Goal: Task Accomplishment & Management: Use online tool/utility

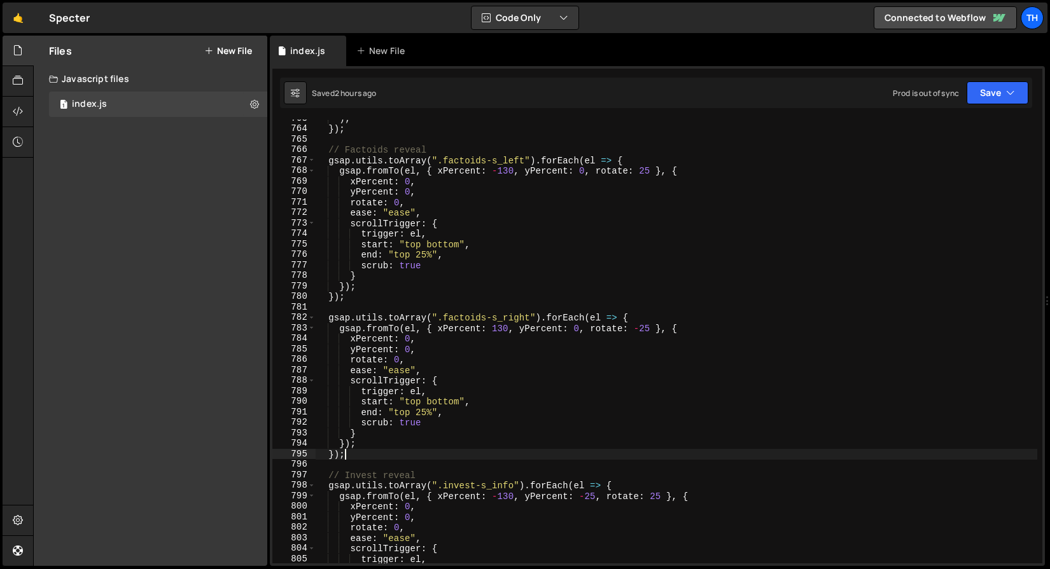
scroll to position [0, 1]
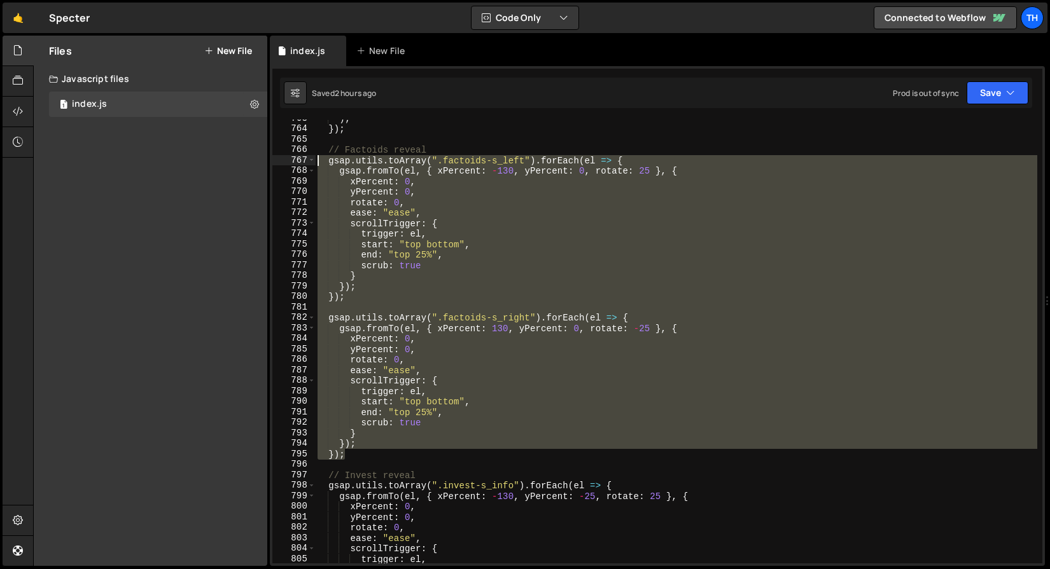
drag, startPoint x: 366, startPoint y: 457, endPoint x: 269, endPoint y: 155, distance: 318.1
click at [268, 155] on div "Files New File Javascript files 1 index.js 0 CSS files Copy share link Edit Fil…" at bounding box center [541, 301] width 1017 height 531
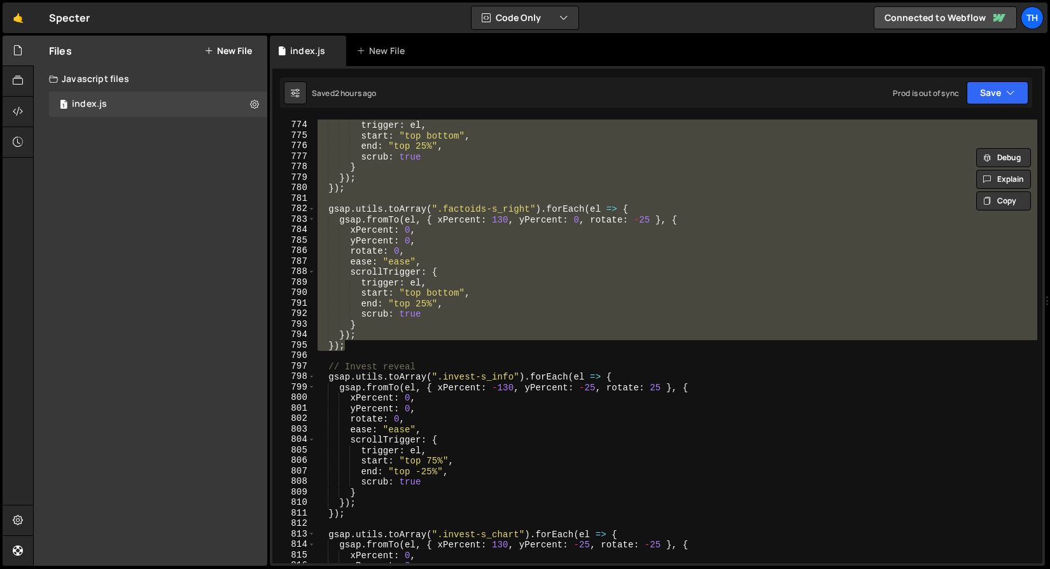
scroll to position [5397, 0]
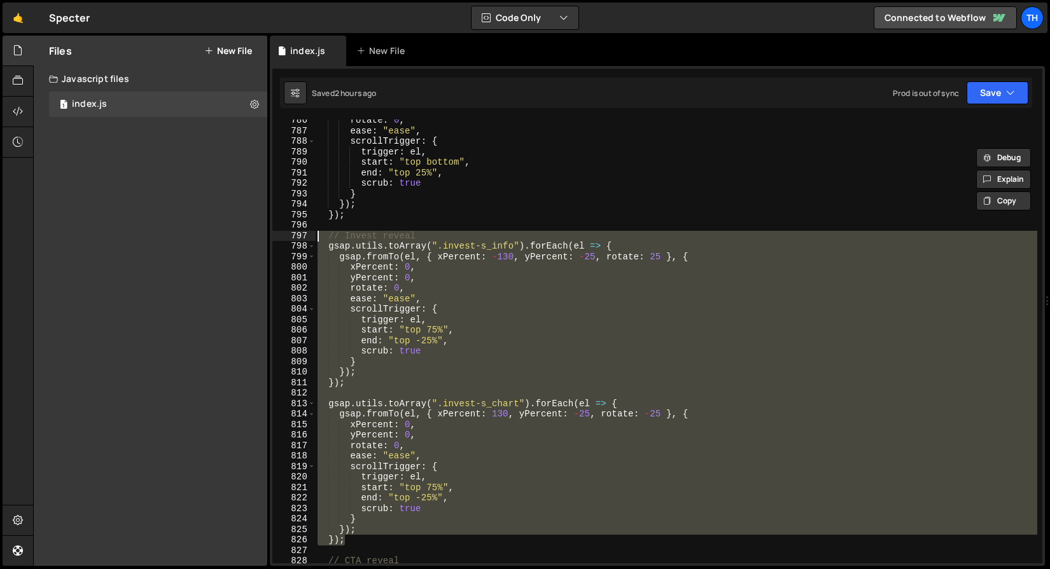
drag, startPoint x: 365, startPoint y: 544, endPoint x: 282, endPoint y: 233, distance: 322.1
click at [282, 233] on div "// Factoids reveal gsap.utils.toArray(".factoids-s_left").forEach(el => { 786 7…" at bounding box center [657, 342] width 770 height 444
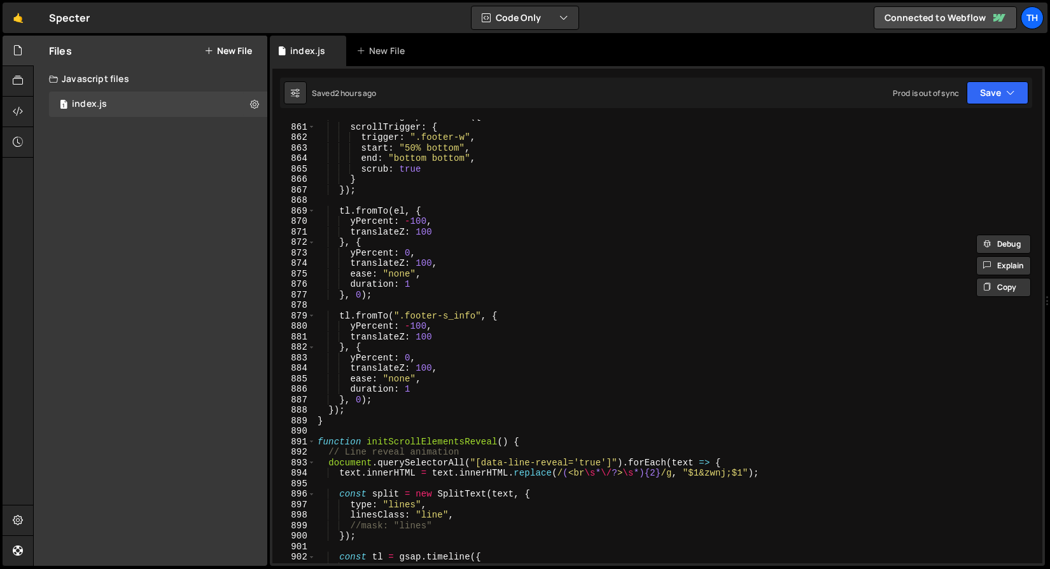
scroll to position [5981, 0]
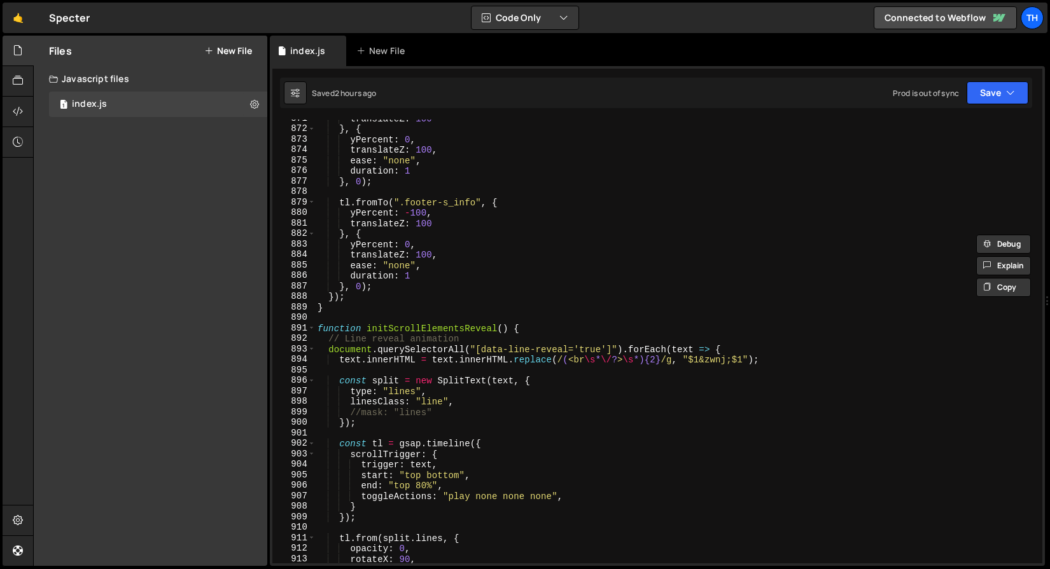
click at [363, 292] on div "translateZ : 100 } , { yPercent : 0 , translateZ : 100 , ease : "none" , durati…" at bounding box center [676, 345] width 722 height 465
type textarea "});"
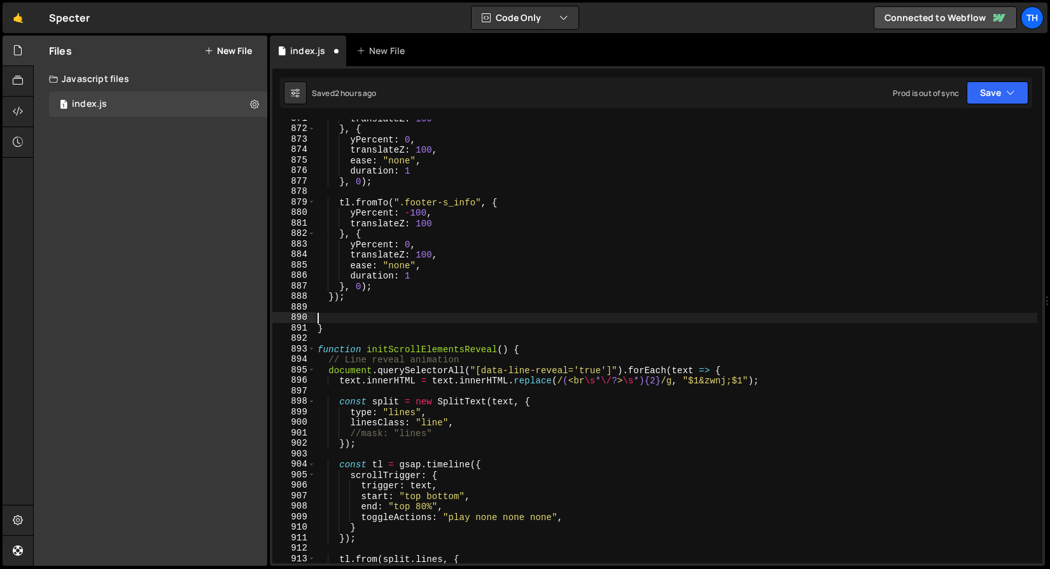
paste textarea "});"
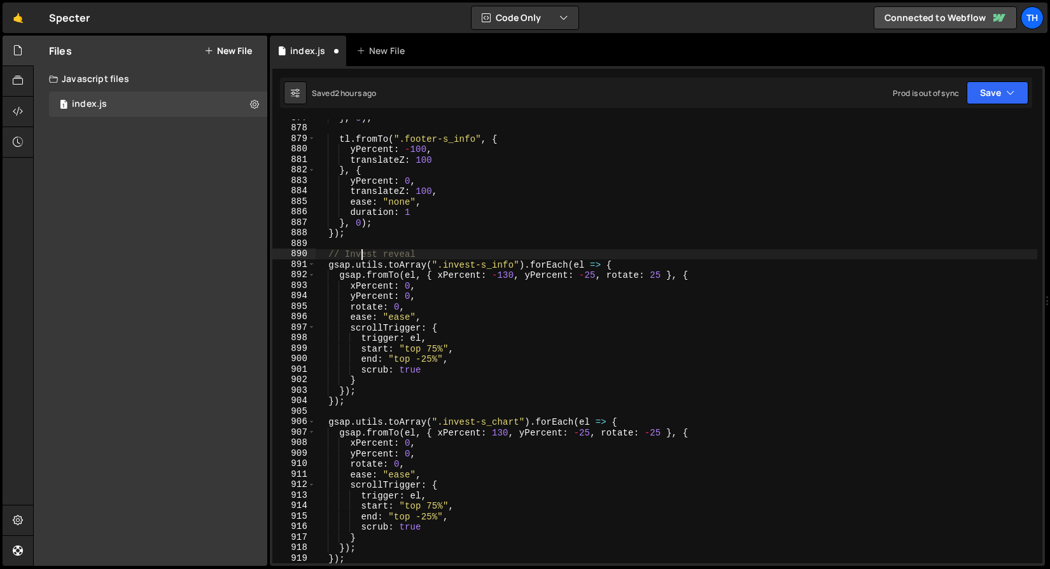
click at [363, 257] on div "} , 0 ) ; tl . fromTo ( ".footer-s_info" , { yPercent : - 100 , translateZ : 10…" at bounding box center [676, 345] width 722 height 465
click at [426, 187] on div "} , 0 ) ; tl . fromTo ( ".footer-s_info" , { yPercent : - 100 , translateZ : 10…" at bounding box center [676, 345] width 722 height 465
drag, startPoint x: 444, startPoint y: 263, endPoint x: 512, endPoint y: 262, distance: 67.5
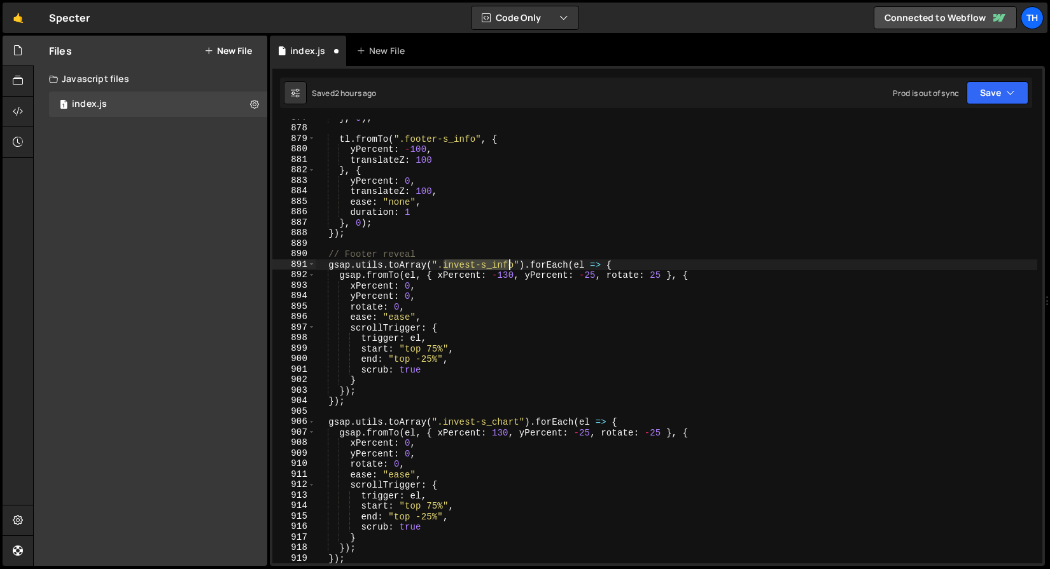
click at [512, 262] on div "} , 0 ) ; tl . fromTo ( ".footer-s_info" , { yPercent : - 100 , translateZ : 10…" at bounding box center [676, 345] width 722 height 465
drag, startPoint x: 516, startPoint y: 263, endPoint x: 445, endPoint y: 264, distance: 71.3
click at [445, 264] on div "} , 0 ) ; tl . fromTo ( ".footer-s_info" , { yPercent : - 100 , translateZ : 10…" at bounding box center [676, 345] width 722 height 465
click at [483, 340] on div "} , 0 ) ; tl . fromTo ( ".footer-s_info" , { yPercent : - 100 , translateZ : 10…" at bounding box center [676, 345] width 722 height 465
drag, startPoint x: 445, startPoint y: 265, endPoint x: 513, endPoint y: 262, distance: 68.8
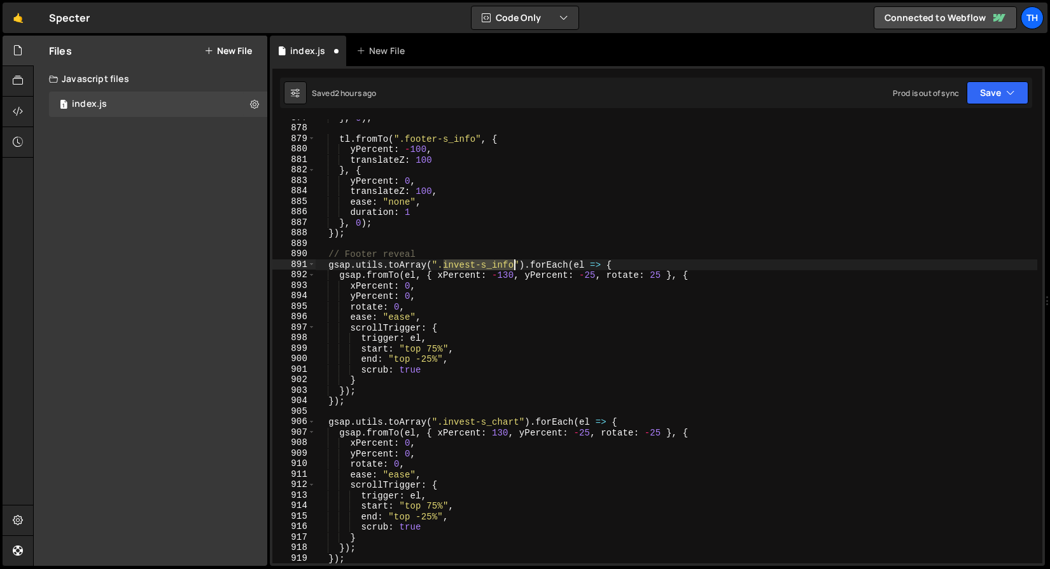
click at [513, 262] on div "} , 0 ) ; tl . fromTo ( ".footer-s_info" , { yPercent : - 100 , translateZ : 10…" at bounding box center [676, 345] width 722 height 465
paste textarea "footer-s_contact"
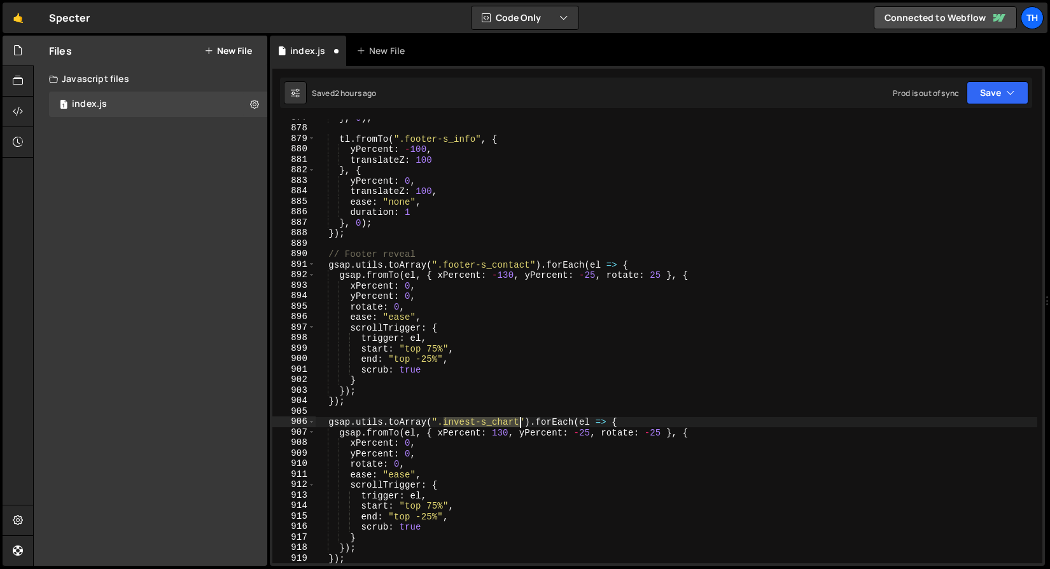
drag, startPoint x: 443, startPoint y: 421, endPoint x: 520, endPoint y: 421, distance: 76.4
click at [520, 421] on div "} , 0 ) ; tl . fromTo ( ".footer-s_info" , { yPercent : - 100 , translateZ : 10…" at bounding box center [676, 345] width 722 height 465
paste textarea "footer-s_contac"
click at [512, 426] on div "} , 0 ) ; tl . fromTo ( ".footer-s_info" , { yPercent : - 100 , translateZ : 10…" at bounding box center [676, 345] width 722 height 465
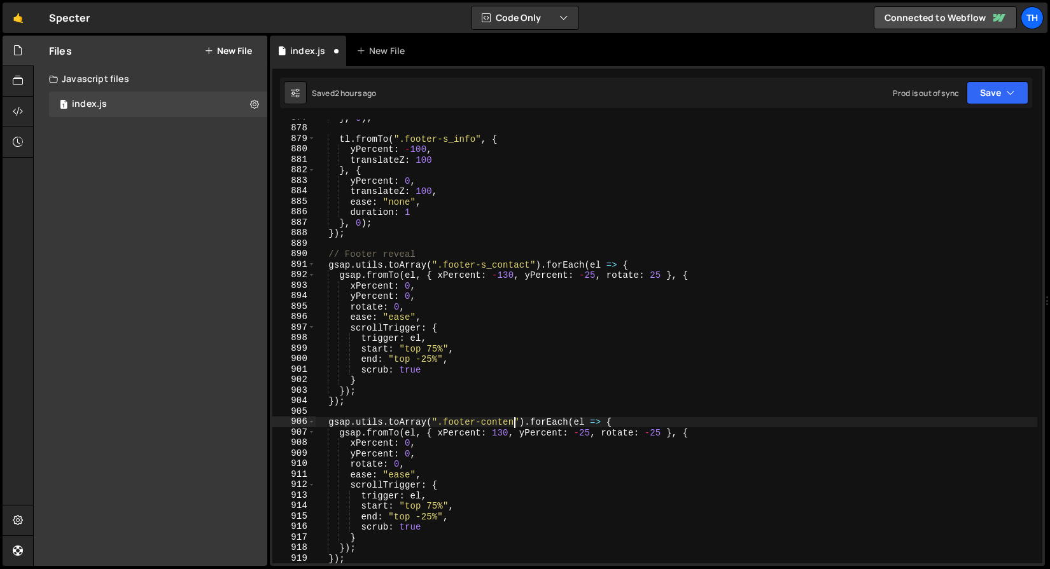
scroll to position [0, 14]
click at [1000, 89] on button "Save" at bounding box center [997, 92] width 62 height 23
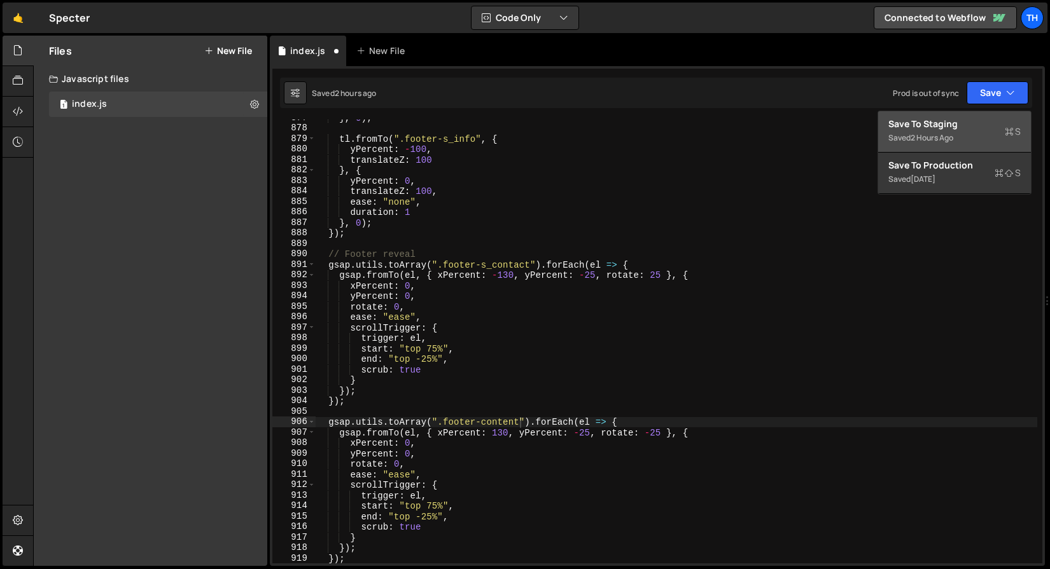
click at [969, 119] on div "Save to Staging S" at bounding box center [954, 124] width 132 height 13
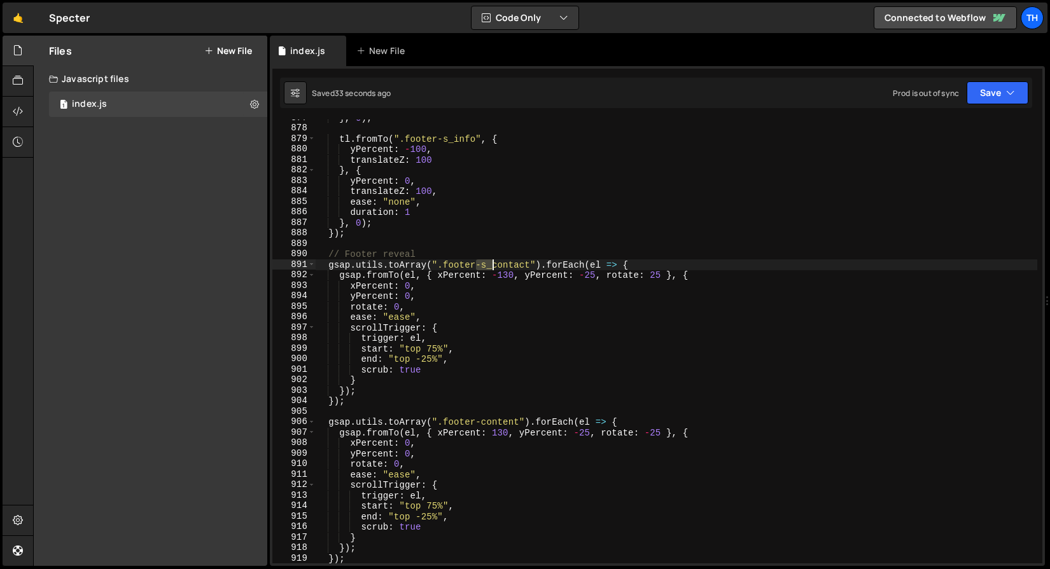
drag, startPoint x: 477, startPoint y: 262, endPoint x: 494, endPoint y: 263, distance: 17.9
click at [494, 263] on div "} , 0 ) ; tl . fromTo ( ".footer-s_info" , { yPercent : - 100 , translateZ : 10…" at bounding box center [676, 345] width 722 height 465
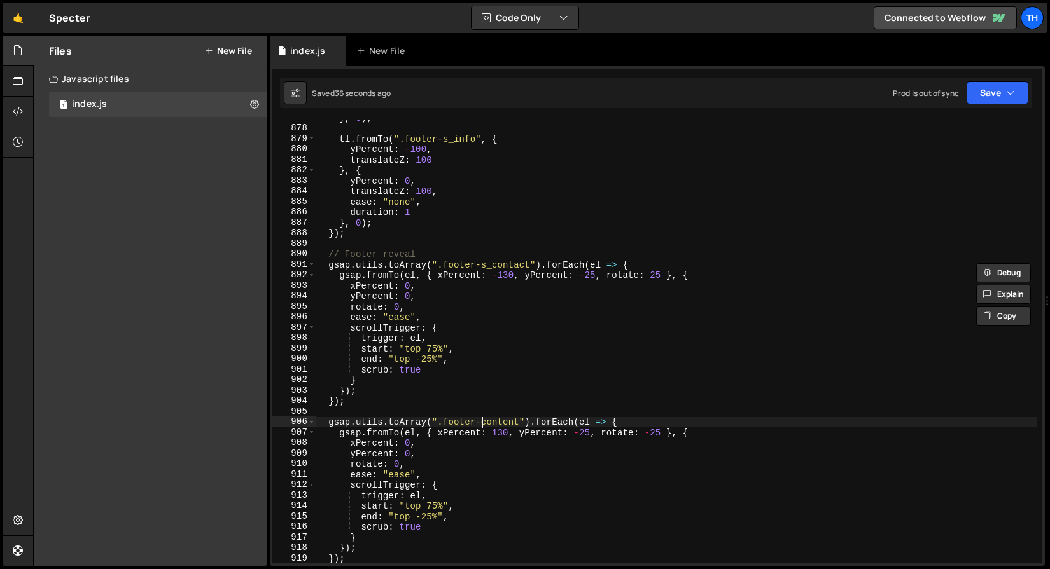
click at [482, 420] on div "} , 0 ) ; tl . fromTo ( ".footer-s_info" , { yPercent : - 100 , translateZ : 10…" at bounding box center [676, 345] width 722 height 465
paste textarea "-s_"
click at [1004, 87] on button "Save" at bounding box center [997, 92] width 62 height 23
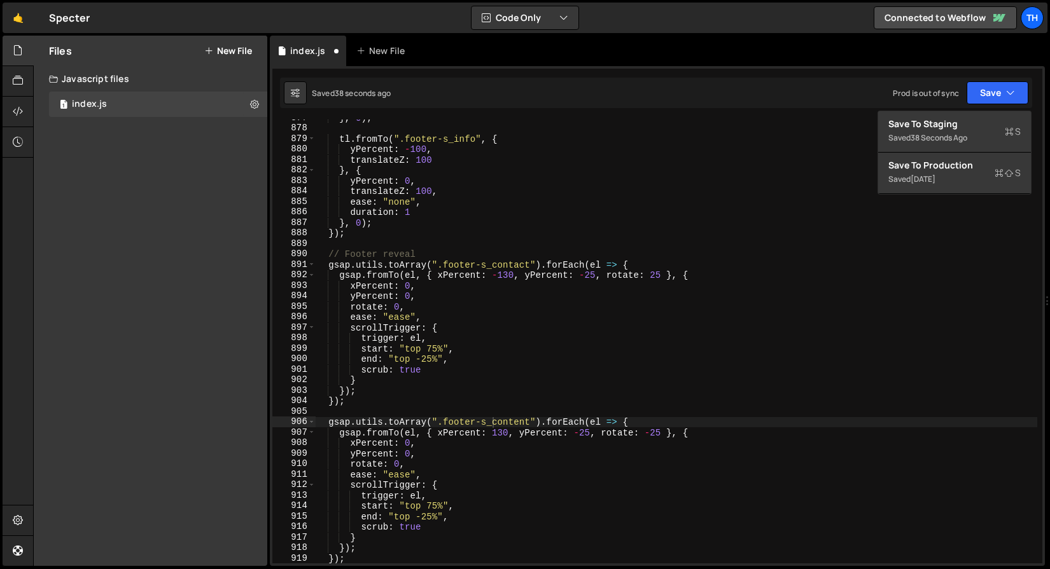
click at [982, 108] on div "Saved 38 seconds ago Prod is out of sync Upgrade to Edit Save Save to Staging S…" at bounding box center [656, 93] width 752 height 31
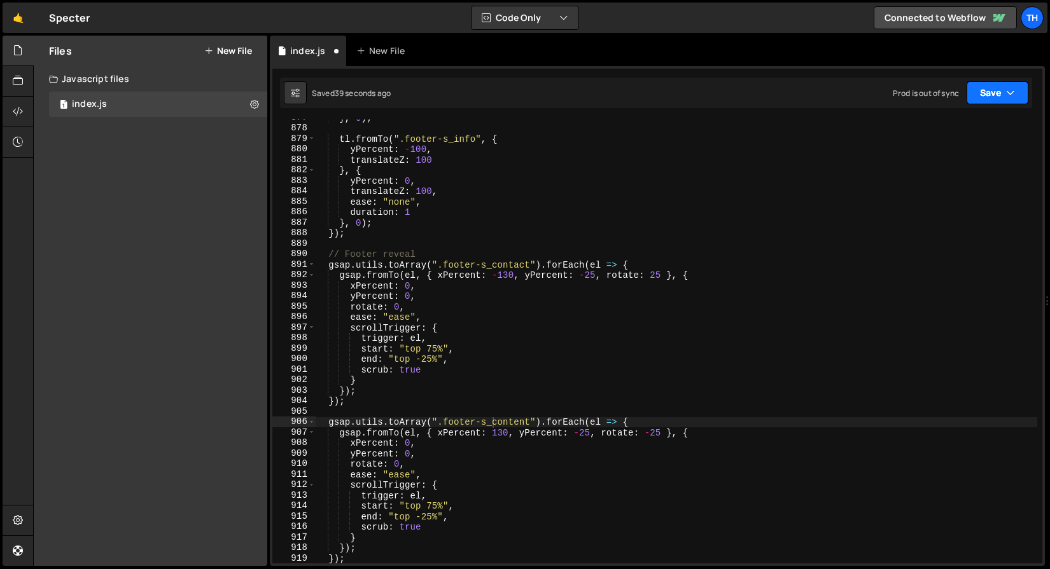
click at [986, 97] on button "Save" at bounding box center [997, 92] width 62 height 23
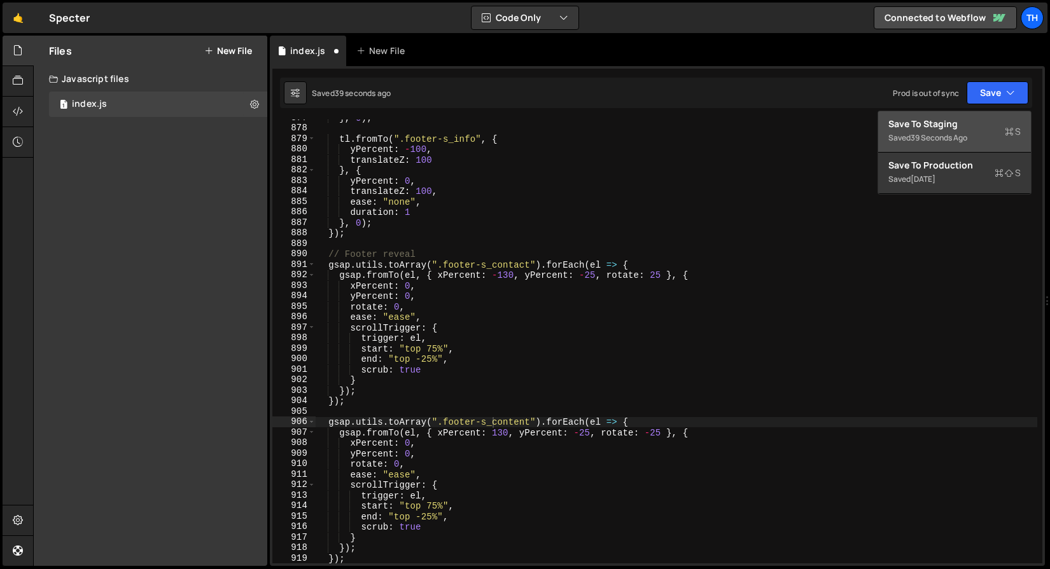
click at [949, 139] on div "39 seconds ago" at bounding box center [938, 137] width 57 height 11
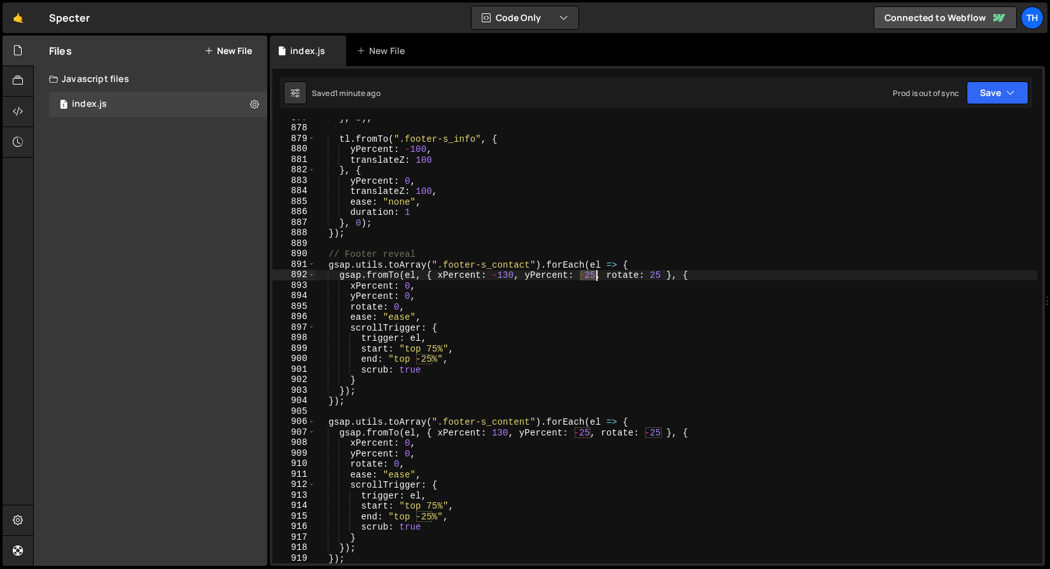
drag, startPoint x: 580, startPoint y: 274, endPoint x: 594, endPoint y: 274, distance: 14.6
click at [594, 274] on div "} , 0 ) ; tl . fromTo ( ".footer-s_info" , { yPercent : - 100 , translateZ : 10…" at bounding box center [676, 345] width 722 height 465
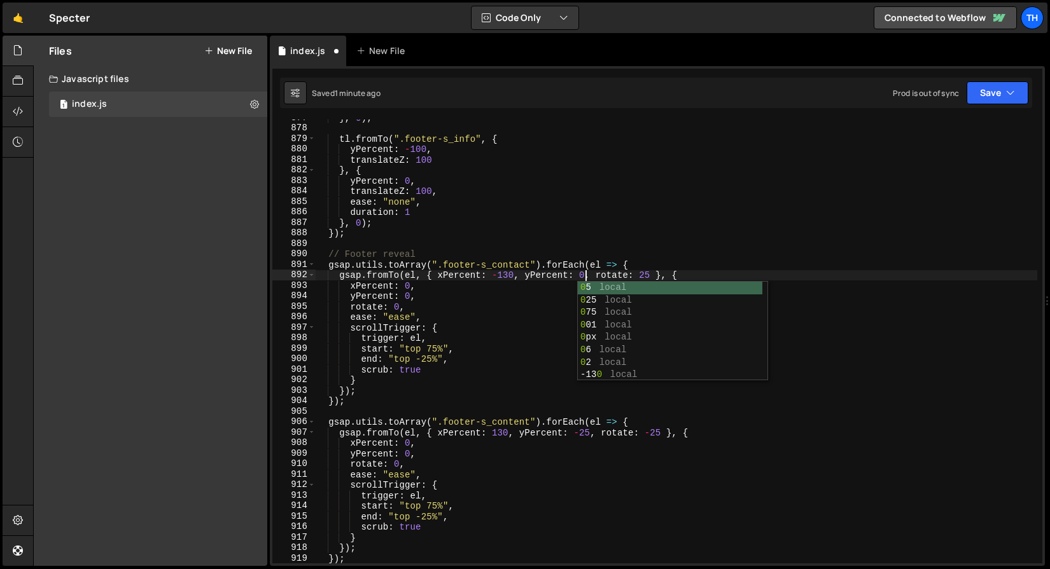
click at [579, 433] on div "} , 0 ) ; tl . fromTo ( ".footer-s_info" , { yPercent : - 100 , translateZ : 10…" at bounding box center [676, 345] width 722 height 465
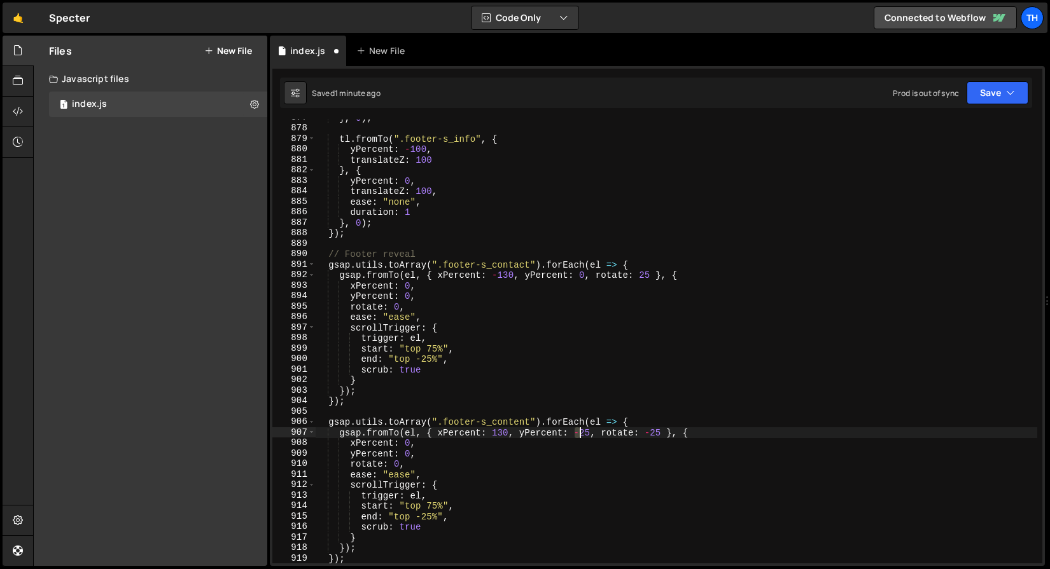
click at [580, 432] on div "} , 0 ) ; tl . fromTo ( ".footer-s_info" , { yPercent : - 100 , translateZ : 10…" at bounding box center [676, 345] width 722 height 465
click at [583, 270] on div "} , 0 ) ; tl . fromTo ( ".footer-s_info" , { yPercent : - 100 , translateZ : 10…" at bounding box center [676, 345] width 722 height 465
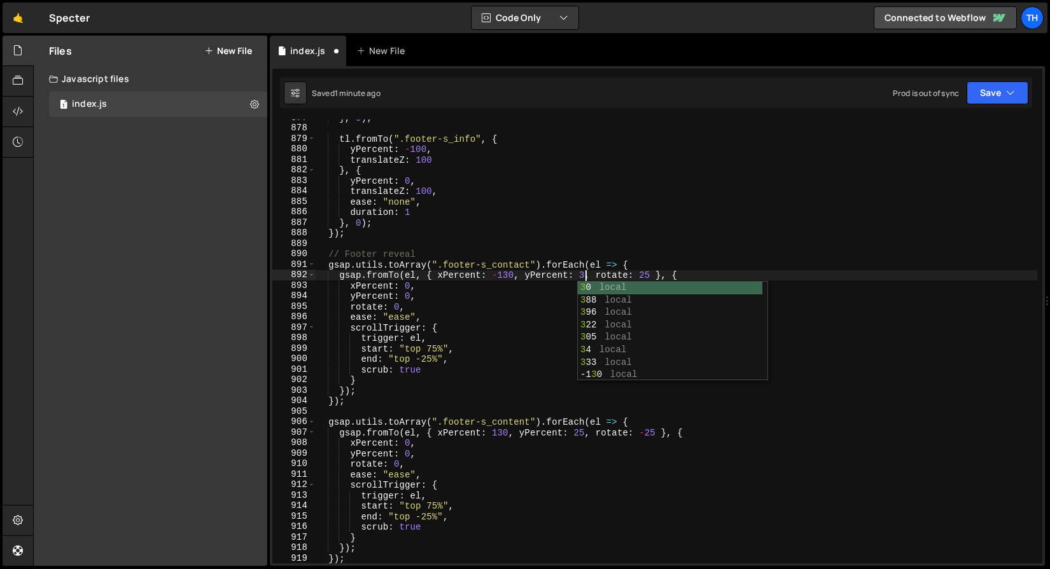
type textarea "gsap.fromTo(el, { xPercent: -130, yPercent: 25, rotate: 25 }, {"
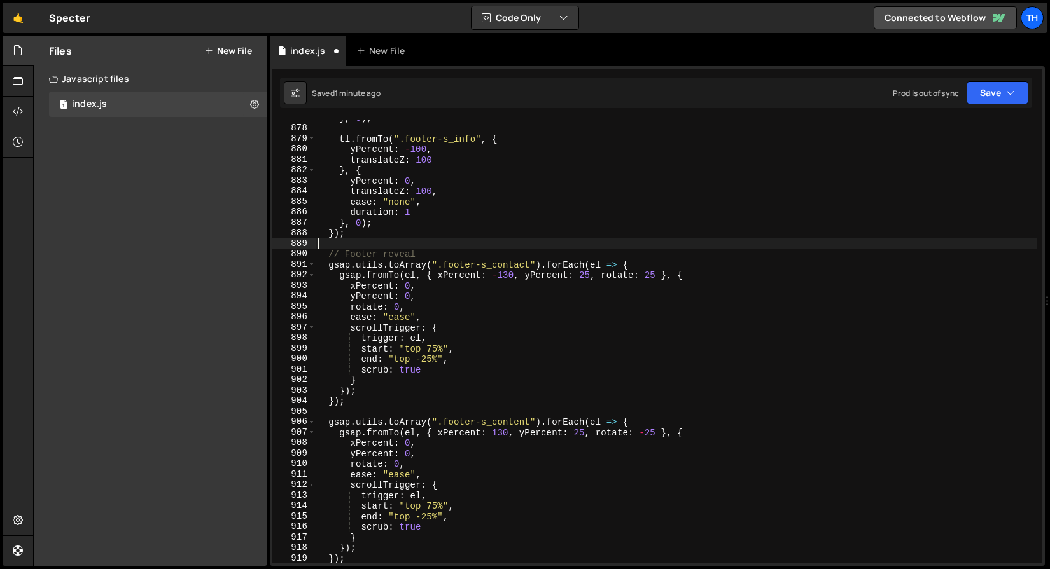
click at [592, 247] on div "} , 0 ) ; tl . fromTo ( ".footer-s_info" , { yPercent : - 100 , translateZ : 10…" at bounding box center [676, 345] width 722 height 465
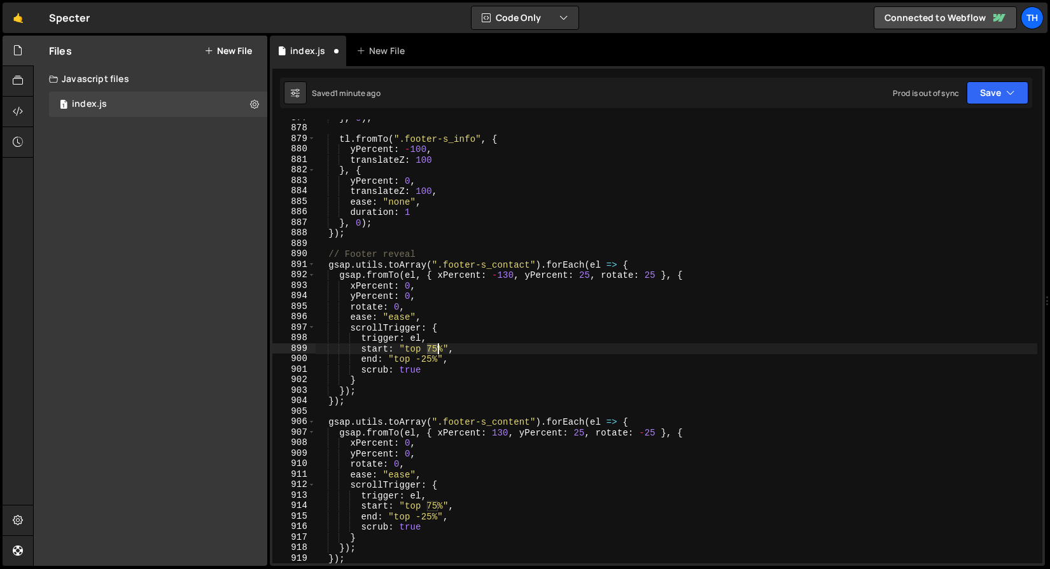
click at [436, 348] on div "} , 0 ) ; tl . fromTo ( ".footer-s_info" , { yPercent : - 100 , translateZ : 10…" at bounding box center [676, 345] width 722 height 465
drag, startPoint x: 417, startPoint y: 358, endPoint x: 440, endPoint y: 358, distance: 22.9
click at [440, 358] on div "} , 0 ) ; tl . fromTo ( ".footer-s_info" , { yPercent : - 100 , translateZ : 10…" at bounding box center [676, 345] width 722 height 465
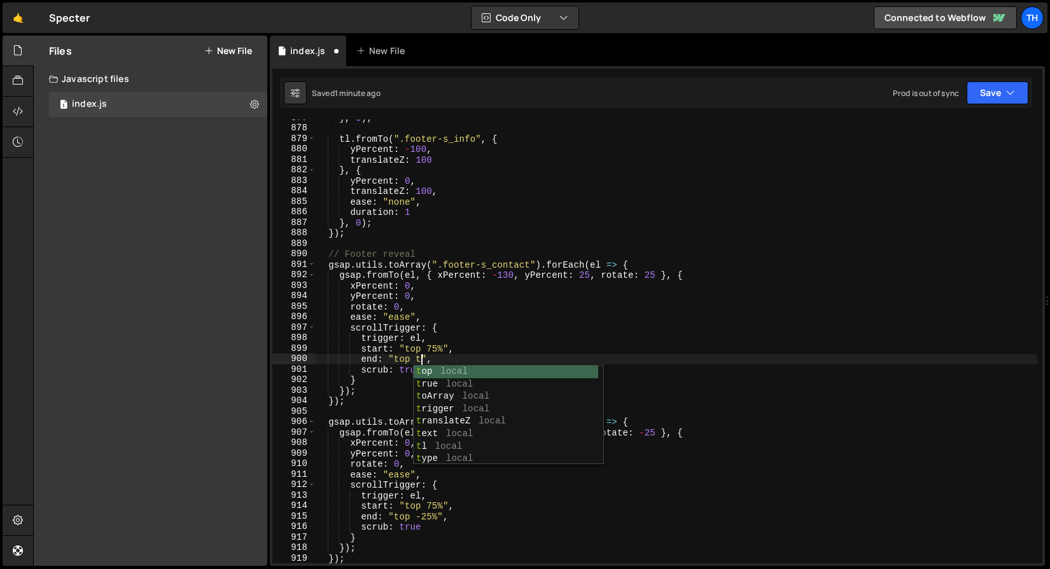
scroll to position [0, 8]
click at [508, 337] on div "} , 0 ) ; tl . fromTo ( ".footer-s_info" , { yPercent : - 100 , translateZ : 10…" at bounding box center [676, 345] width 722 height 465
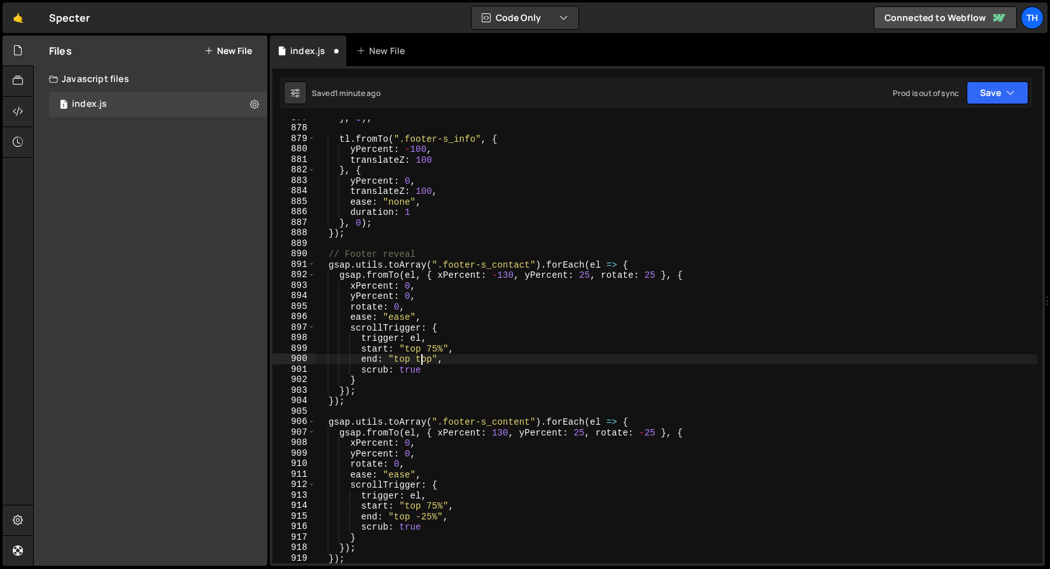
click at [422, 359] on div "} , 0 ) ; tl . fromTo ( ".footer-s_info" , { yPercent : - 100 , translateZ : 10…" at bounding box center [676, 345] width 722 height 465
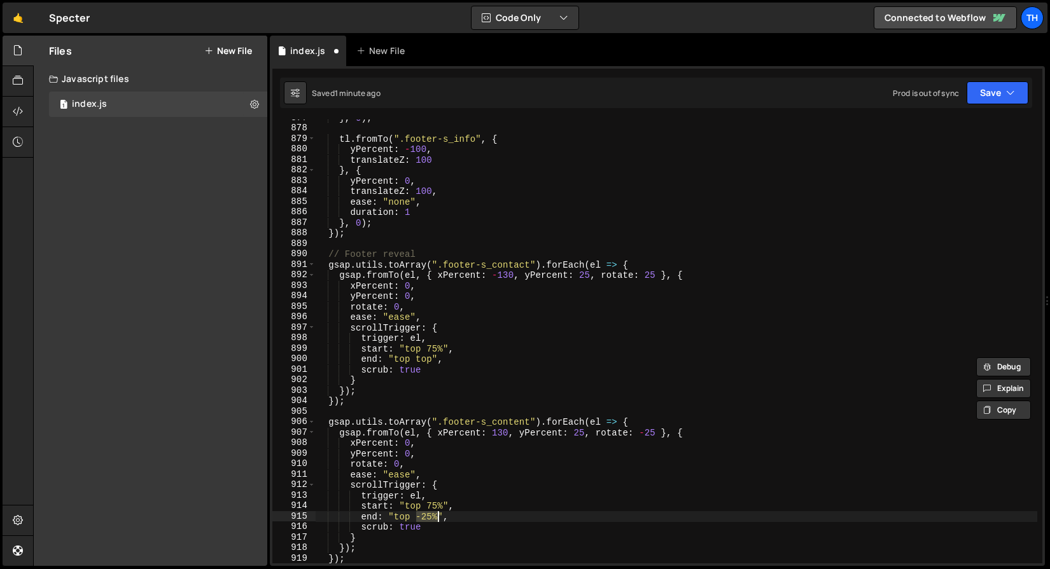
drag, startPoint x: 417, startPoint y: 516, endPoint x: 439, endPoint y: 517, distance: 21.6
click at [439, 517] on div "} , 0 ) ; tl . fromTo ( ".footer-s_info" , { yPercent : - 100 , translateZ : 10…" at bounding box center [676, 345] width 722 height 465
paste textarea "top"
click at [431, 355] on div "} , 0 ) ; tl . fromTo ( ".footer-s_info" , { yPercent : - 100 , translateZ : 10…" at bounding box center [676, 345] width 722 height 465
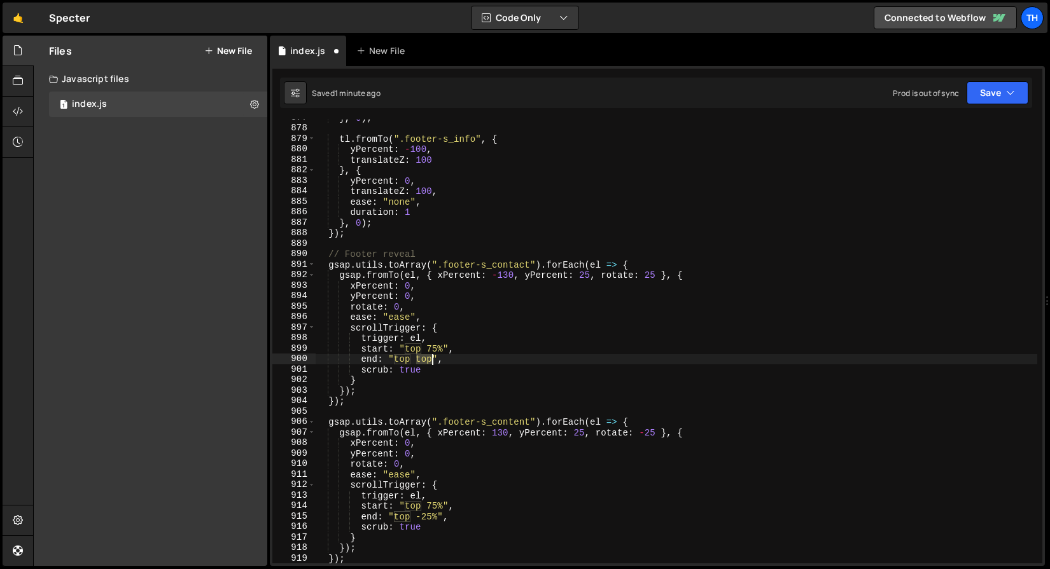
click at [431, 355] on div "} , 0 ) ; tl . fromTo ( ".footer-s_info" , { yPercent : - 100 , translateZ : 10…" at bounding box center [676, 345] width 722 height 465
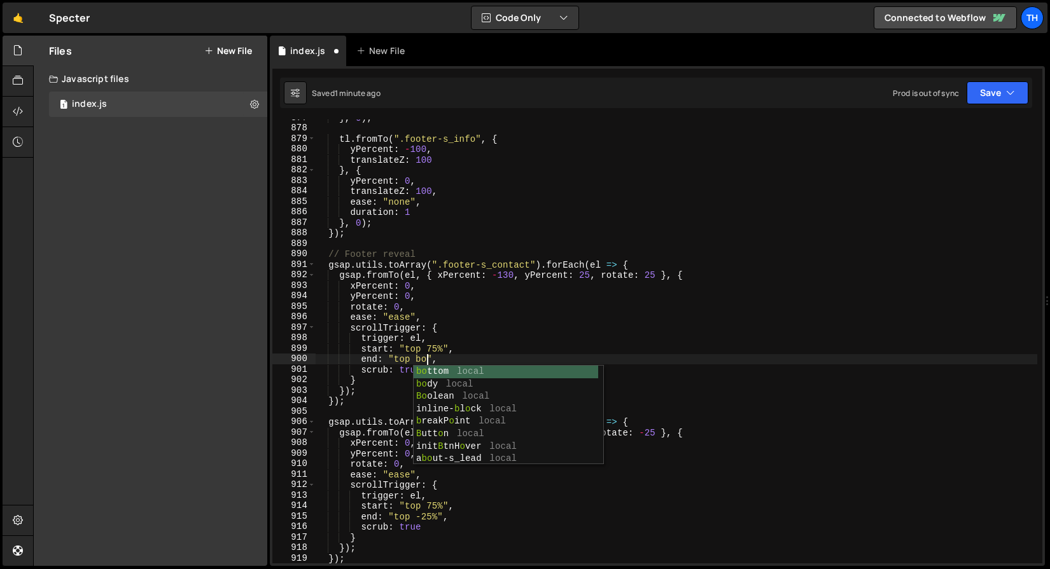
click at [440, 376] on div "bo ttom local bo dy local Bo olean local inline- b l o ck local b reakP o int l…" at bounding box center [506, 428] width 185 height 125
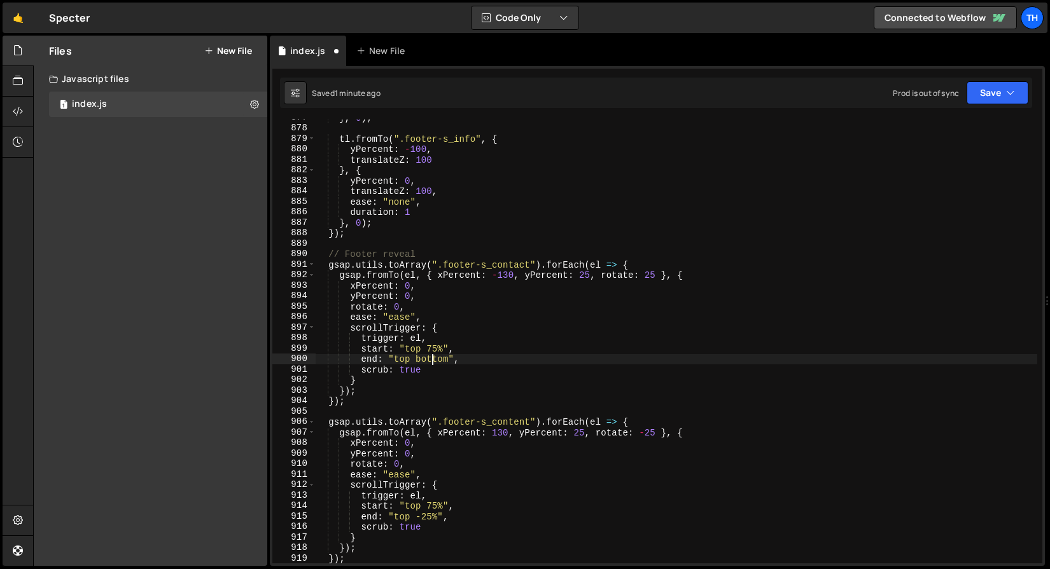
click at [435, 354] on div "} , 0 ) ; tl . fromTo ( ".footer-s_info" , { yPercent : - 100 , translateZ : 10…" at bounding box center [676, 345] width 722 height 465
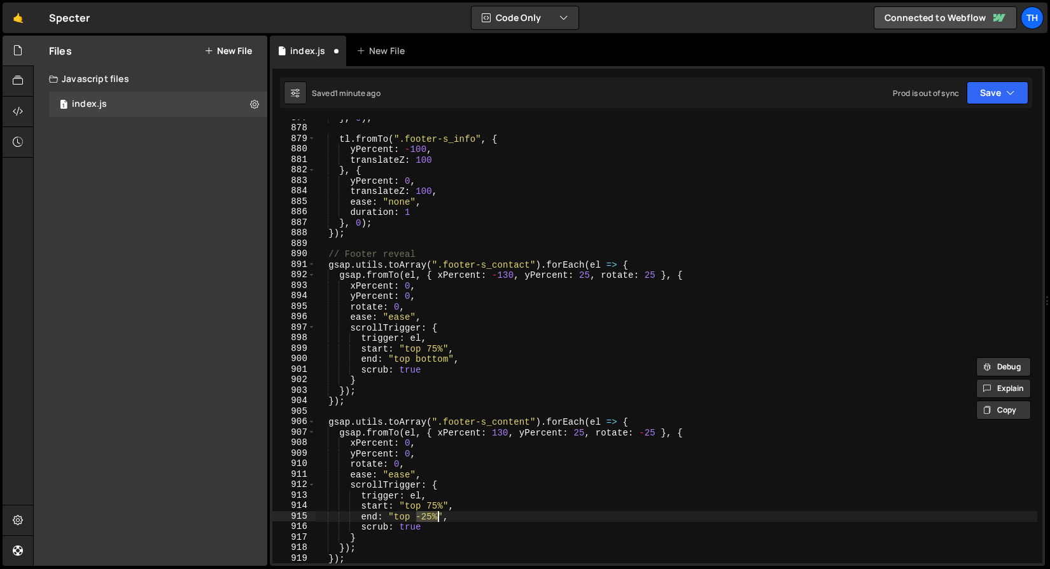
drag, startPoint x: 418, startPoint y: 516, endPoint x: 437, endPoint y: 516, distance: 19.1
click at [437, 516] on div "} , 0 ) ; tl . fromTo ( ".footer-s_info" , { yPercent : - 100 , translateZ : 10…" at bounding box center [676, 345] width 722 height 465
paste textarea "bottom"
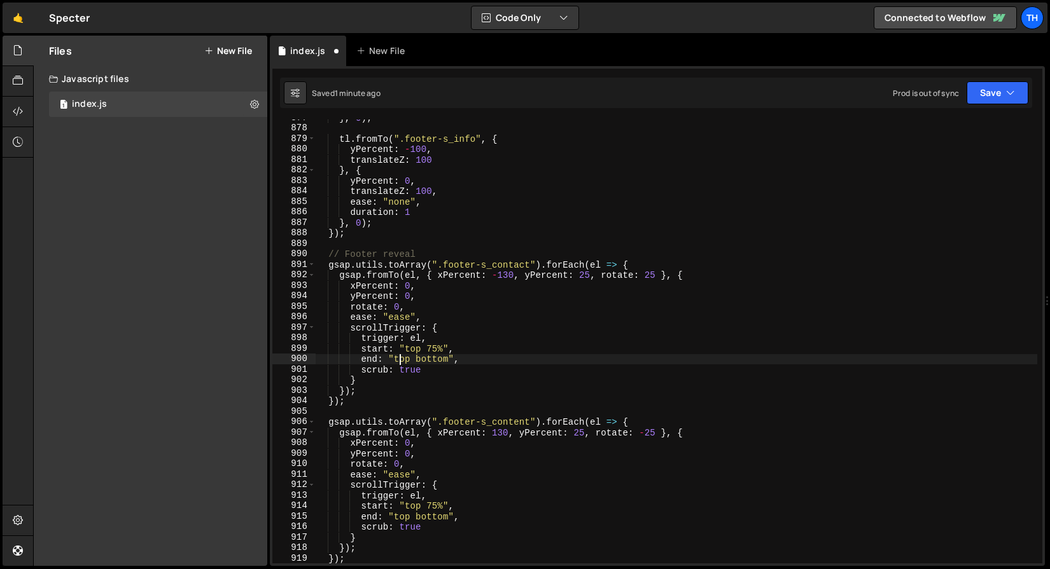
click at [401, 359] on div "} , 0 ) ; tl . fromTo ( ".footer-s_info" , { yPercent : - 100 , translateZ : 10…" at bounding box center [676, 345] width 722 height 465
paste textarea "bottom"
click at [403, 513] on div "} , 0 ) ; tl . fromTo ( ".footer-s_info" , { yPercent : - 100 , translateZ : 10…" at bounding box center [676, 345] width 722 height 465
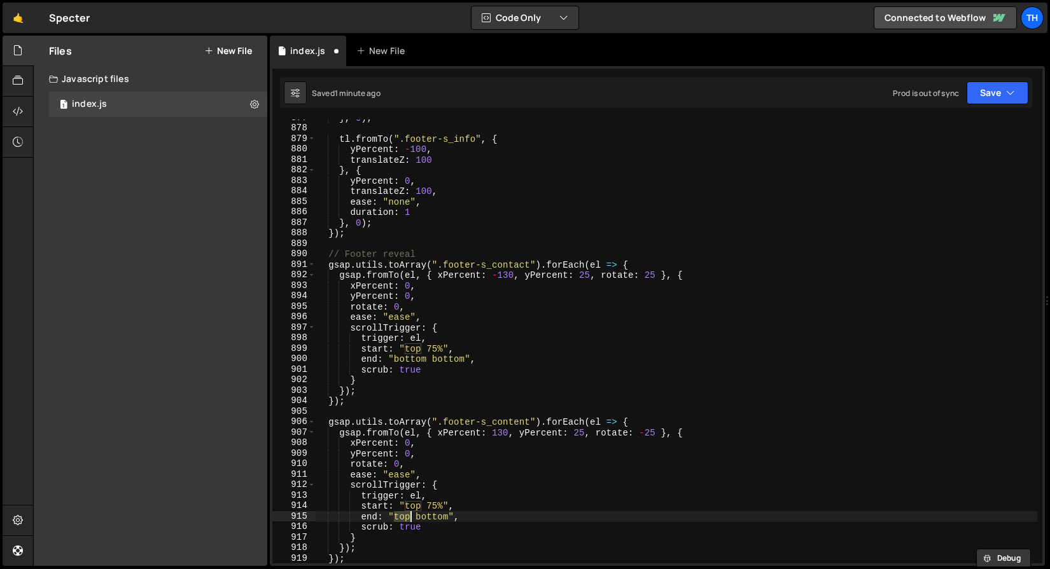
paste textarea "bottom"
click at [973, 97] on button "Save" at bounding box center [997, 92] width 62 height 23
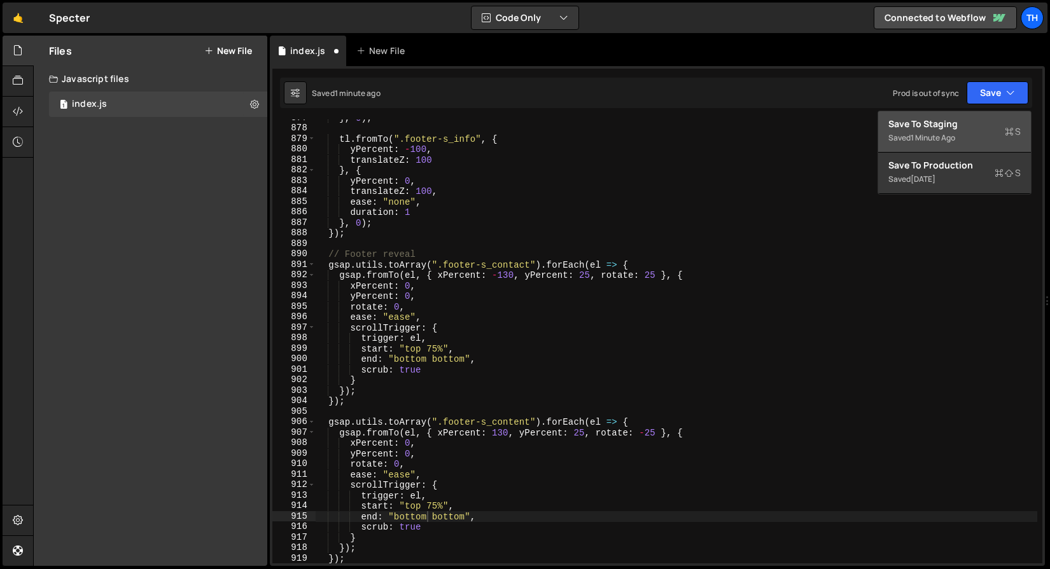
click at [968, 111] on div "Save to Staging S Saved 1 minute ago Save to Production S Saved 2 days ago Save…" at bounding box center [954, 153] width 154 height 84
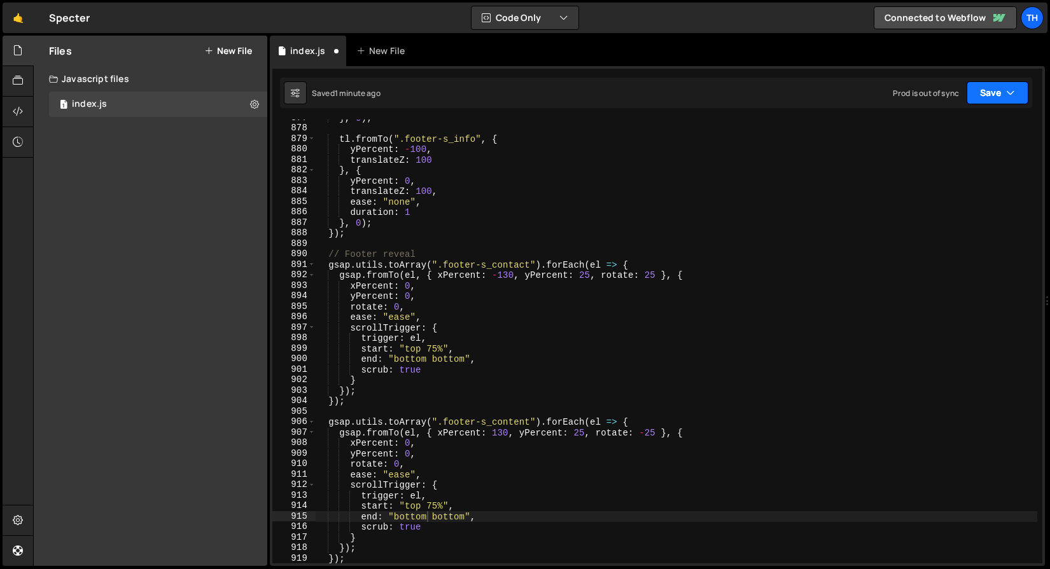
click at [978, 100] on button "Save" at bounding box center [997, 92] width 62 height 23
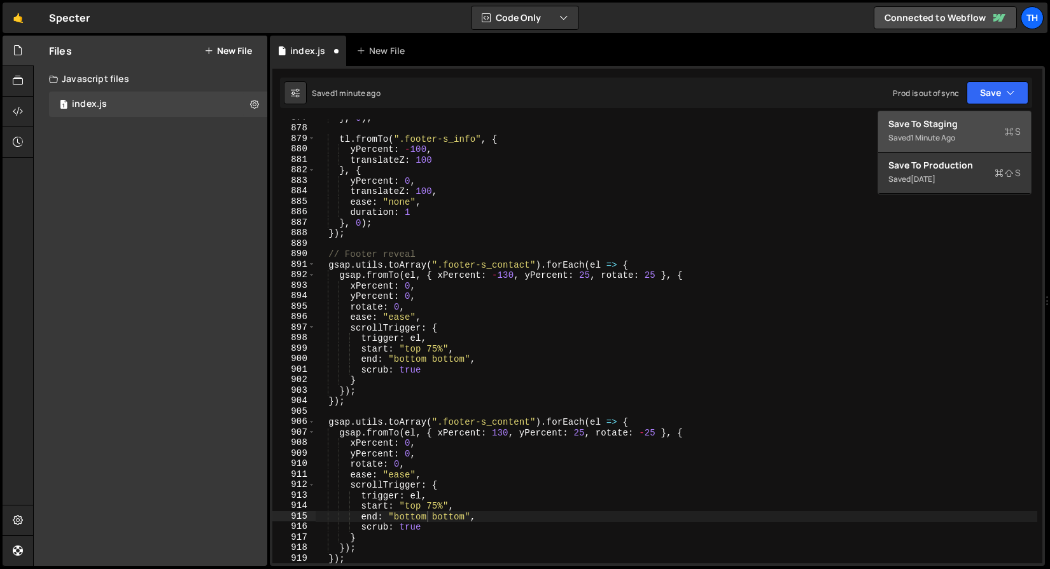
click at [966, 123] on div "Save to Staging S" at bounding box center [954, 124] width 132 height 13
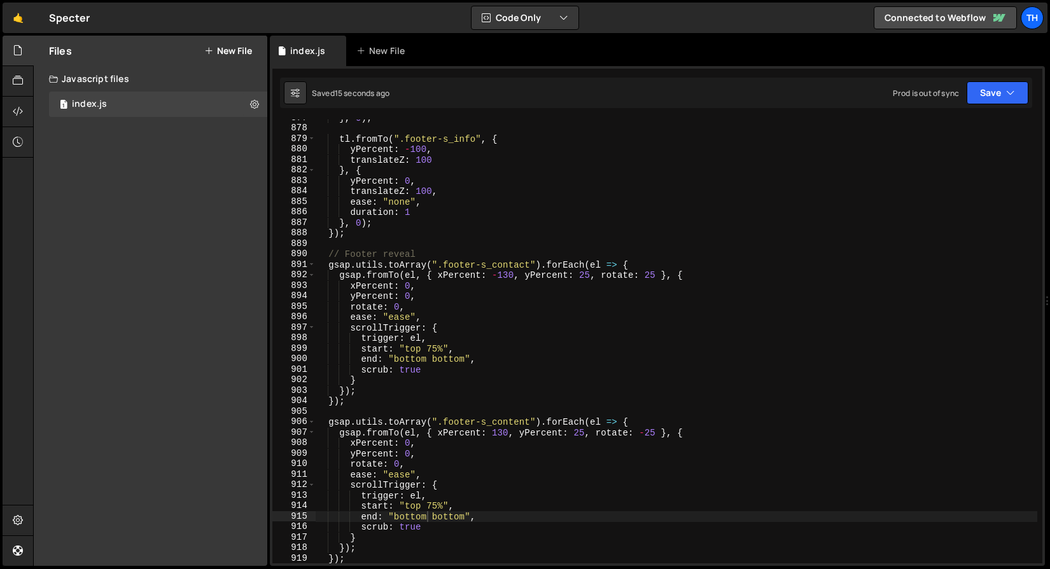
click at [419, 517] on div "} , 0 ) ; tl . fromTo ( ".footer-s_info" , { yPercent : - 100 , translateZ : 10…" at bounding box center [676, 345] width 722 height 465
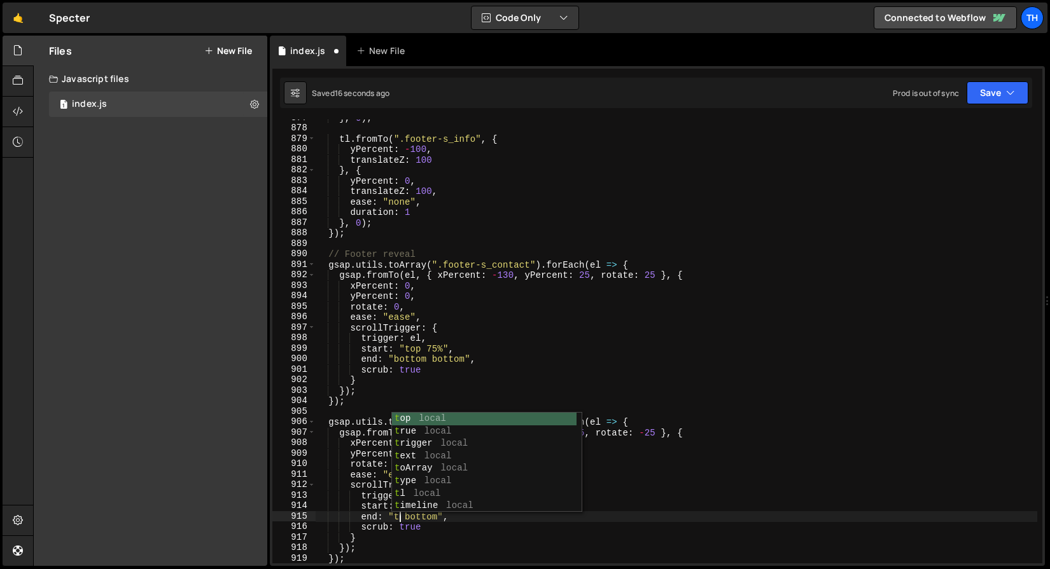
scroll to position [0, 6]
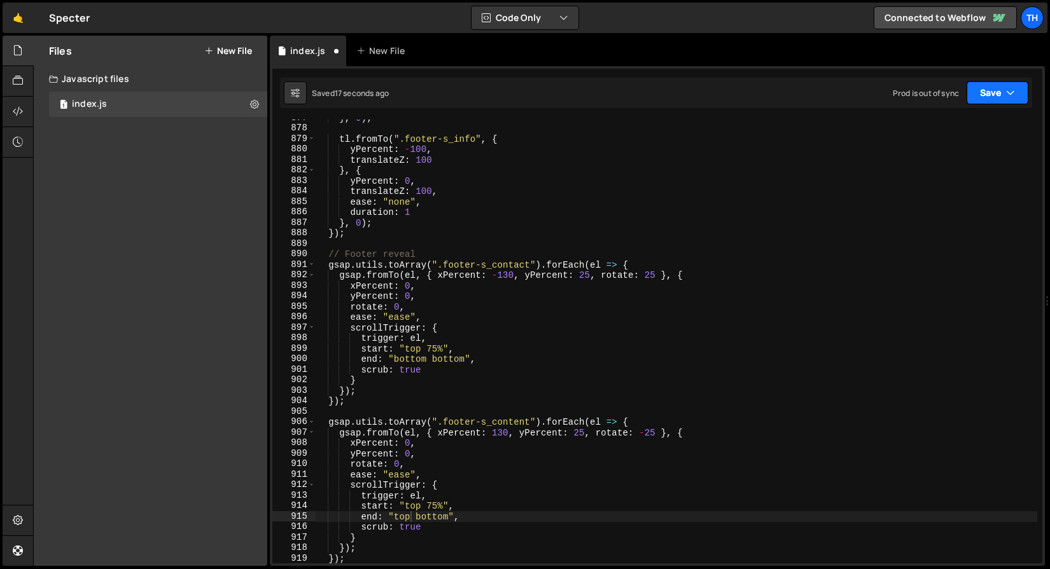
click at [988, 83] on button "Save" at bounding box center [997, 92] width 62 height 23
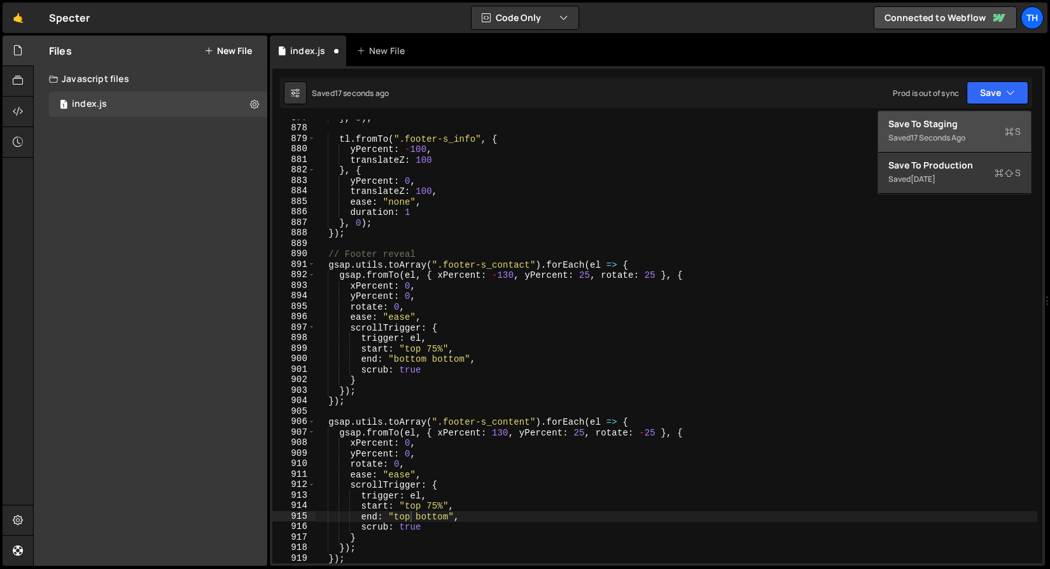
click at [963, 116] on button "Save to Staging S Saved 17 seconds ago" at bounding box center [954, 131] width 153 height 41
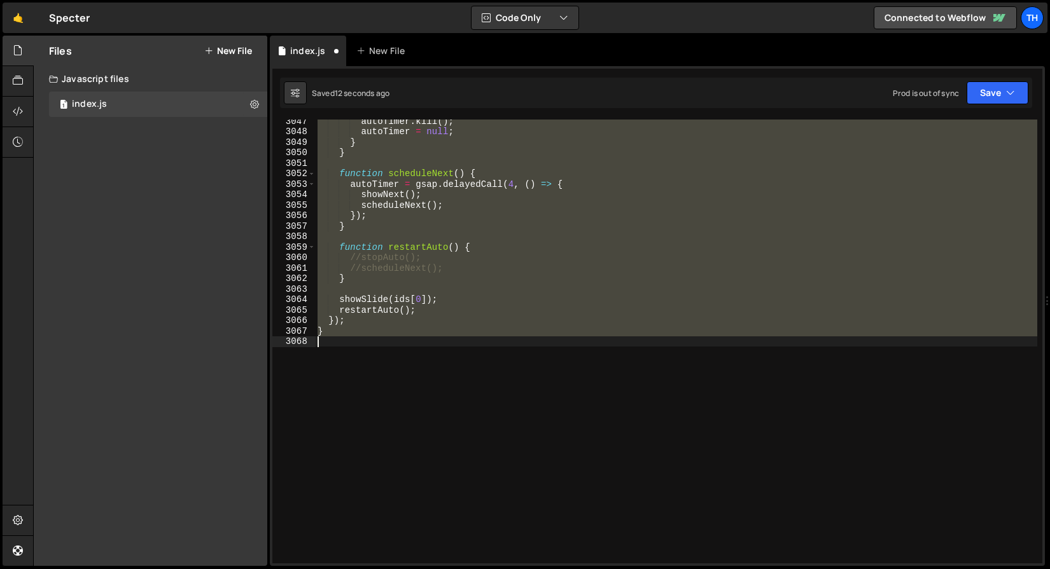
scroll to position [6072, 0]
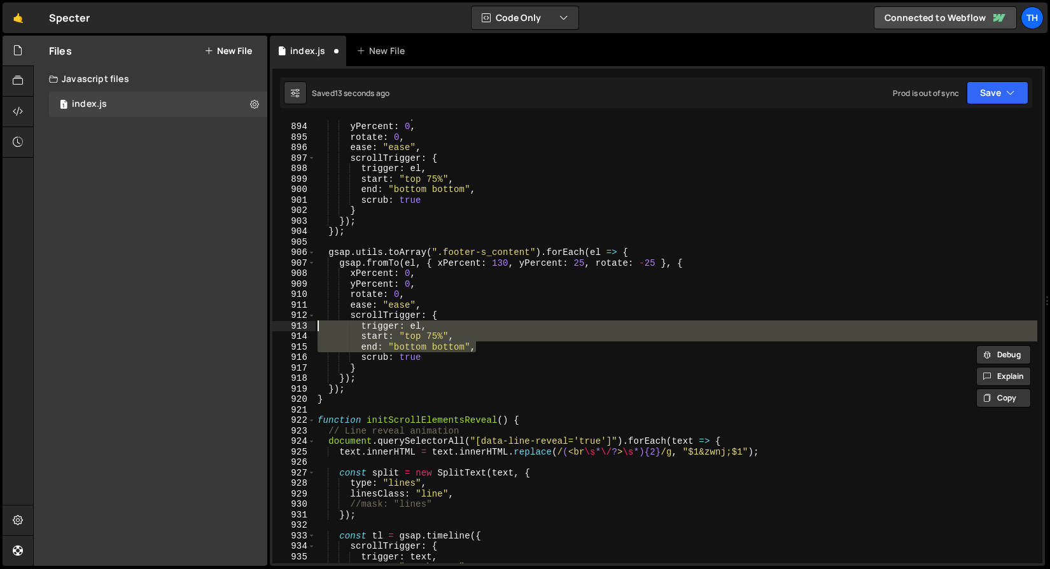
drag, startPoint x: 488, startPoint y: 348, endPoint x: 251, endPoint y: 331, distance: 237.9
click at [251, 331] on div "Files New File Javascript files 1 index.js 0 CSS files Copy share link Edit Fil…" at bounding box center [541, 301] width 1017 height 531
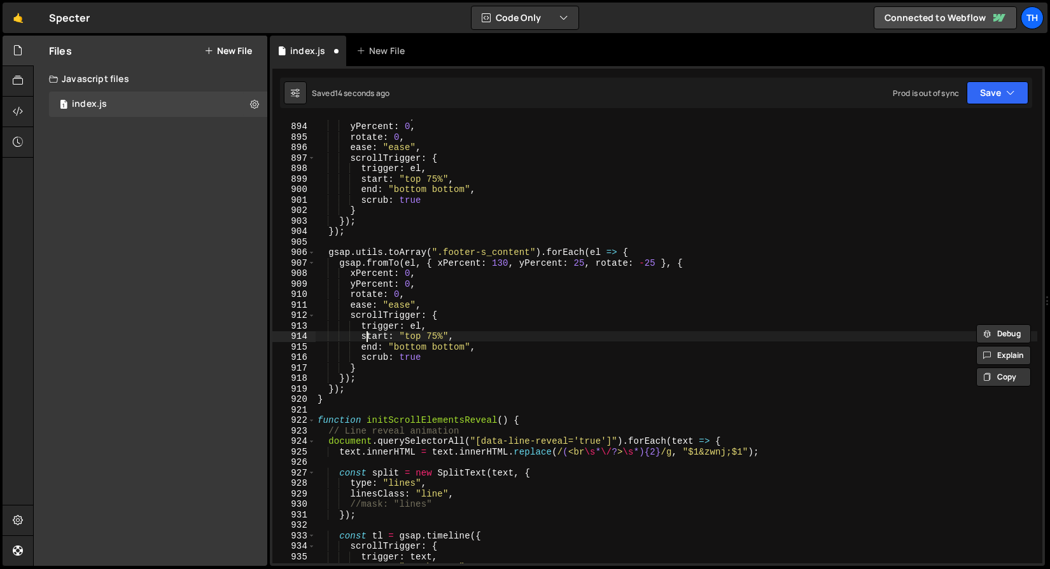
click at [369, 340] on div "xPercent : 0 , yPercent : 0 , rotate : 0 , ease : "ease" , scrollTrigger : { tr…" at bounding box center [676, 343] width 722 height 465
click at [433, 337] on div "xPercent : 0 , yPercent : 0 , rotate : 0 , ease : "ease" , scrollTrigger : { tr…" at bounding box center [676, 343] width 722 height 465
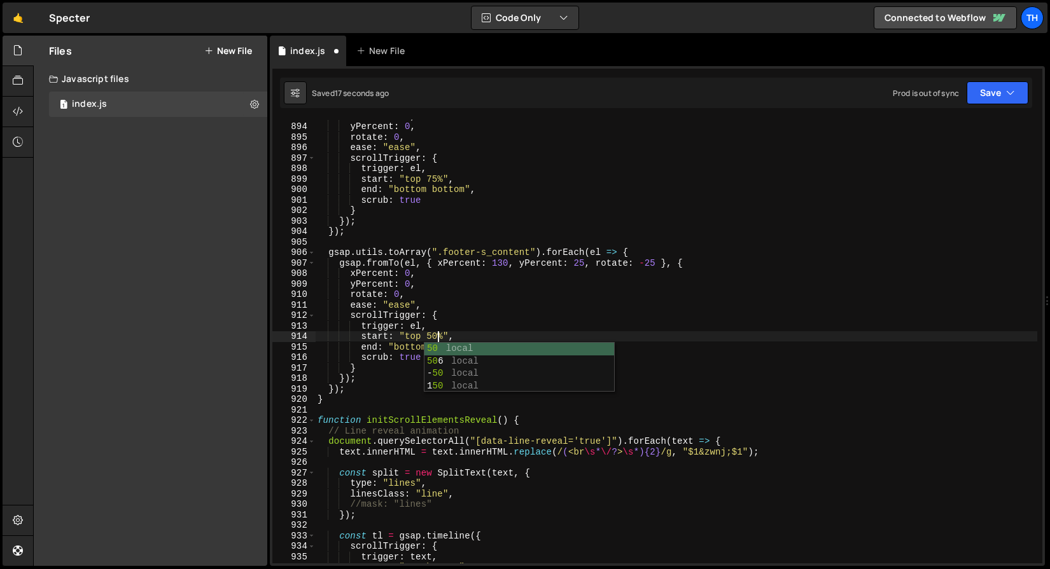
click at [472, 330] on div "xPercent : 0 , yPercent : 0 , rotate : 0 , ease : "ease" , scrollTrigger : { tr…" at bounding box center [676, 343] width 722 height 465
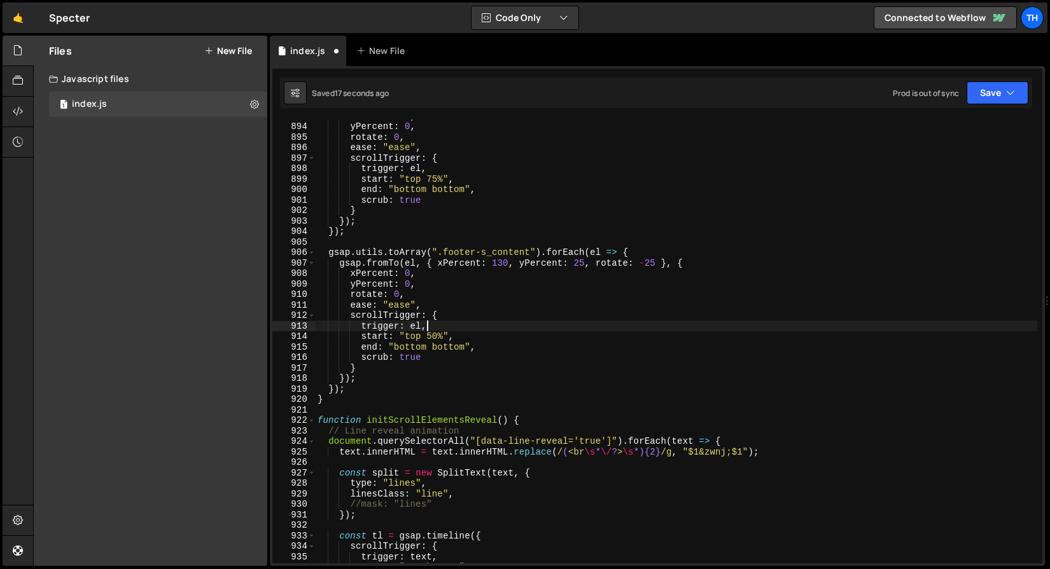
scroll to position [0, 7]
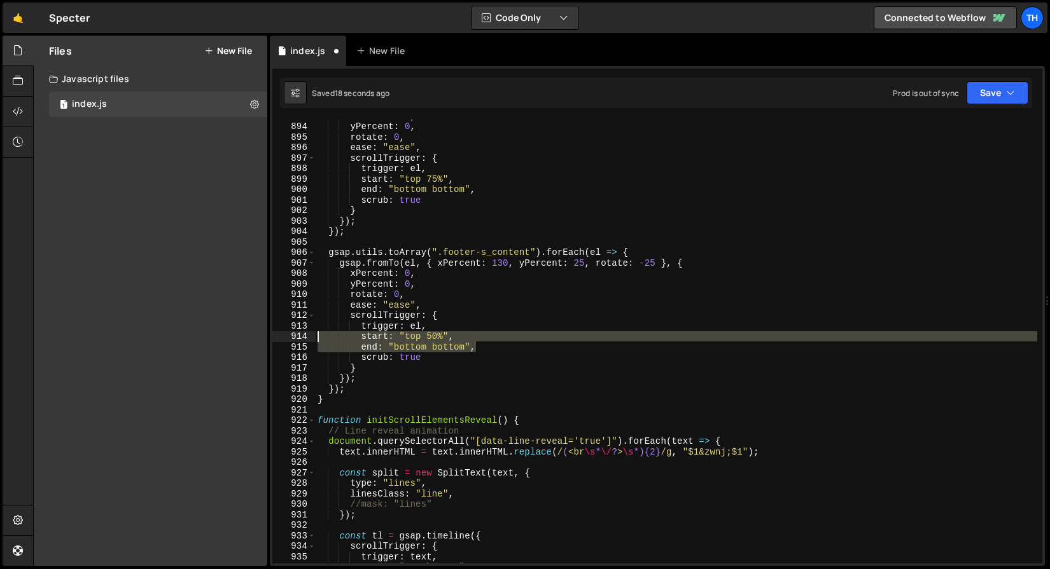
drag, startPoint x: 483, startPoint y: 345, endPoint x: 263, endPoint y: 338, distance: 219.6
click at [263, 338] on div "Files New File Javascript files 1 index.js 0 CSS files Copy share link Edit Fil…" at bounding box center [541, 301] width 1017 height 531
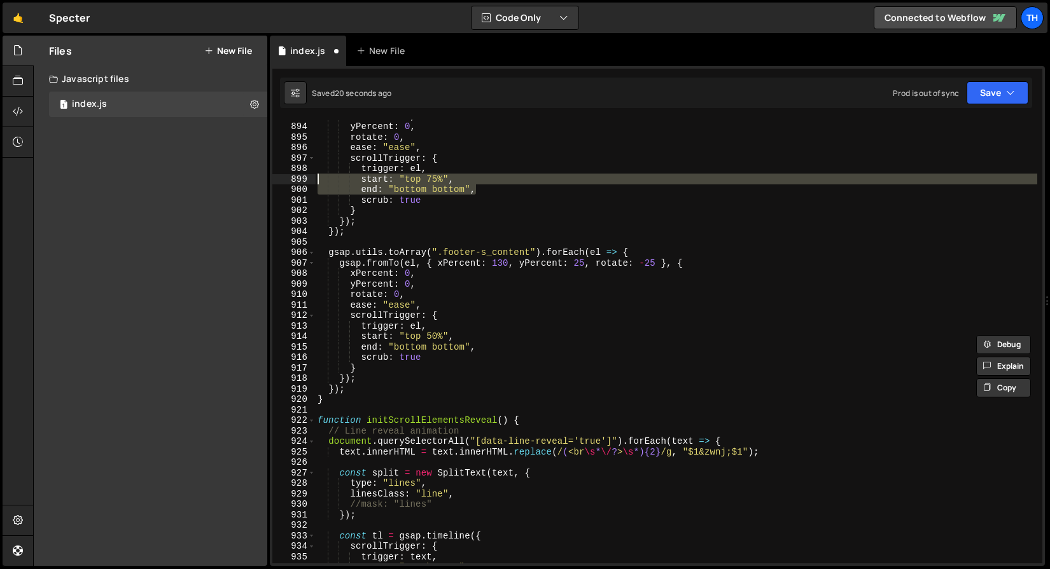
drag, startPoint x: 482, startPoint y: 190, endPoint x: 229, endPoint y: 182, distance: 252.7
click at [229, 182] on div "Files New File Javascript files 1 index.js 0 CSS files Copy share link Edit Fil…" at bounding box center [541, 301] width 1017 height 531
paste textarea
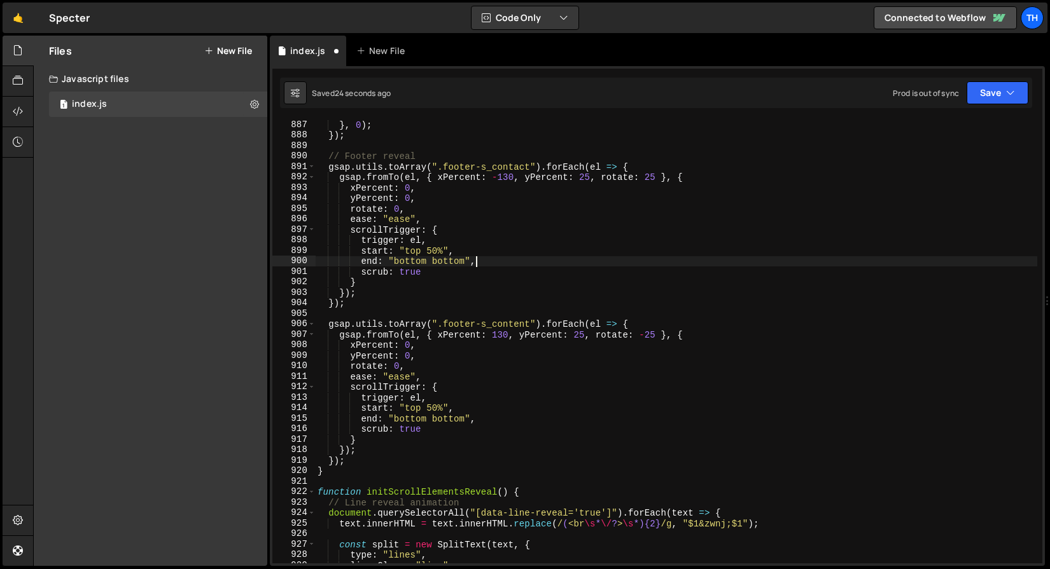
scroll to position [6025, 0]
click at [959, 96] on div "Prod is out of sync" at bounding box center [926, 93] width 66 height 11
click at [971, 96] on button "Save" at bounding box center [997, 92] width 62 height 23
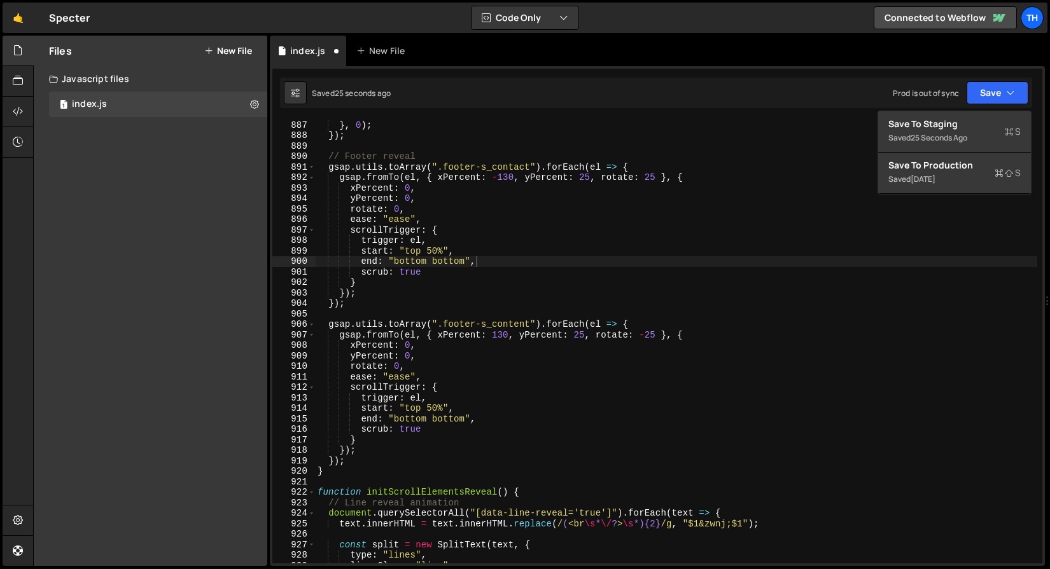
click at [970, 106] on div "Saved 25 seconds ago Prod is out of sync Upgrade to Edit Save Save to Staging S…" at bounding box center [656, 93] width 752 height 31
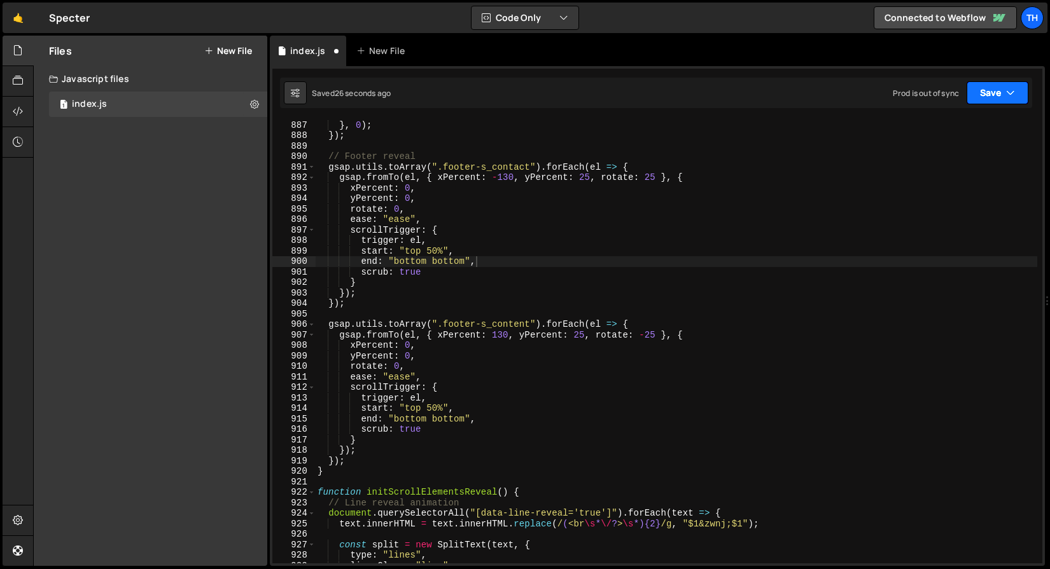
click at [976, 97] on button "Save" at bounding box center [997, 92] width 62 height 23
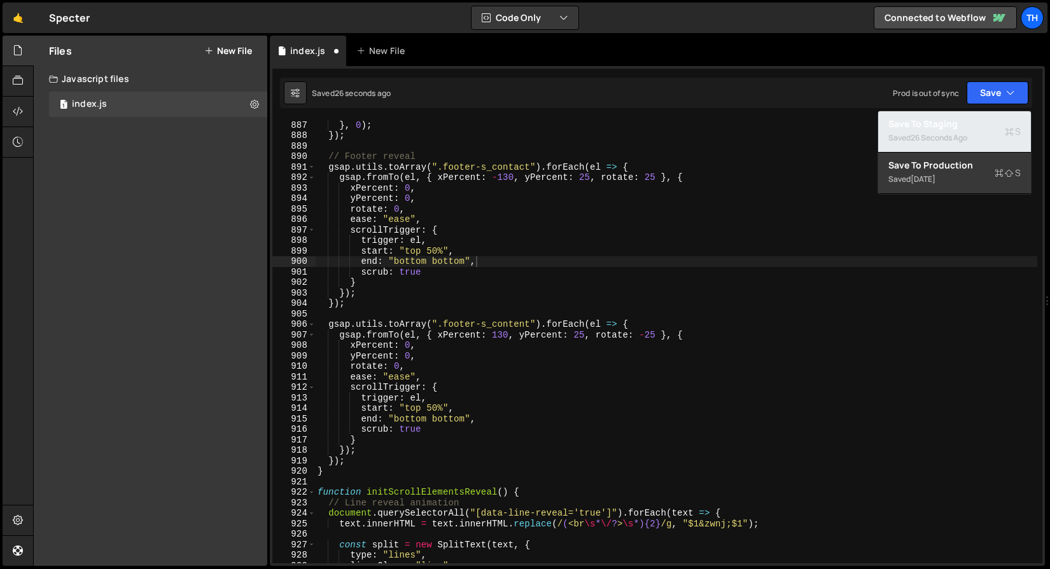
click at [940, 137] on div "26 seconds ago" at bounding box center [938, 137] width 57 height 11
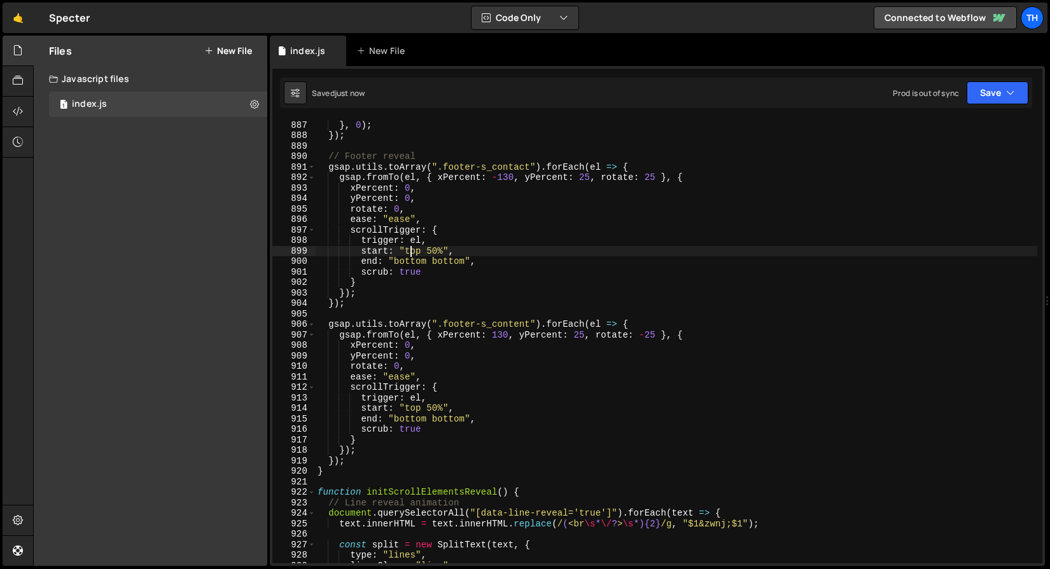
click at [411, 247] on div "duration : 1 } , 0 ) ; }) ; // Footer reveal gsap . utils . toArray ( ".footer-…" at bounding box center [676, 341] width 722 height 465
drag, startPoint x: 428, startPoint y: 248, endPoint x: 438, endPoint y: 248, distance: 9.5
click at [438, 248] on div "duration : 1 } , 0 ) ; }) ; // Footer reveal gsap . utils . toArray ( ".footer-…" at bounding box center [676, 341] width 722 height 465
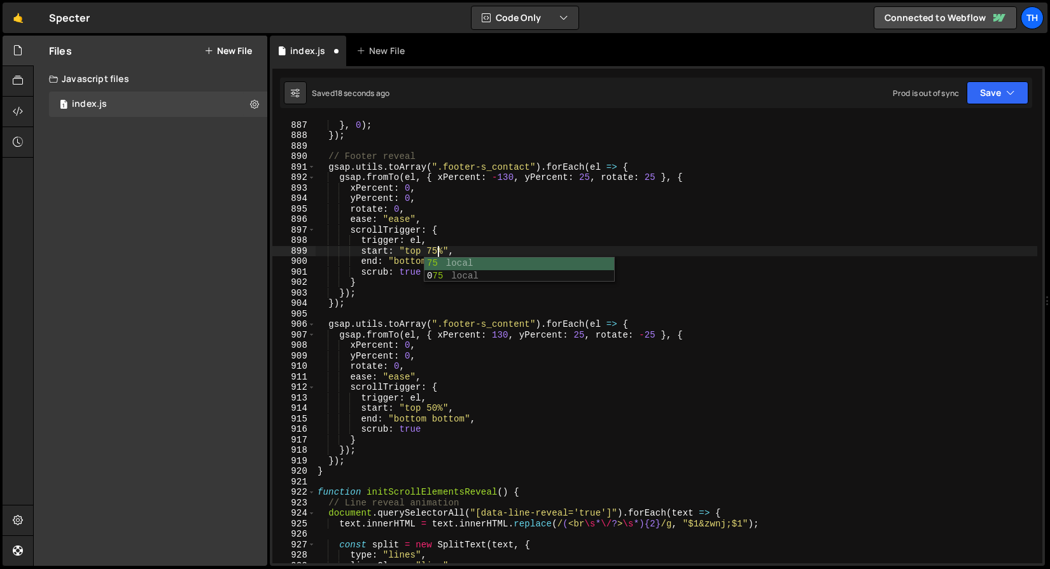
click at [463, 214] on div "duration : 1 } , 0 ) ; }) ; // Footer reveal gsap . utils . toArray ( ".footer-…" at bounding box center [676, 341] width 722 height 465
click at [420, 260] on div "duration : 1 } , 0 ) ; }) ; // Footer reveal gsap . utils . toArray ( ".footer-…" at bounding box center [676, 341] width 722 height 465
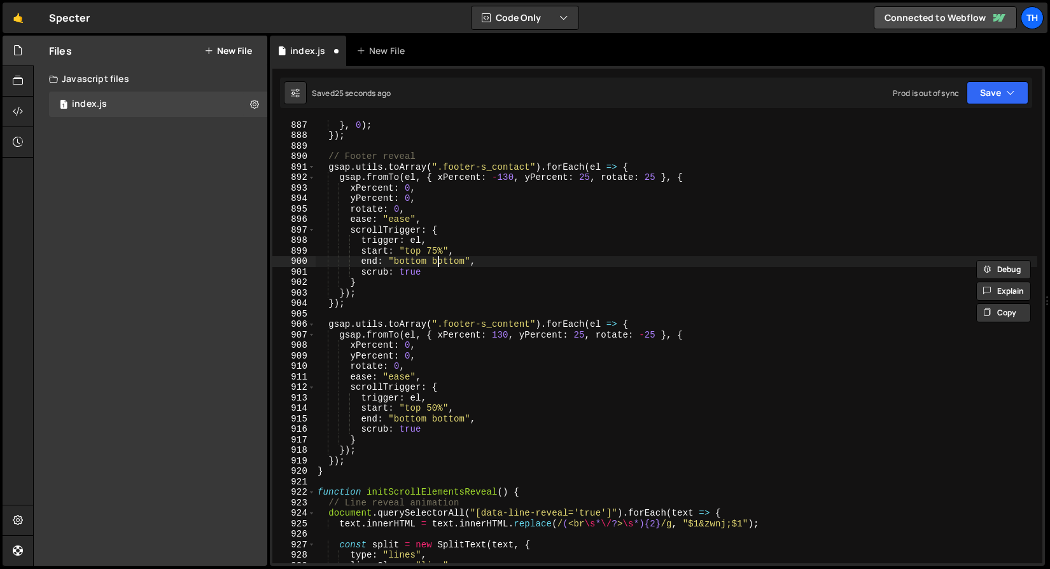
click at [438, 258] on div "duration : 1 } , 0 ) ; }) ; // Footer reveal gsap . utils . toArray ( ".footer-…" at bounding box center [676, 341] width 722 height 465
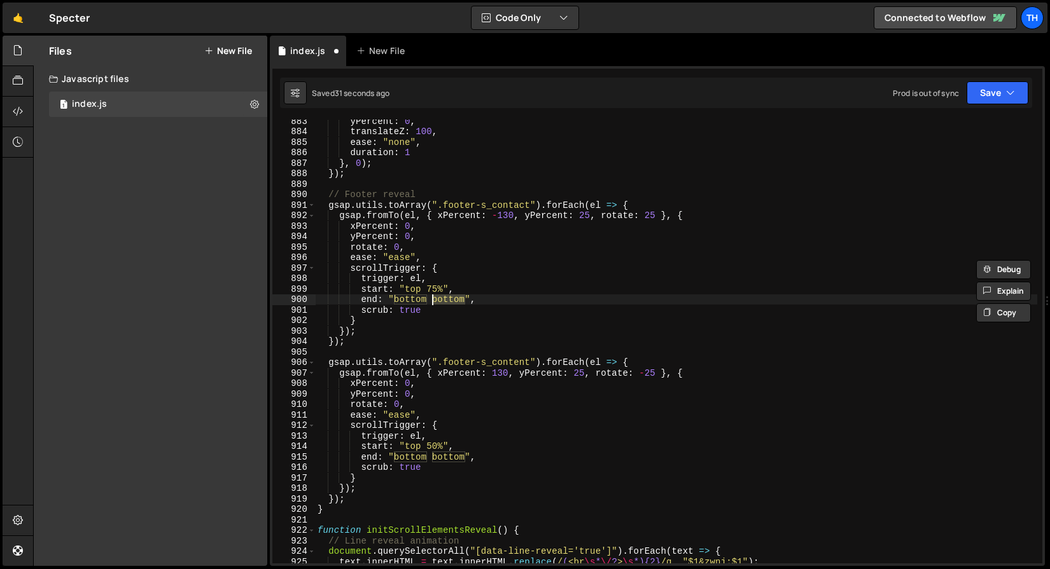
scroll to position [6025, 0]
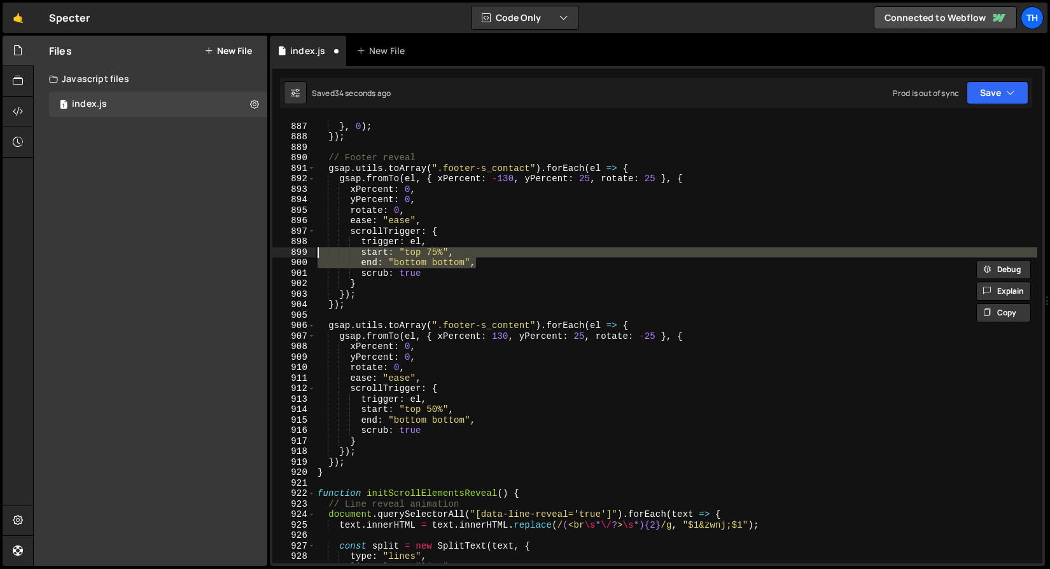
drag, startPoint x: 479, startPoint y: 264, endPoint x: 306, endPoint y: 253, distance: 173.4
click at [306, 253] on div "end: "bottom bottom", 886 887 888 889 890 891 892 893 894 895 896 897 898 899 9…" at bounding box center [657, 342] width 770 height 444
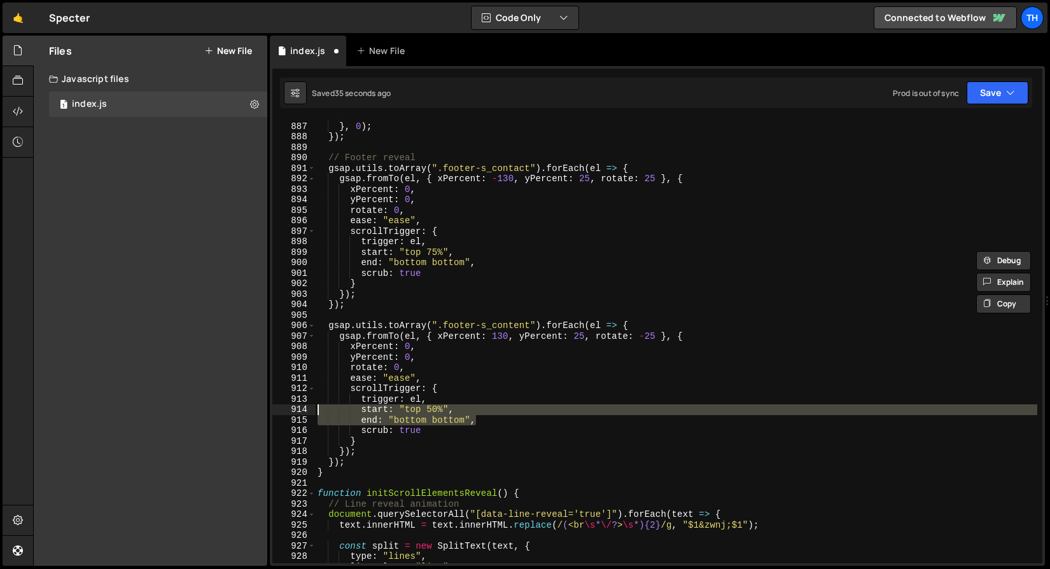
drag, startPoint x: 500, startPoint y: 422, endPoint x: 304, endPoint y: 407, distance: 196.6
click at [304, 407] on div "start: "top 75%", end: "bottom bottom", 886 887 888 889 890 891 892 893 894 895…" at bounding box center [657, 342] width 770 height 444
paste textarea
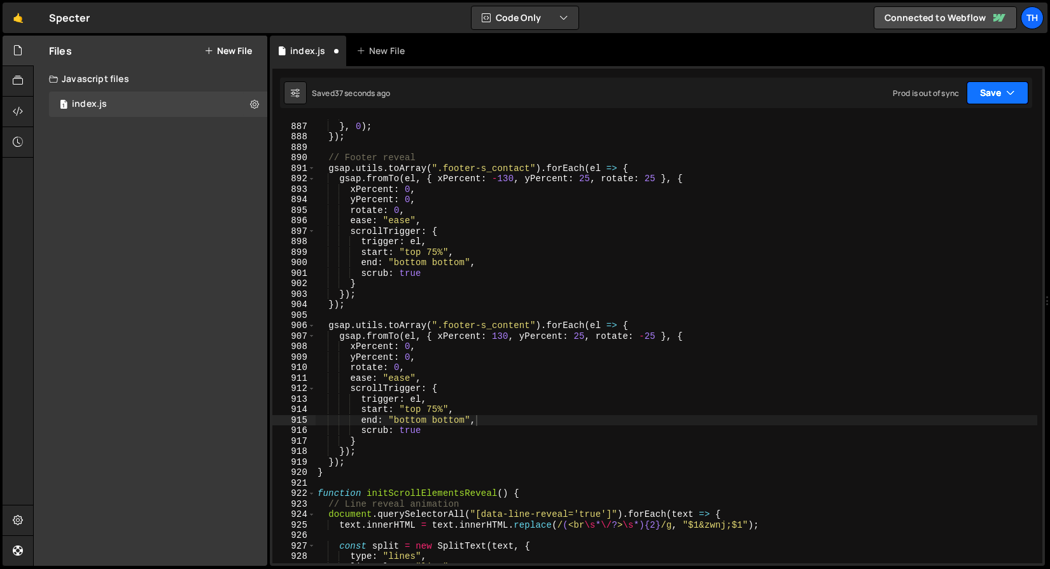
click at [1005, 97] on button "Save" at bounding box center [997, 92] width 62 height 23
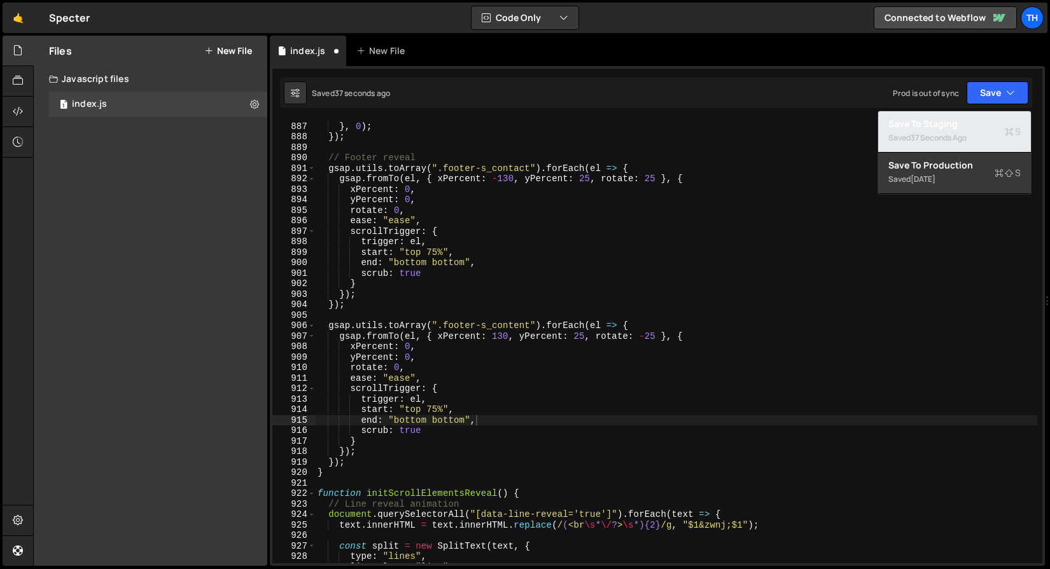
click at [975, 137] on div "Saved 37 seconds ago" at bounding box center [954, 137] width 132 height 15
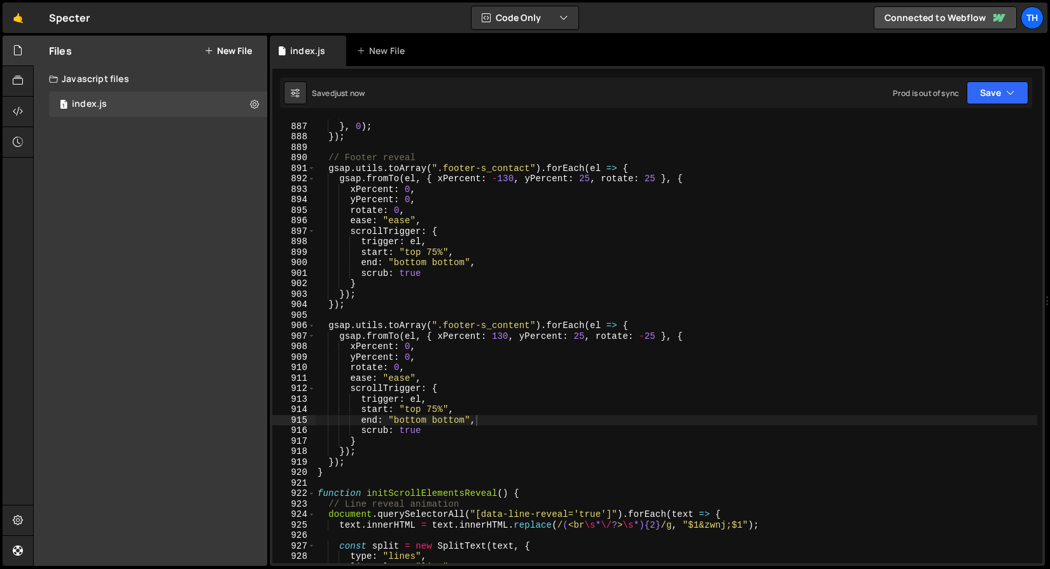
click at [443, 415] on div "duration : 1 } , 0 ) ; }) ; // Footer reveal gsap . utils . toArray ( ".footer-…" at bounding box center [676, 343] width 722 height 465
click at [444, 415] on div "duration : 1 } , 0 ) ; }) ; // Footer reveal gsap . utils . toArray ( ".footer-…" at bounding box center [676, 343] width 722 height 465
click at [444, 260] on div "duration : 1 } , 0 ) ; }) ; // Footer reveal gsap . utils . toArray ( ".footer-…" at bounding box center [676, 343] width 722 height 465
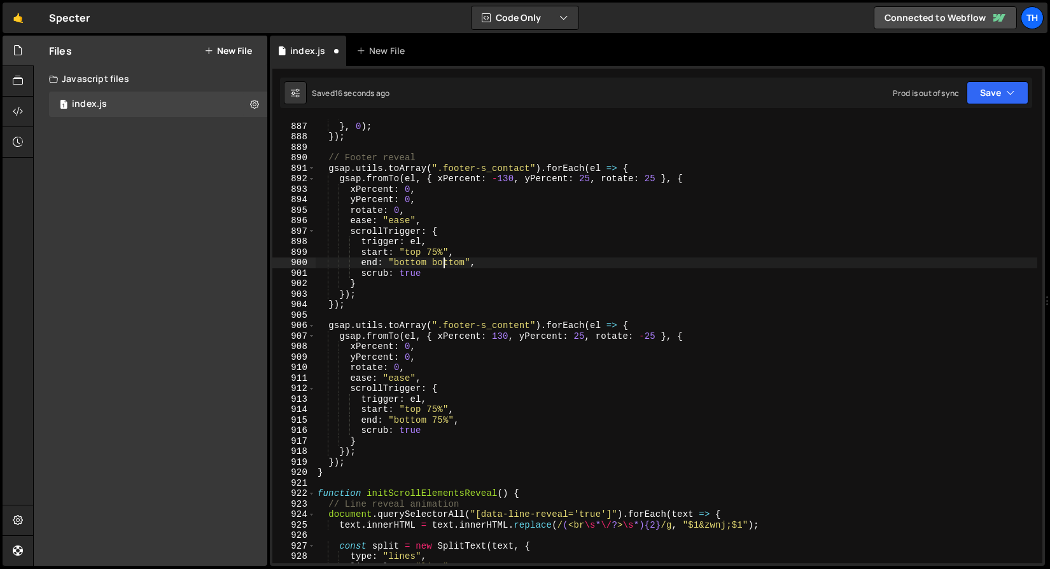
click at [444, 260] on div "duration : 1 } , 0 ) ; }) ; // Footer reveal gsap . utils . toArray ( ".footer-…" at bounding box center [676, 343] width 722 height 465
click at [975, 95] on button "Save" at bounding box center [997, 92] width 62 height 23
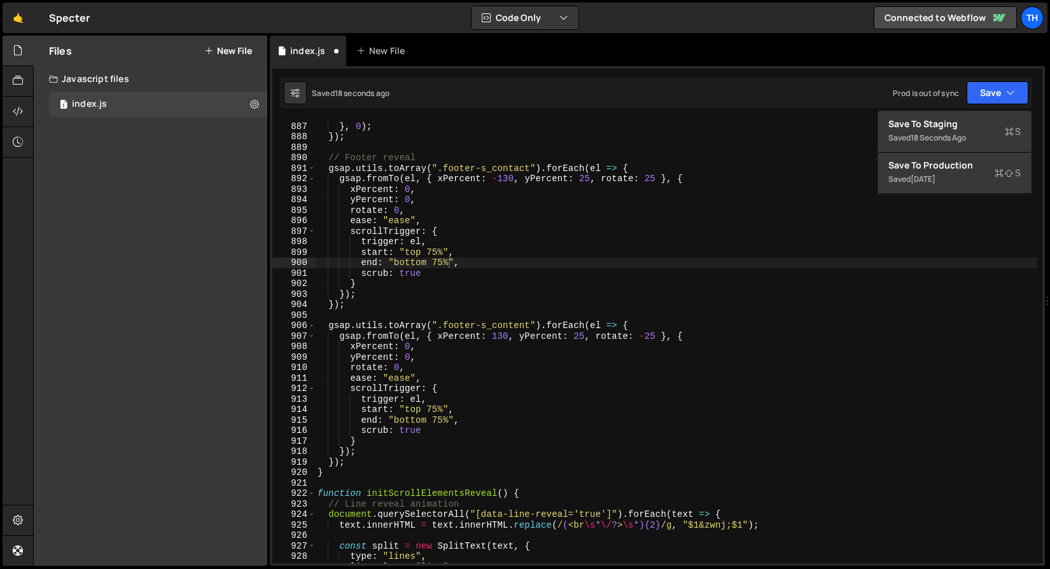
click at [962, 109] on div "end: "bottom 75%", 886 887 888 889 890 891 892 893 894 895 896 897 898 899 900 …" at bounding box center [657, 316] width 775 height 500
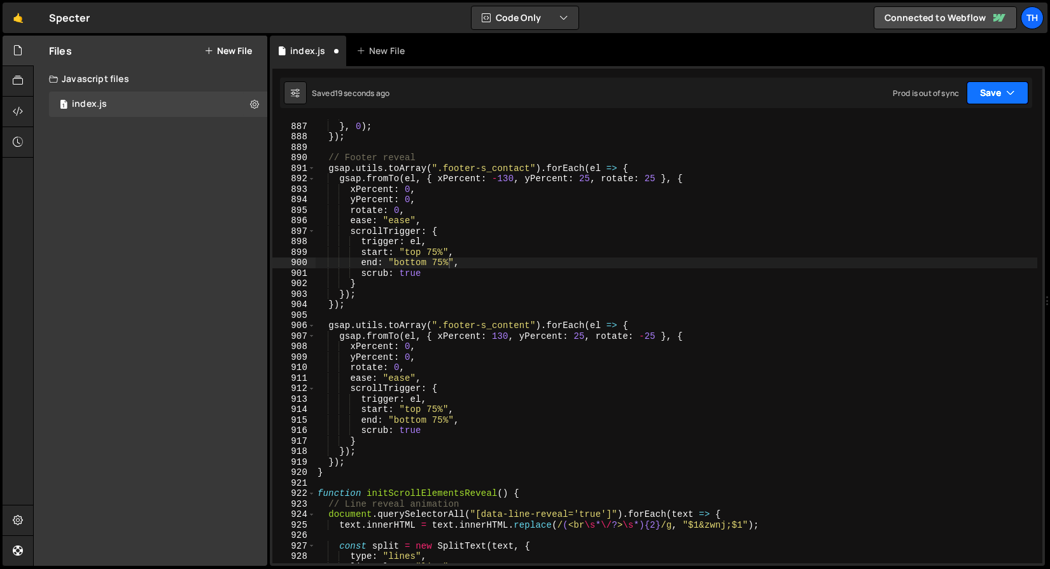
click at [977, 97] on button "Save" at bounding box center [997, 92] width 62 height 23
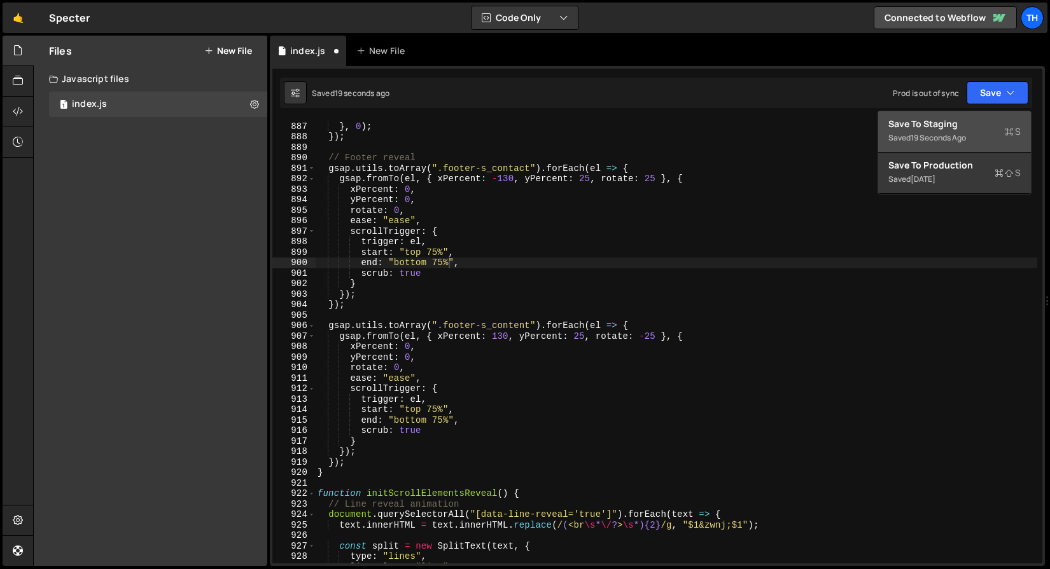
click at [959, 120] on div "Save to Staging S" at bounding box center [954, 124] width 132 height 13
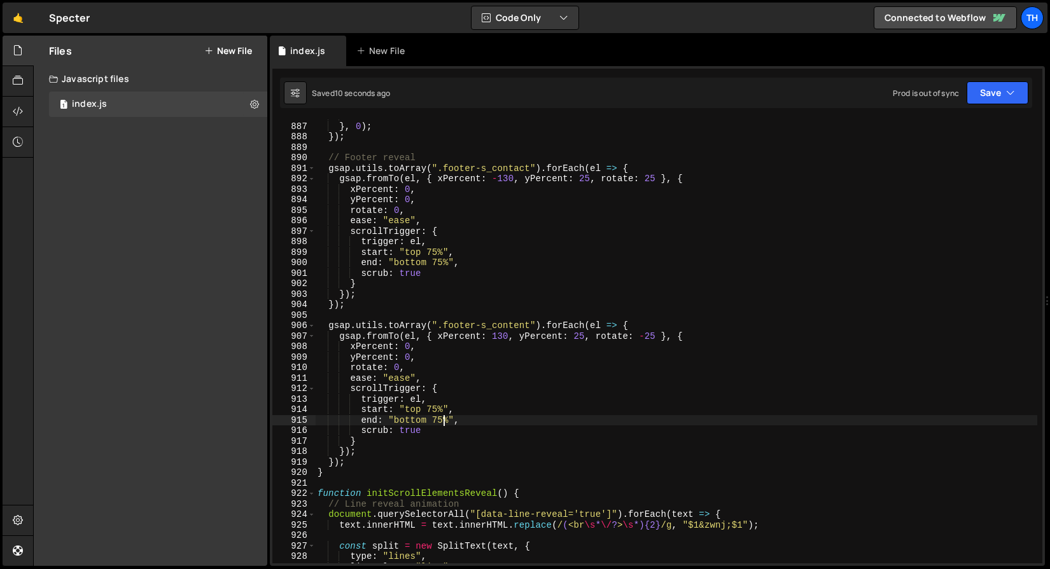
click at [444, 417] on div "duration : 1 } , 0 ) ; }) ; // Footer reveal gsap . utils . toArray ( ".footer-…" at bounding box center [676, 343] width 722 height 465
click at [438, 417] on div "duration : 1 } , 0 ) ; }) ; // Footer reveal gsap . utils . toArray ( ".footer-…" at bounding box center [676, 343] width 722 height 465
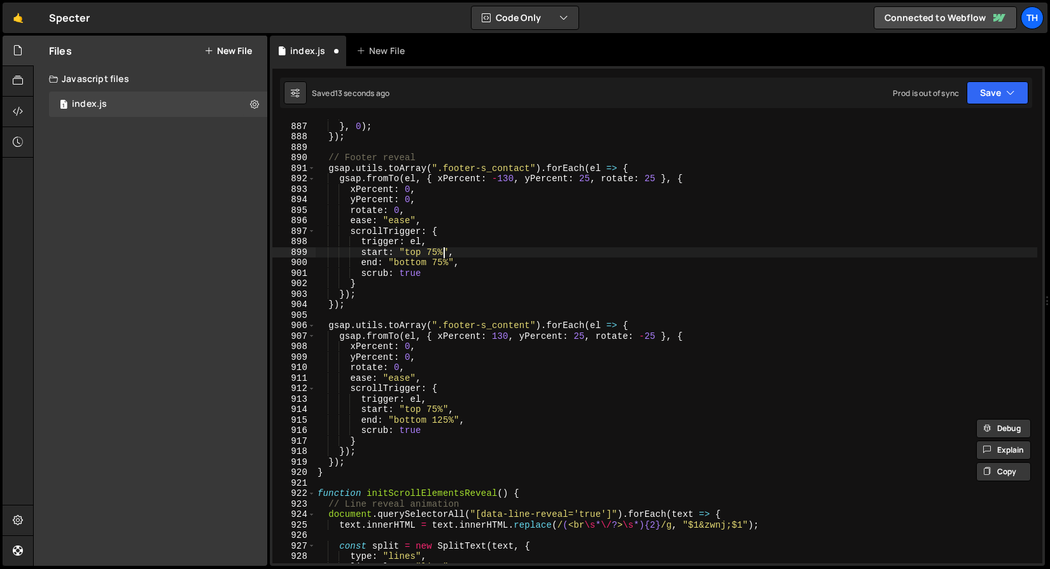
click at [443, 255] on div "duration : 1 } , 0 ) ; }) ; // Footer reveal gsap . utils . toArray ( ".footer-…" at bounding box center [676, 343] width 722 height 465
click at [441, 262] on div "duration : 1 } , 0 ) ; }) ; // Footer reveal gsap . utils . toArray ( ".footer-…" at bounding box center [676, 343] width 722 height 465
click at [436, 259] on div "duration : 1 } , 0 ) ; }) ; // Footer reveal gsap . utils . toArray ( ".footer-…" at bounding box center [676, 343] width 722 height 465
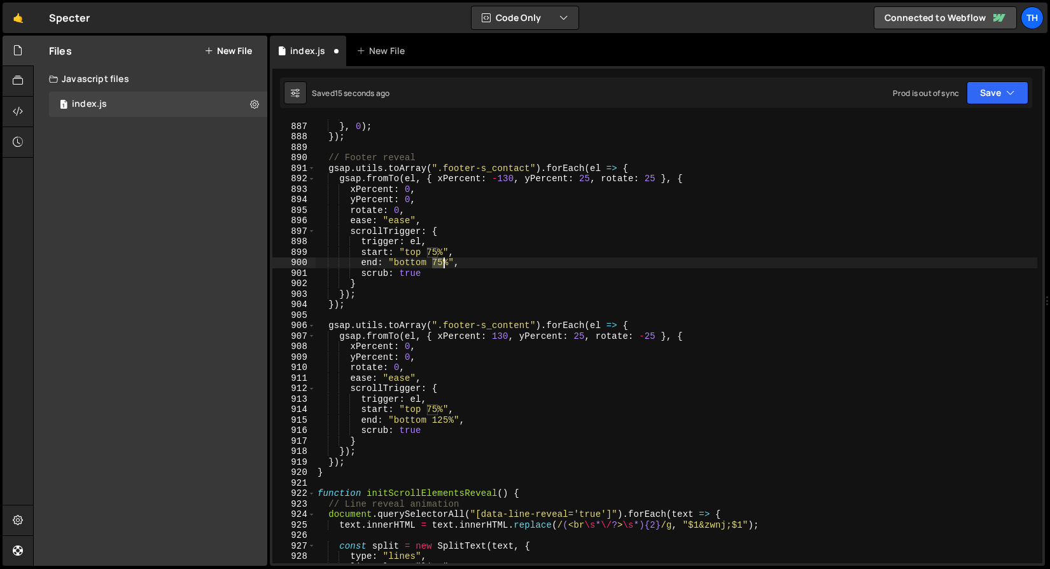
click at [436, 259] on div "duration : 1 } , 0 ) ; }) ; // Footer reveal gsap . utils . toArray ( ".footer-…" at bounding box center [676, 343] width 722 height 465
paste textarea "12"
click at [985, 92] on button "Save" at bounding box center [997, 92] width 62 height 23
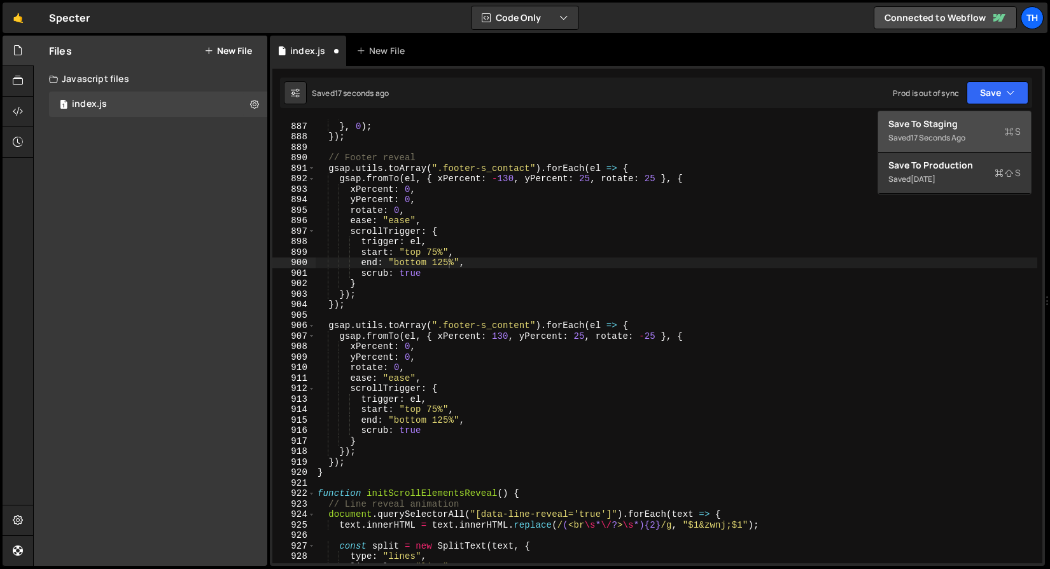
click at [955, 113] on button "Save to Staging S Saved 17 seconds ago" at bounding box center [954, 131] width 153 height 41
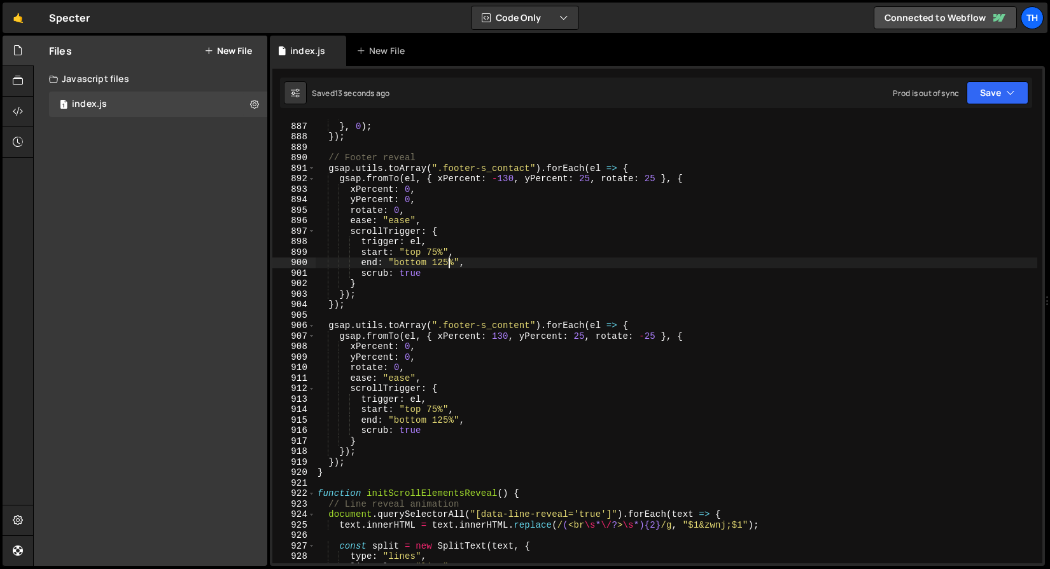
click at [447, 260] on div "duration : 1 } , 0 ) ; }) ; // Footer reveal gsap . utils . toArray ( ".footer-…" at bounding box center [676, 343] width 722 height 465
click at [443, 256] on div "duration : 1 } , 0 ) ; }) ; // Footer reveal gsap . utils . toArray ( ".footer-…" at bounding box center [676, 343] width 722 height 465
click at [442, 260] on div "duration : 1 } , 0 ) ; }) ; // Footer reveal gsap . utils . toArray ( ".footer-…" at bounding box center [676, 343] width 722 height 465
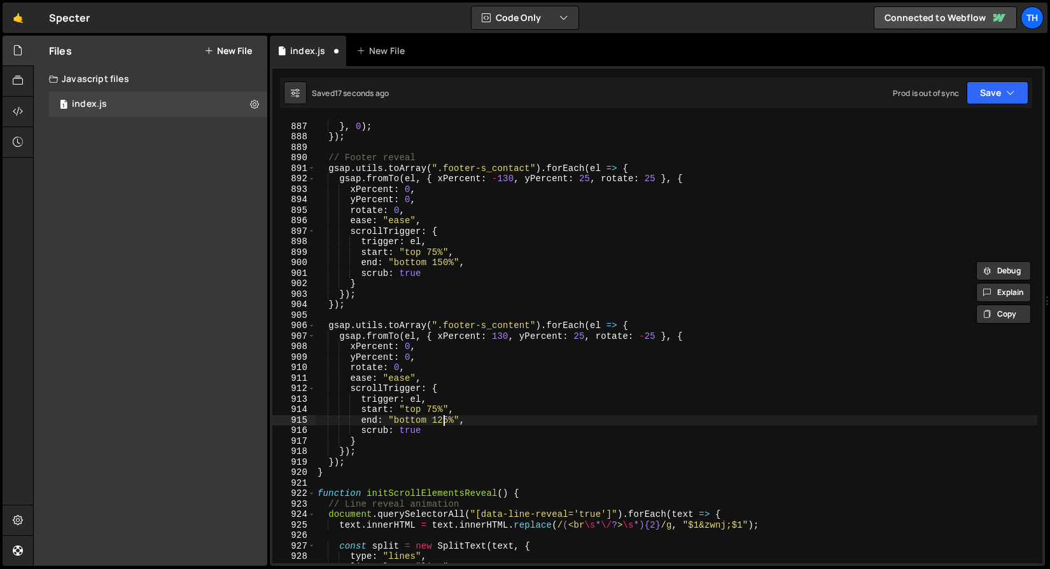
click at [442, 416] on div "duration : 1 } , 0 ) ; }) ; // Footer reveal gsap . utils . toArray ( ".footer-…" at bounding box center [676, 343] width 722 height 465
paste textarea "50"
click at [982, 93] on button "Save" at bounding box center [997, 92] width 62 height 23
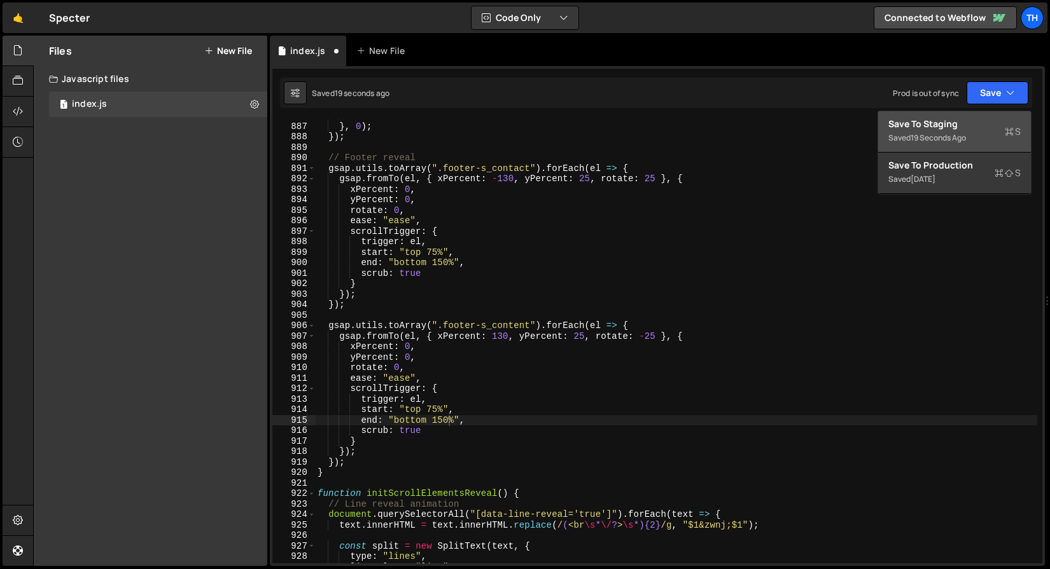
click at [954, 115] on button "Save to Staging S Saved 19 seconds ago" at bounding box center [954, 131] width 153 height 41
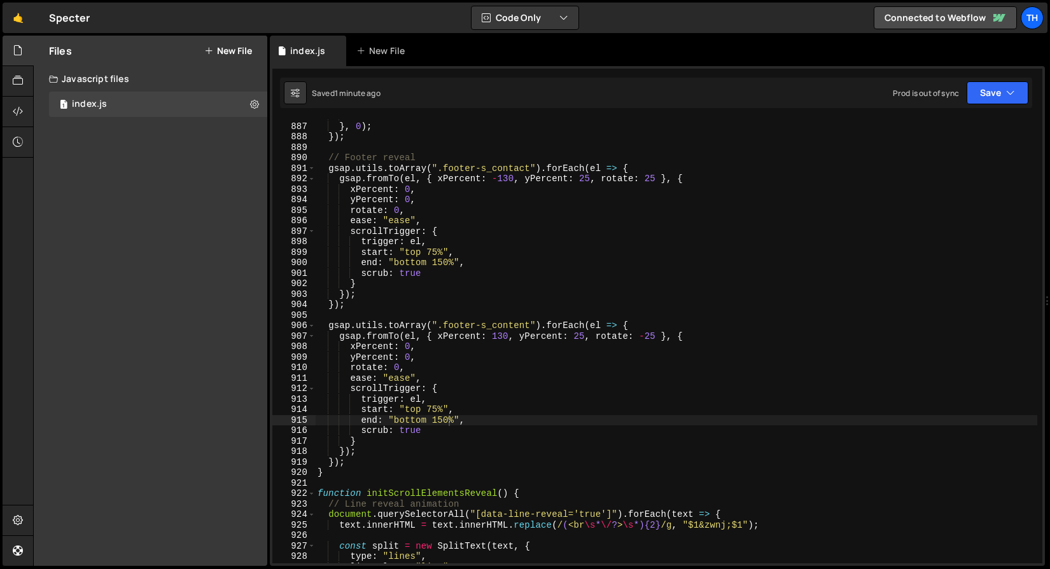
scroll to position [0, 1]
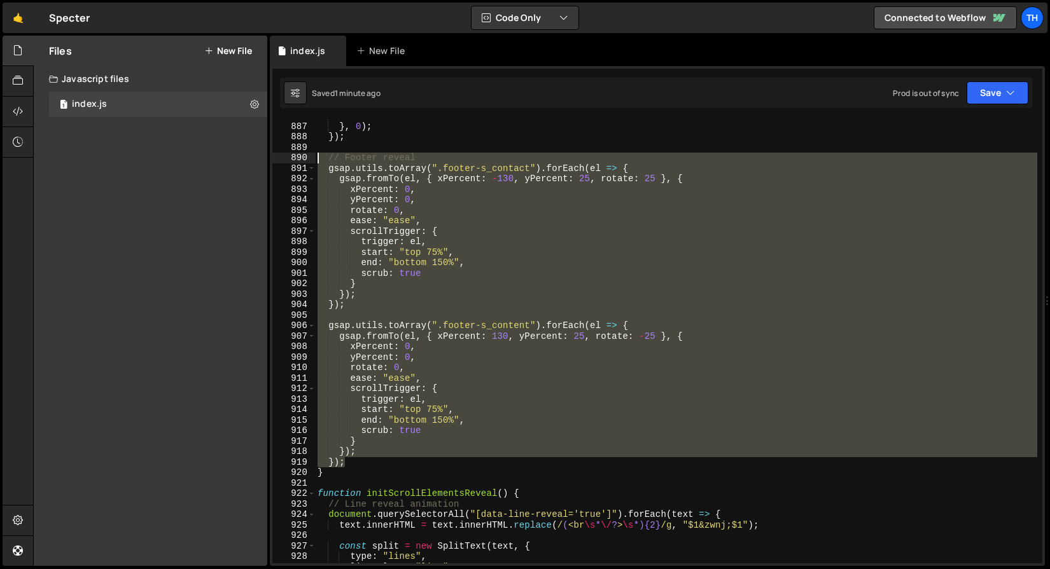
drag, startPoint x: 370, startPoint y: 458, endPoint x: 280, endPoint y: 157, distance: 314.2
click at [280, 157] on div "}); 886 887 888 889 890 891 892 893 894 895 896 897 898 899 900 901 902 903 904…" at bounding box center [657, 342] width 770 height 444
type textarea "// Footer reveal gsap.utils.toArray(".footer-s_contact").forEach(el => {"
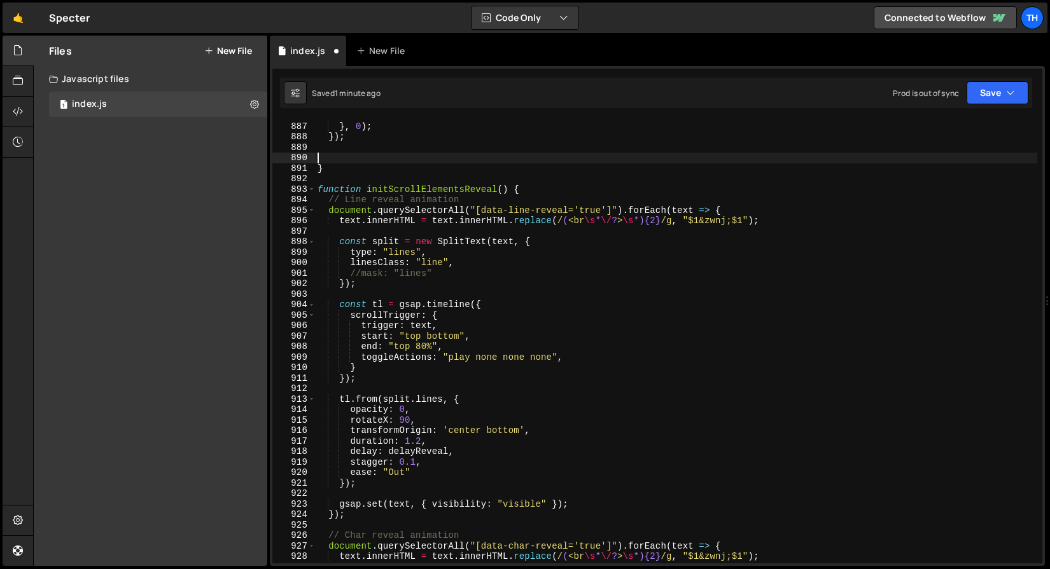
scroll to position [0, 0]
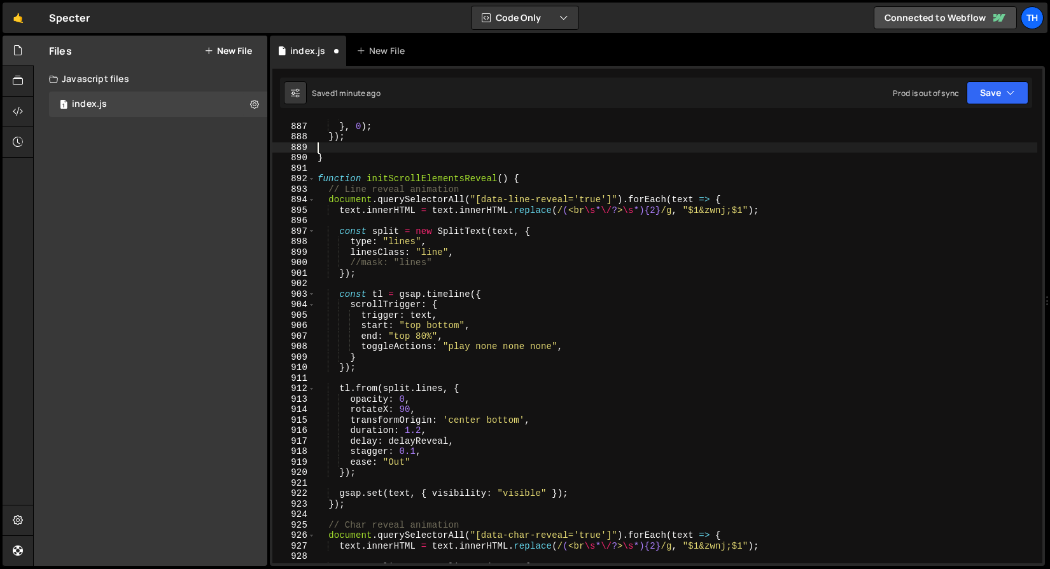
type textarea "});"
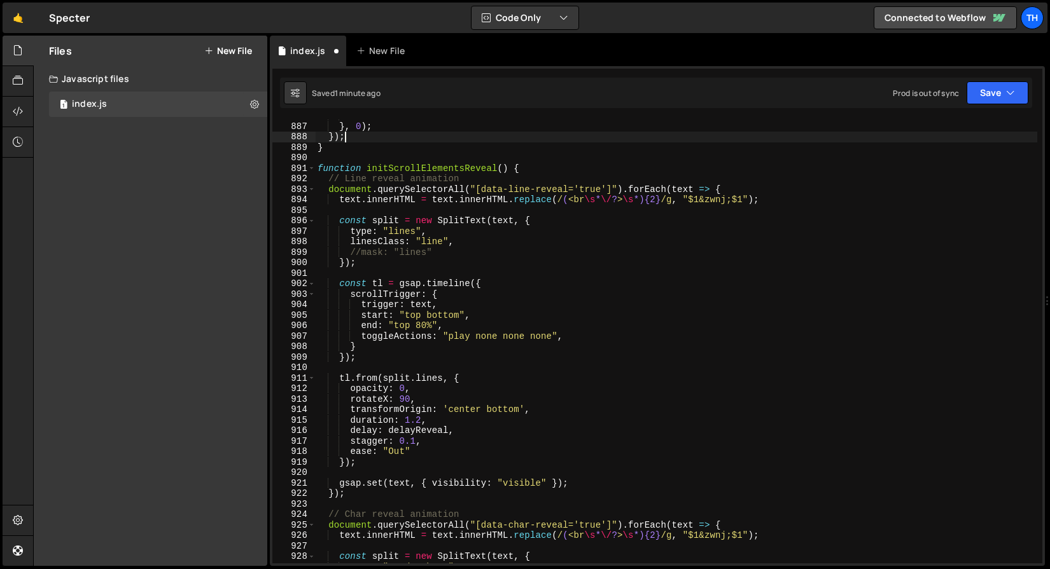
click at [993, 80] on div "Saved 1 minute ago Prod is out of sync Upgrade to Edit Save Save to Staging S S…" at bounding box center [656, 93] width 752 height 31
click at [987, 87] on button "Save" at bounding box center [997, 92] width 62 height 23
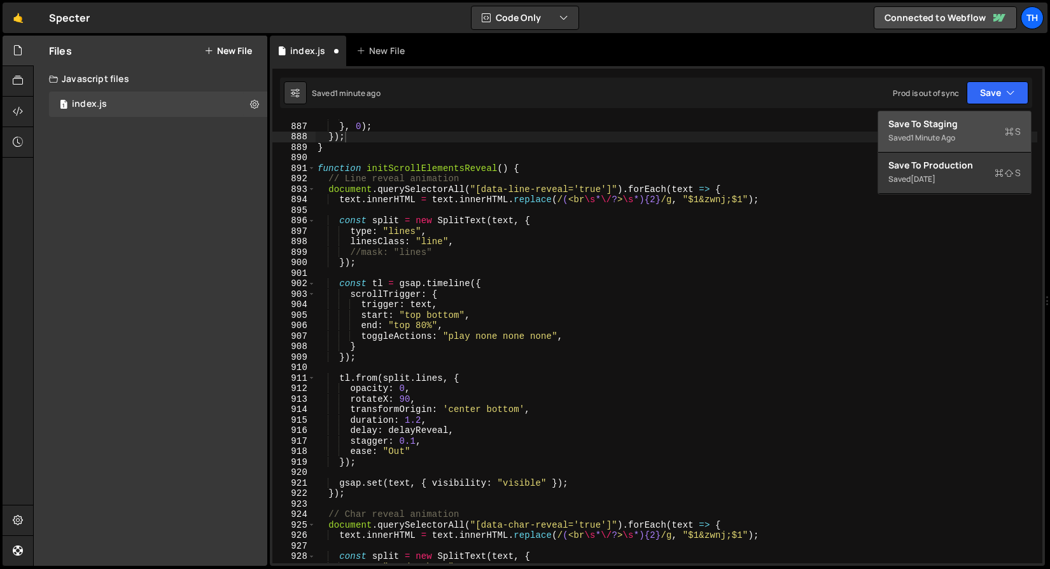
click at [954, 123] on div "Save to Staging S" at bounding box center [954, 124] width 132 height 13
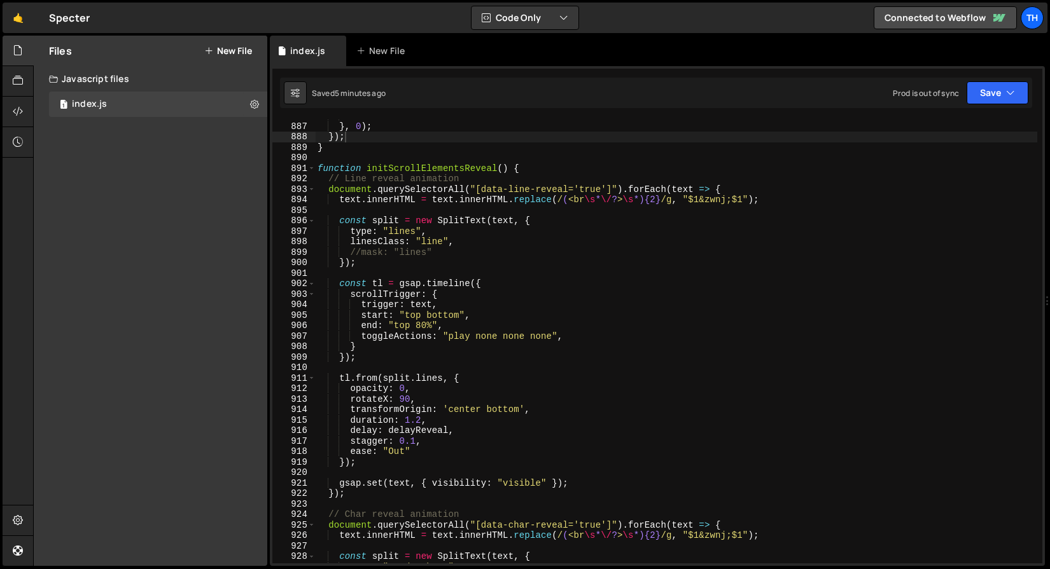
click at [440, 216] on div "duration : 1 } , 0 ) ; }) ; } function initScrollElementsReveal ( ) { // Line r…" at bounding box center [676, 343] width 722 height 465
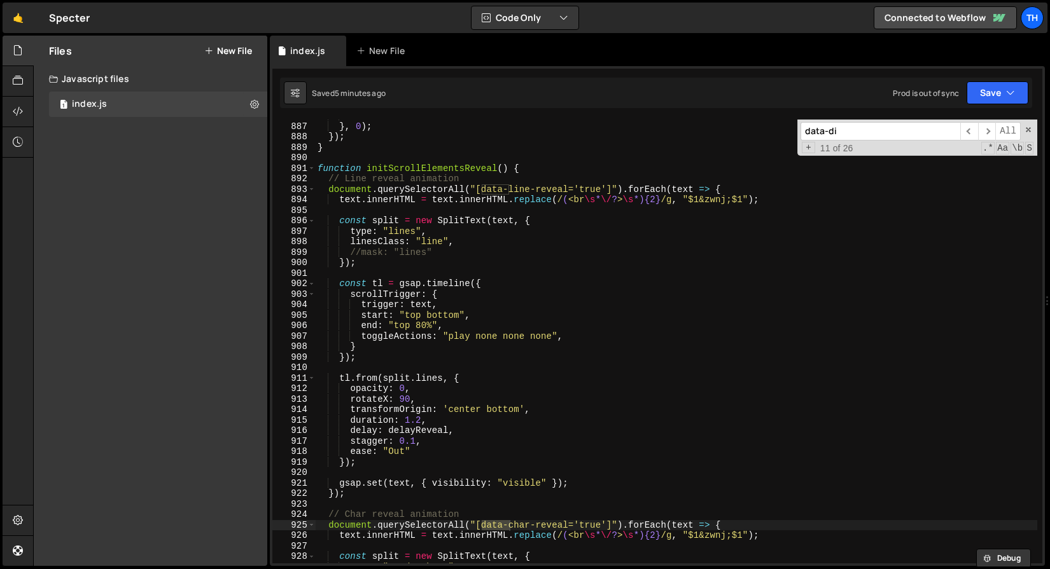
scroll to position [6450, 0]
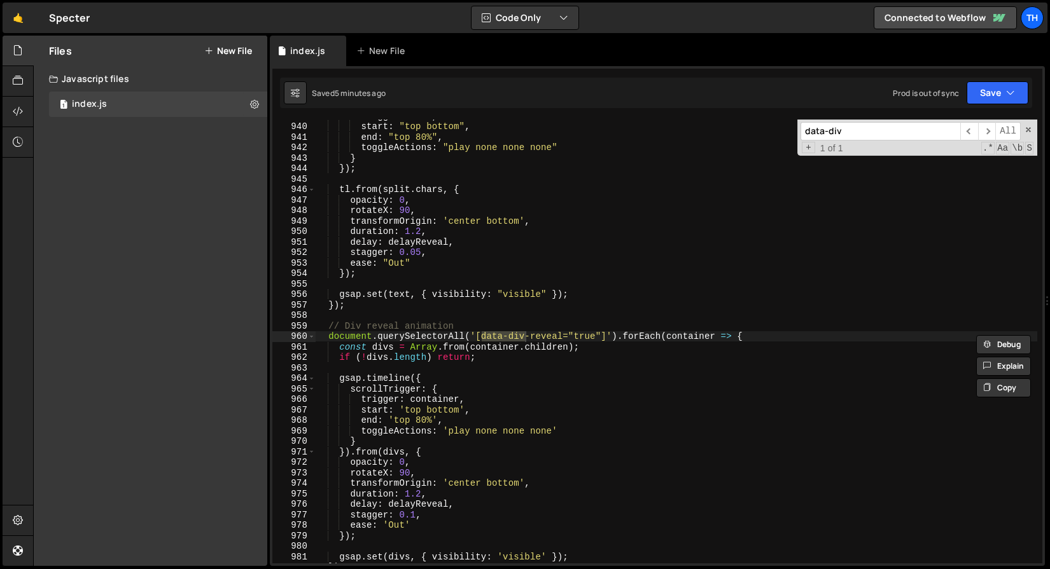
type input "data-div"
drag, startPoint x: 563, startPoint y: 335, endPoint x: 483, endPoint y: 331, distance: 80.2
click at [483, 331] on div "trigger : text , start : "top bottom" , end : "top 80%" , toggleActions : "play…" at bounding box center [676, 343] width 722 height 465
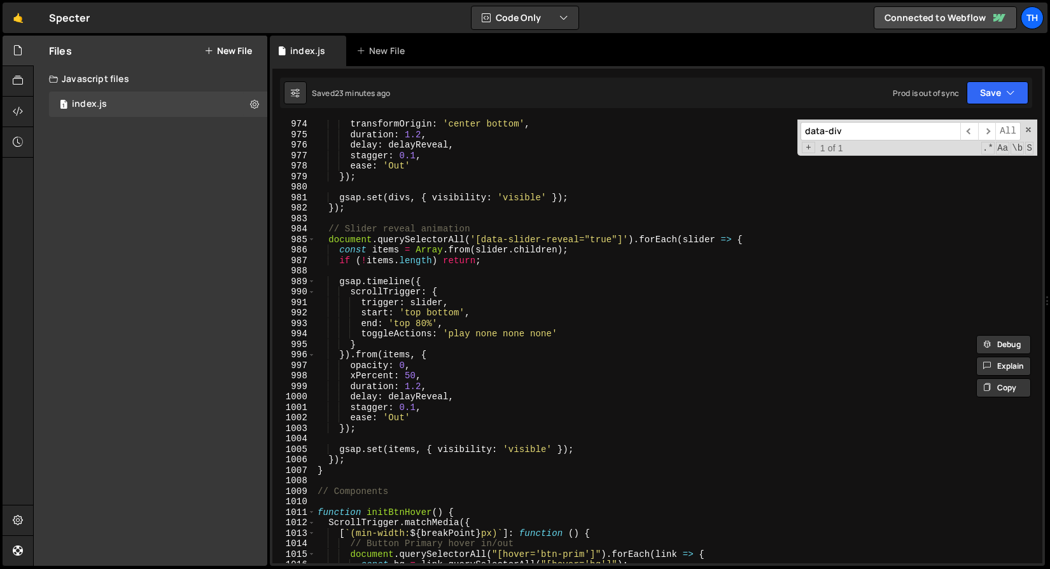
scroll to position [6685, 0]
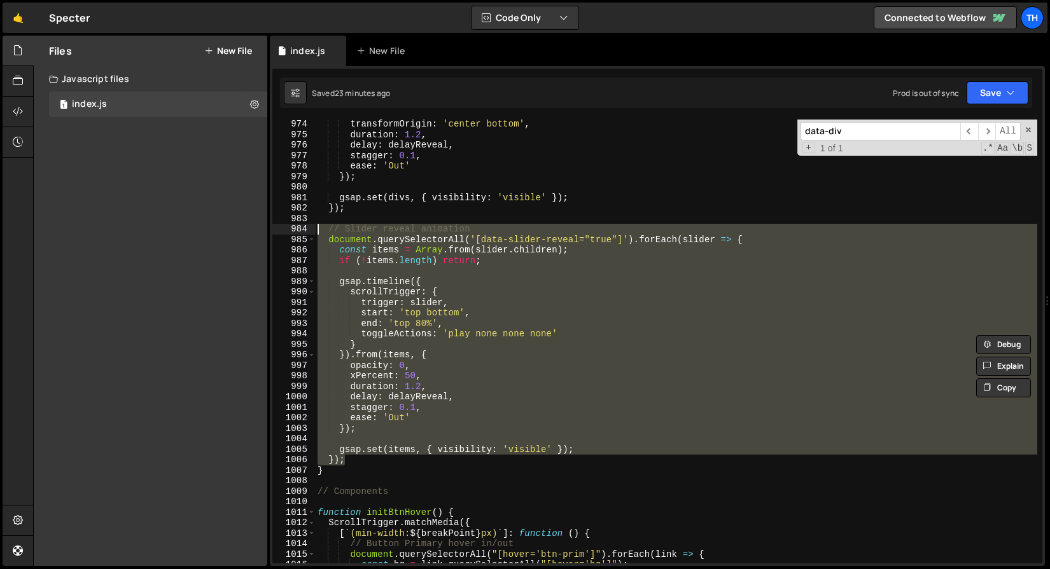
drag, startPoint x: 356, startPoint y: 461, endPoint x: 248, endPoint y: 232, distance: 253.3
click at [248, 232] on div "Files New File Javascript files 1 index.js 0 CSS files Copy share link Edit Fil…" at bounding box center [541, 301] width 1017 height 531
type textarea "// Slider reveal animation document.querySelectorAll('[data-slider-reveal="true…"
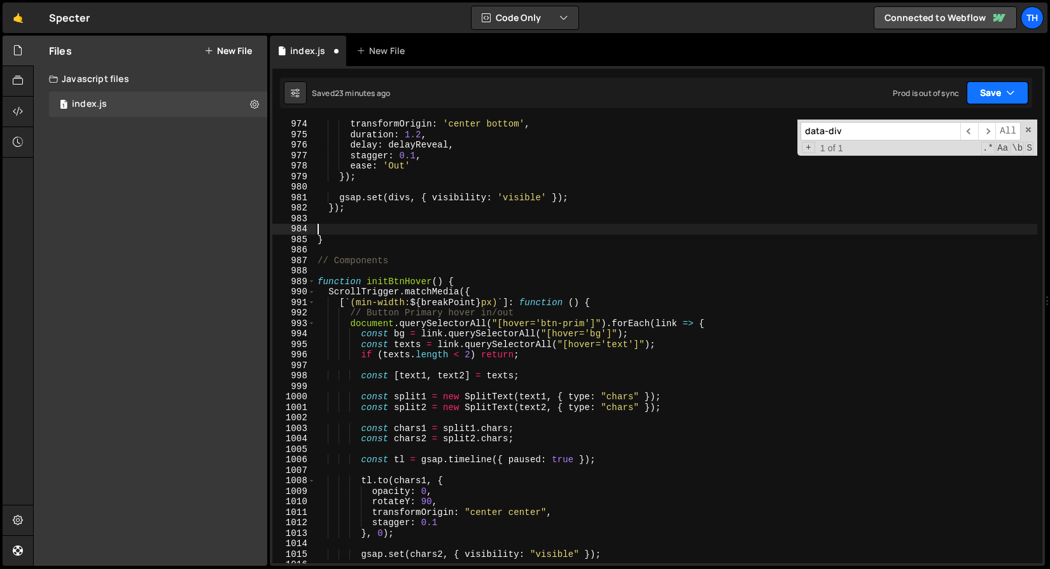
click at [985, 102] on button "Save" at bounding box center [997, 92] width 62 height 23
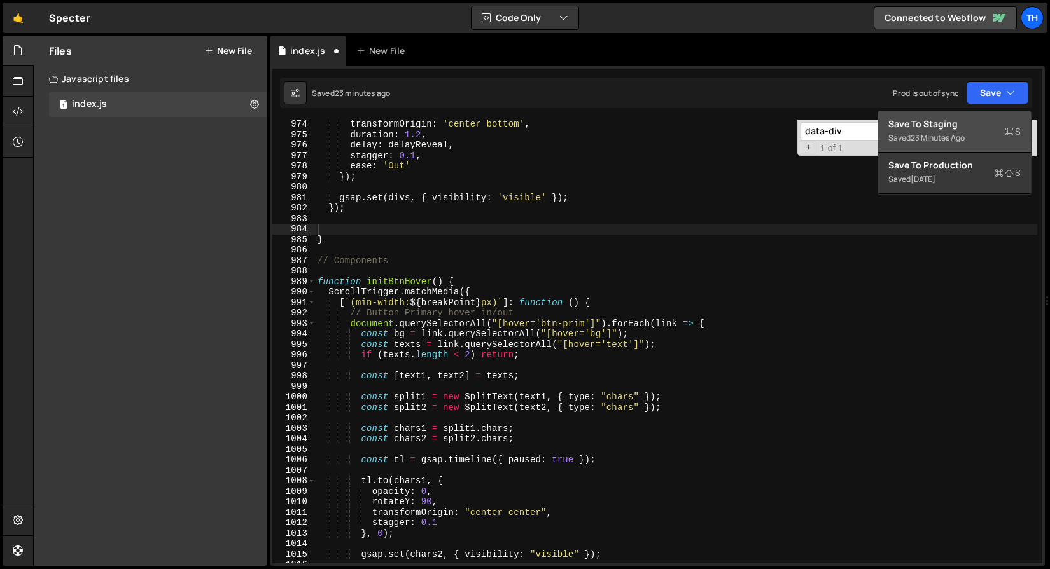
click at [971, 119] on div "Save to Staging S" at bounding box center [954, 124] width 132 height 13
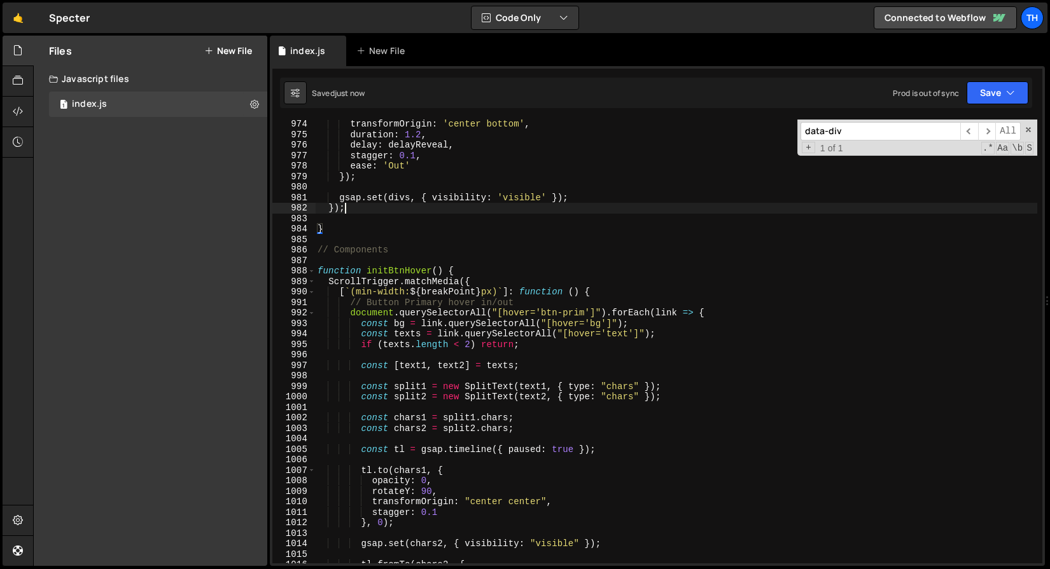
click at [564, 209] on div "transformOrigin : 'center bottom' , duration : 1.2 , delay : delayReveal , stag…" at bounding box center [676, 351] width 722 height 465
click at [552, 227] on div "transformOrigin : 'center bottom' , duration : 1.2 , delay : delayReveal , stag…" at bounding box center [676, 351] width 722 height 465
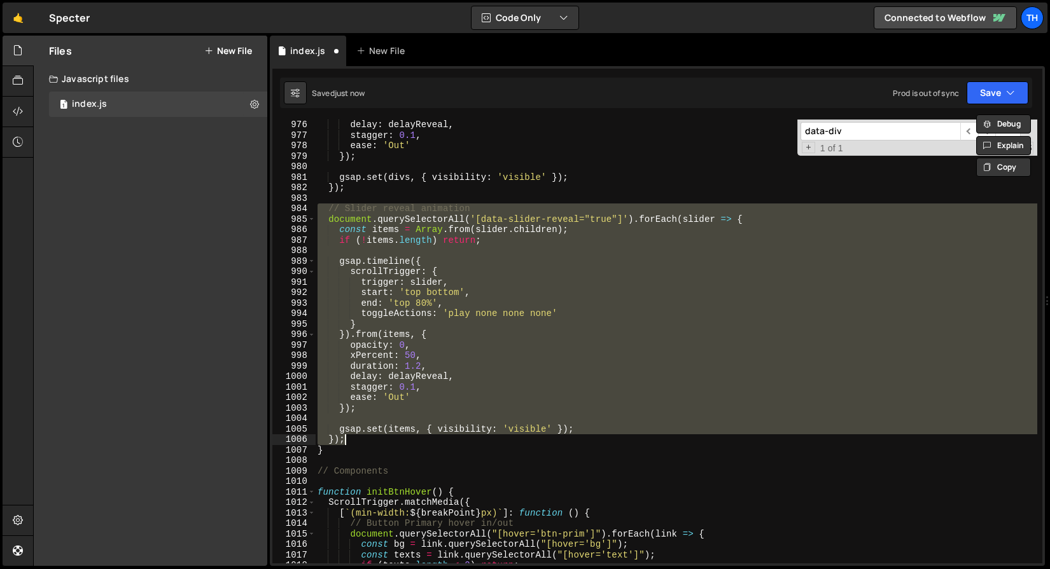
scroll to position [6681, 0]
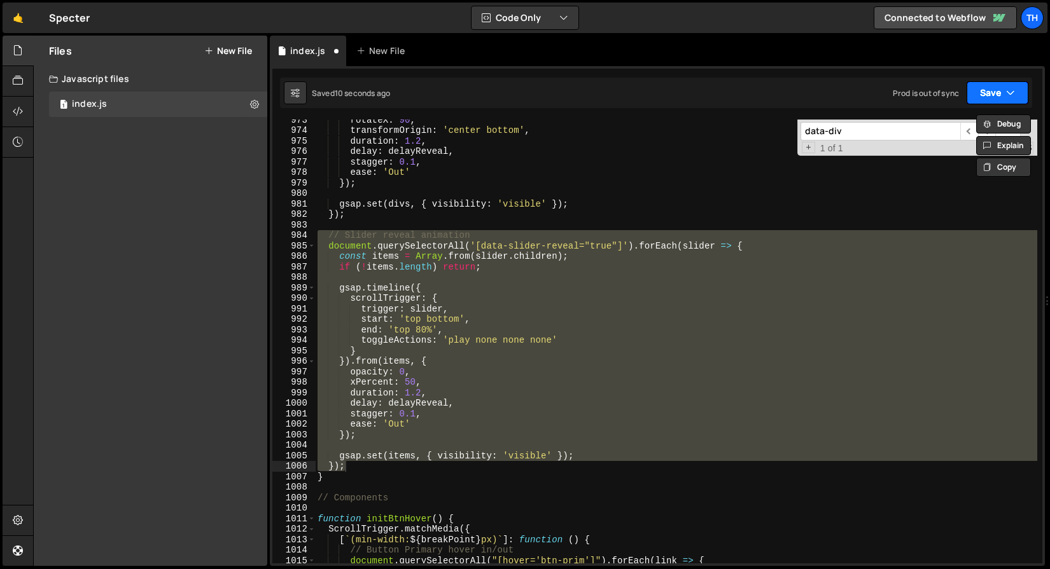
click at [978, 102] on button "Save" at bounding box center [997, 92] width 62 height 23
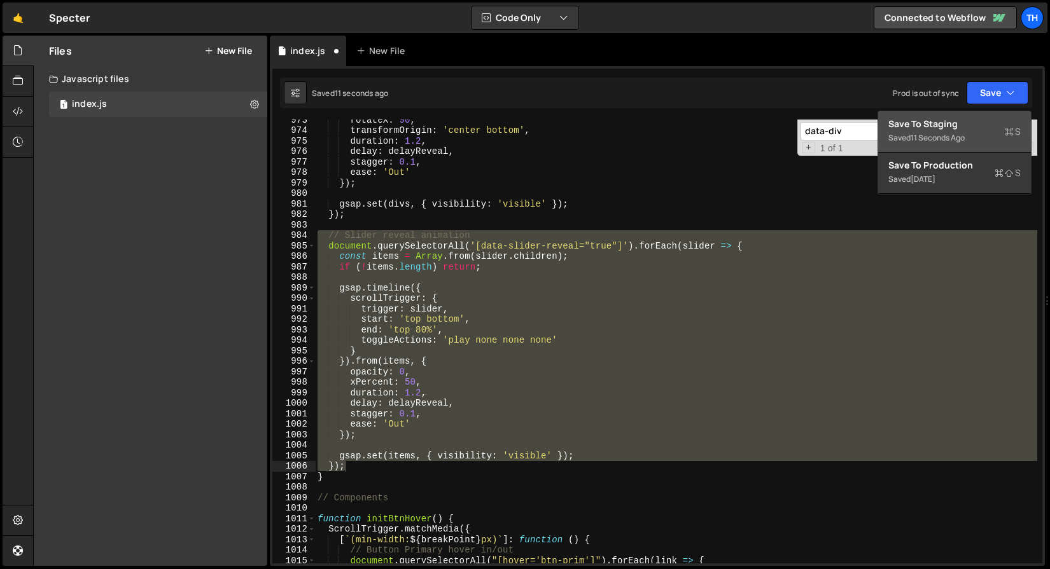
click at [960, 118] on div "Save to Staging S" at bounding box center [954, 124] width 132 height 13
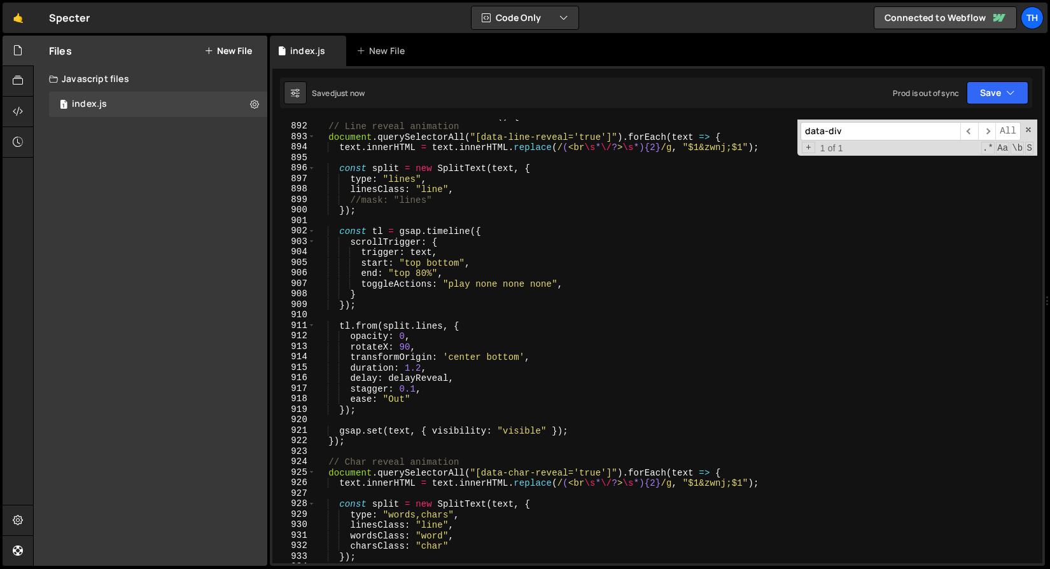
scroll to position [6060, 0]
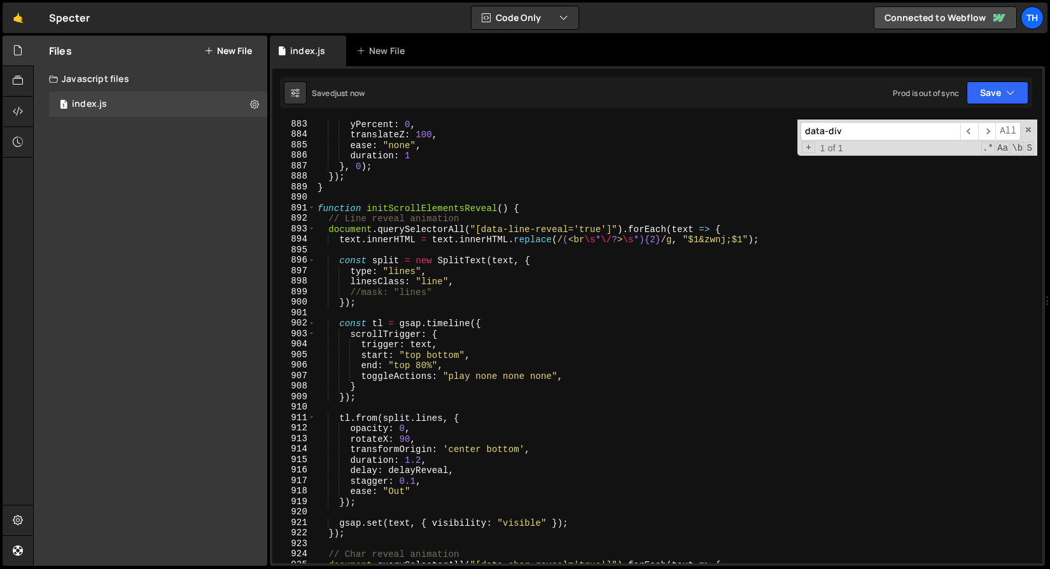
click at [316, 213] on div "yPercent : 0 , translateZ : 100 , ease : "none" , duration : 1 } , 0 ) ; }) ; }…" at bounding box center [676, 351] width 722 height 465
click at [311, 211] on span at bounding box center [311, 208] width 7 height 11
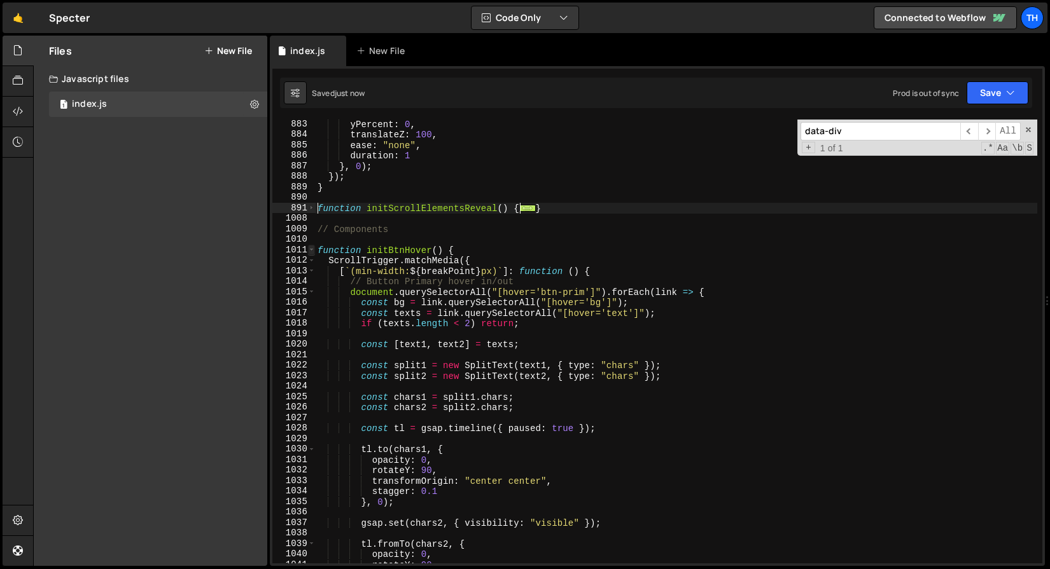
click at [310, 250] on span at bounding box center [311, 250] width 7 height 11
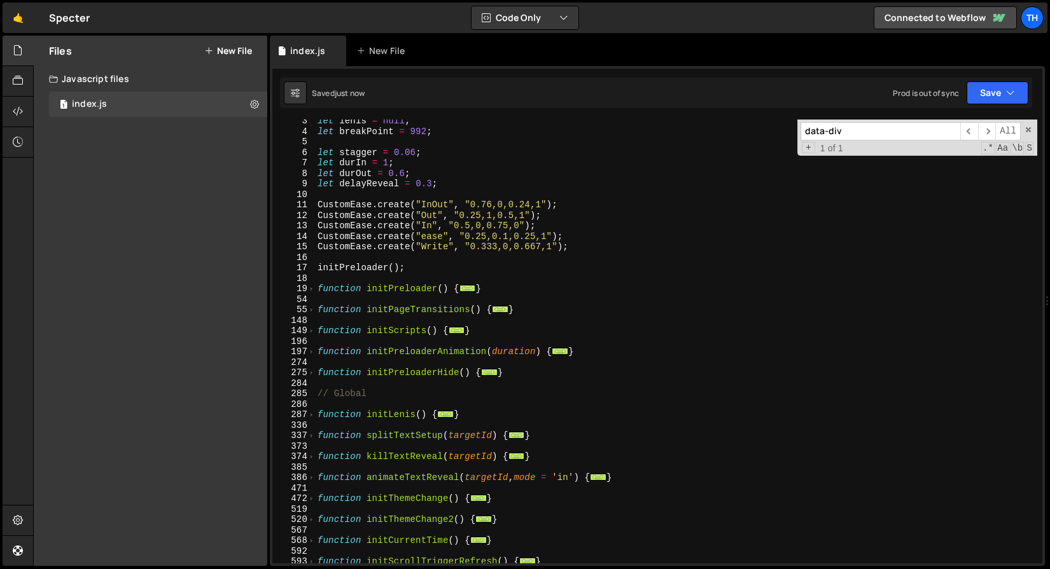
scroll to position [20, 0]
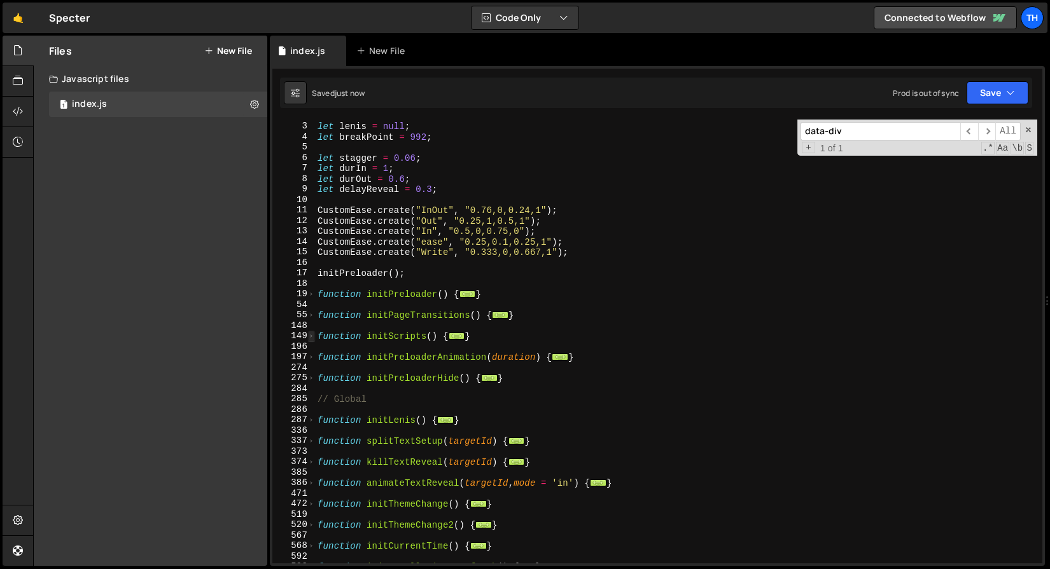
click at [311, 338] on span at bounding box center [311, 336] width 7 height 11
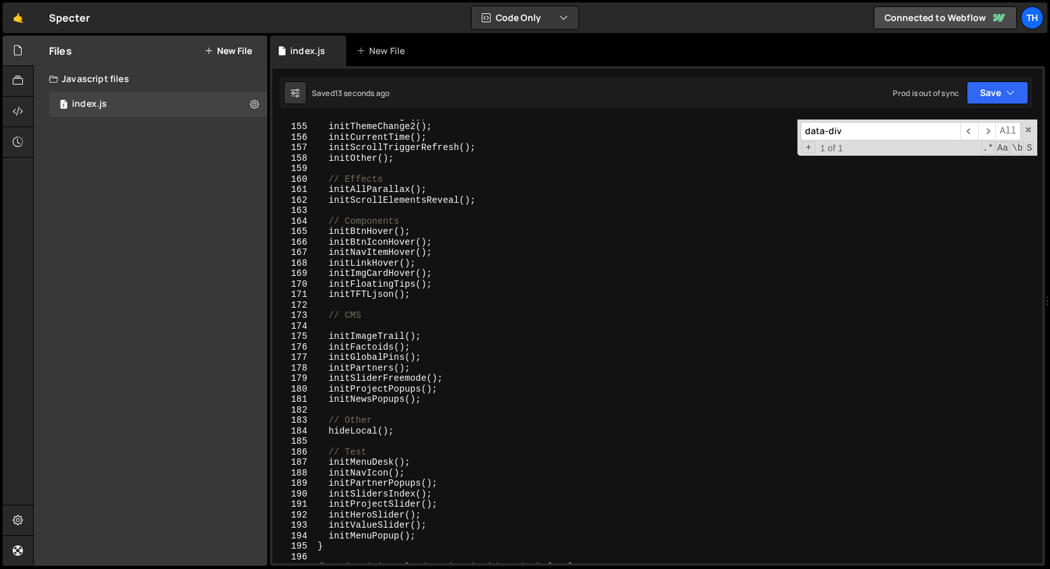
scroll to position [333, 0]
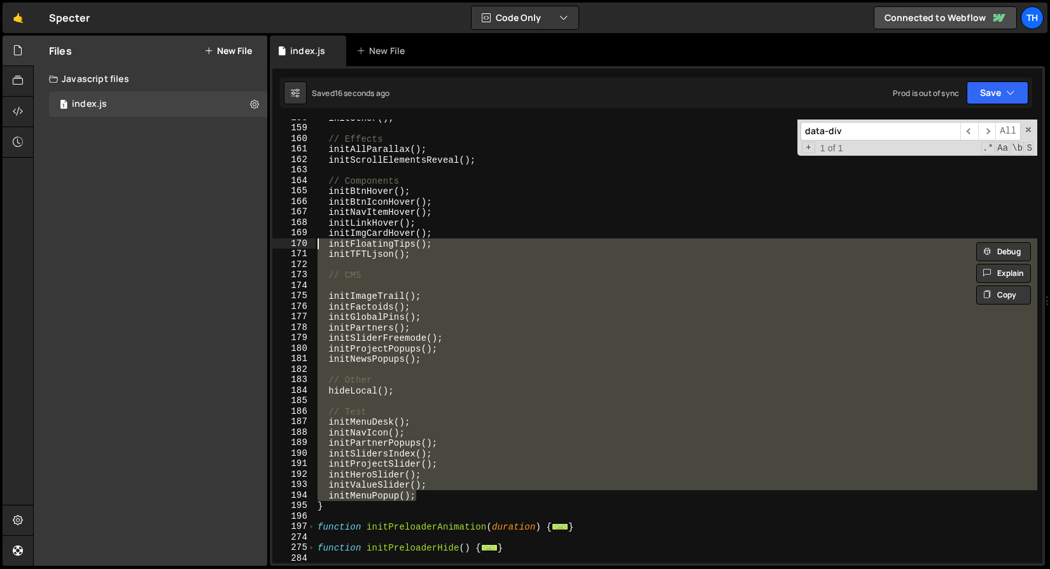
type textarea "initImgCardHover(); initFloatingTips();"
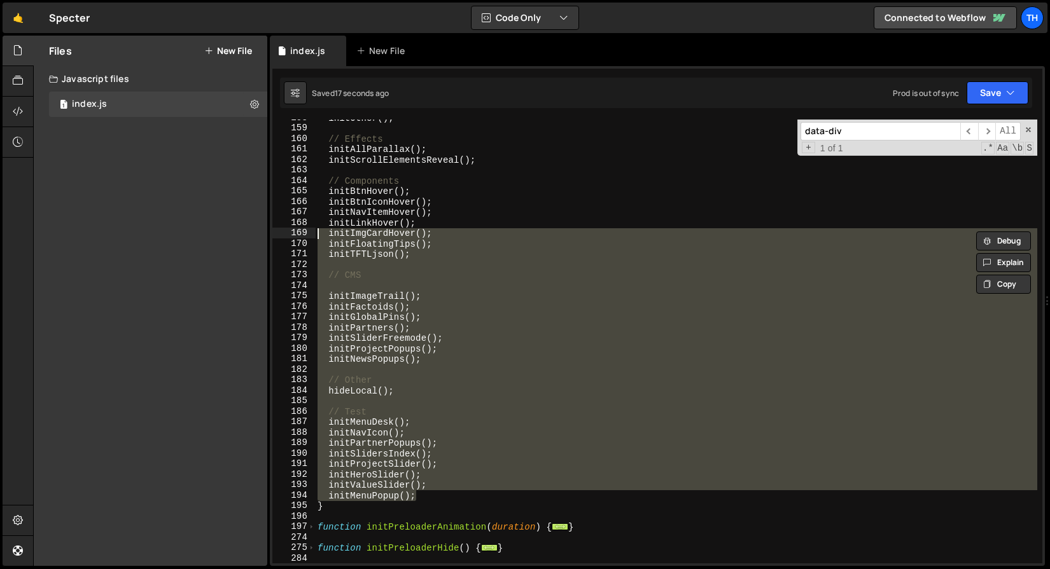
drag, startPoint x: 426, startPoint y: 496, endPoint x: 289, endPoint y: 232, distance: 297.1
click at [289, 232] on div "initImgCardHover(); initFloatingTips(); 158 159 160 161 162 163 164 165 166 167…" at bounding box center [657, 342] width 770 height 444
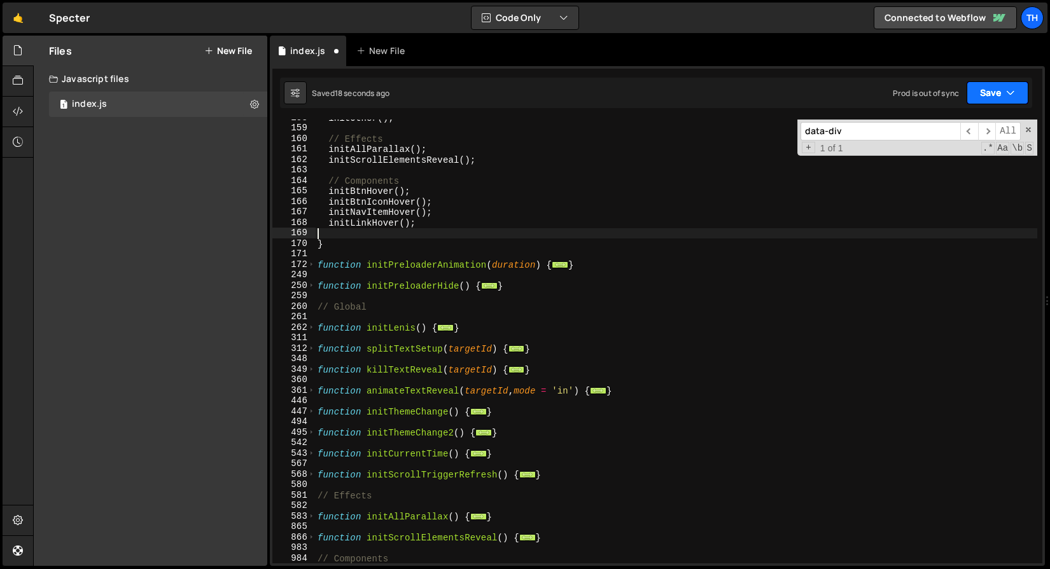
click at [981, 97] on button "Save" at bounding box center [997, 92] width 62 height 23
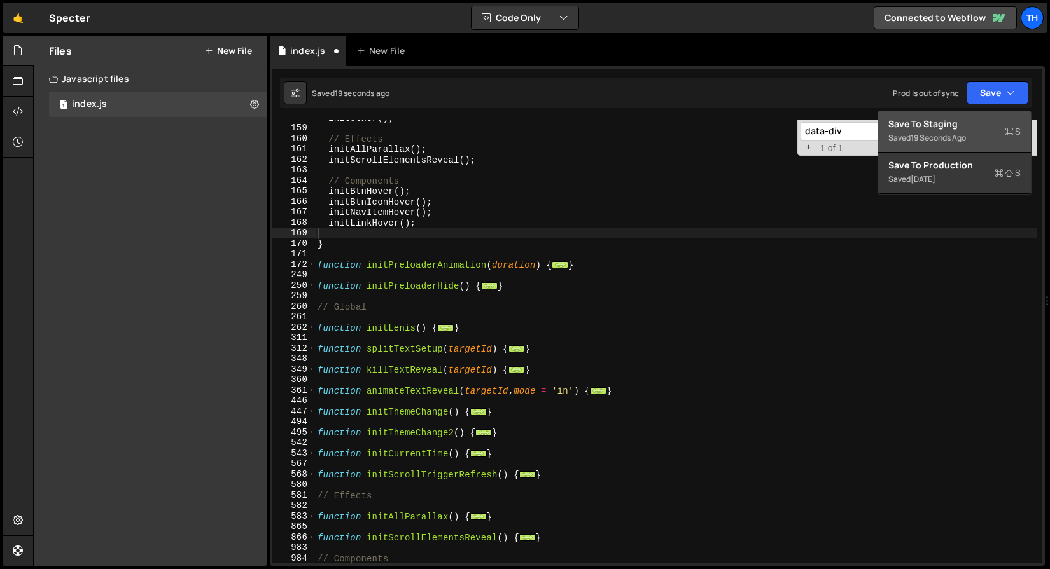
click at [961, 122] on div "Save to Staging S" at bounding box center [954, 124] width 132 height 13
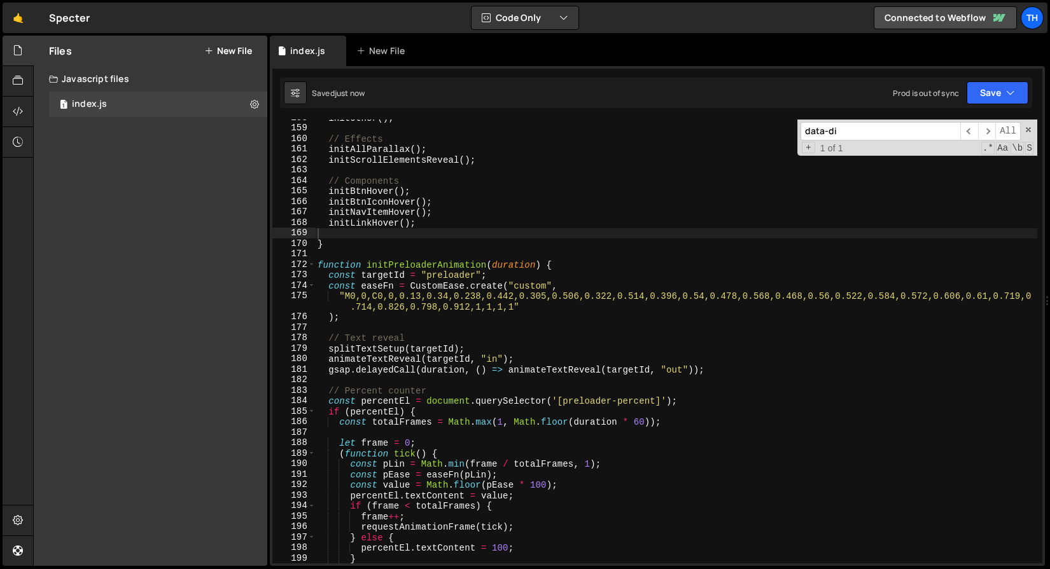
scroll to position [6330, 0]
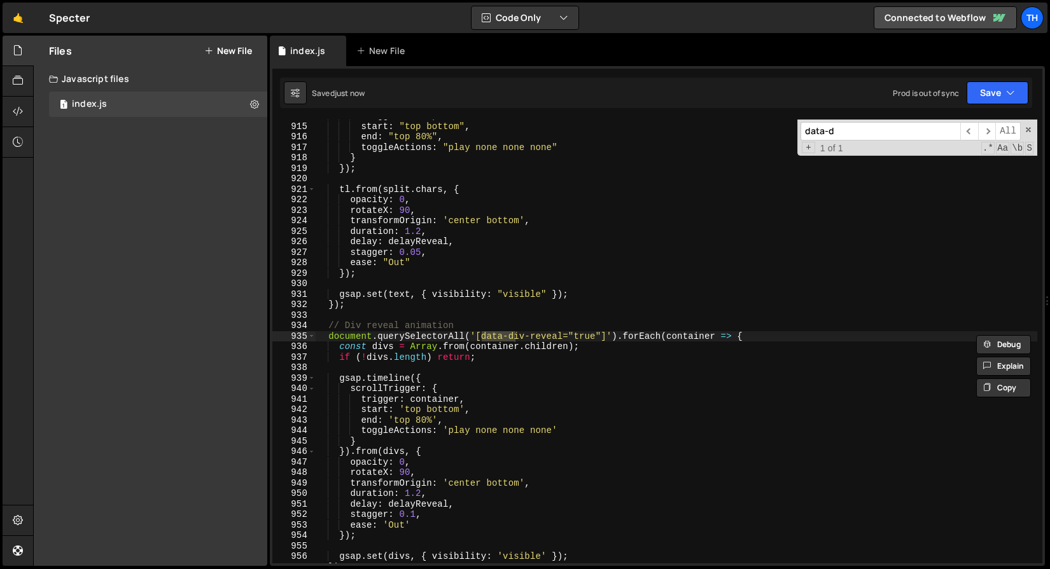
type input "data-d"
click at [462, 242] on div "trigger : text , start : "top bottom" , end : "top 80%" , toggleActions : "play…" at bounding box center [676, 343] width 722 height 465
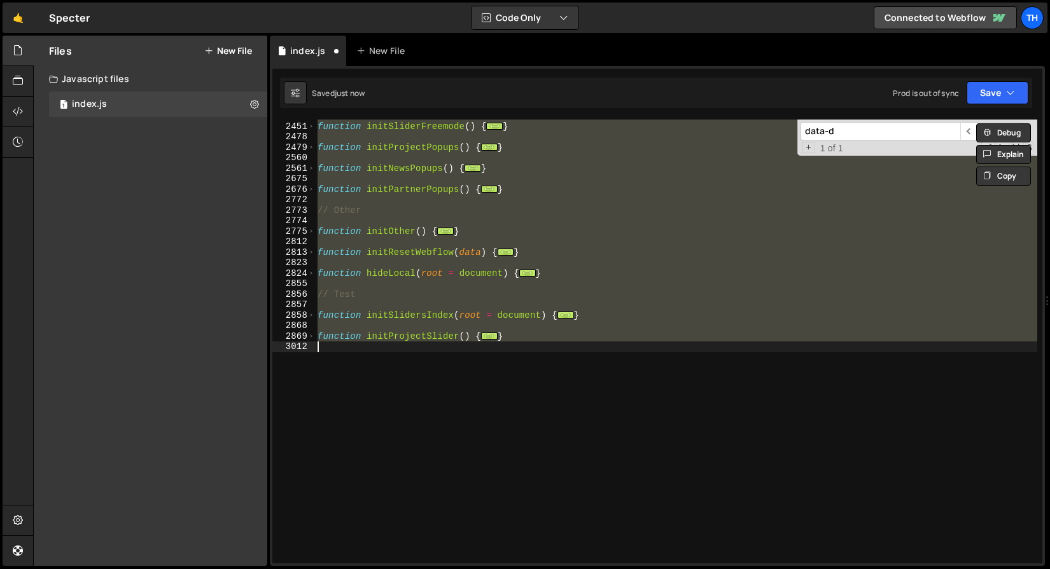
type textarea "initValueSlider(); initMenuPopup();"
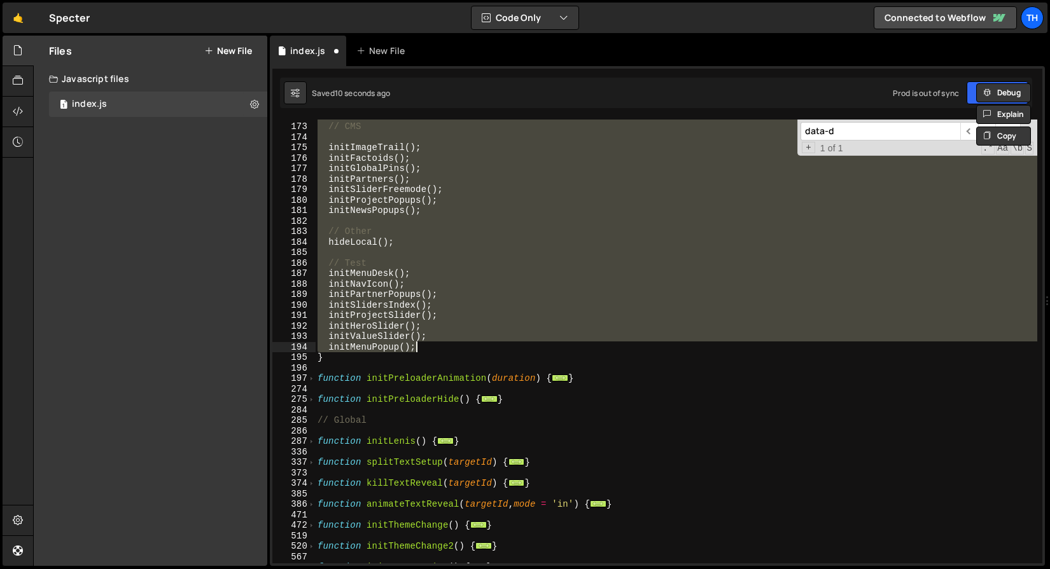
type textarea "}"
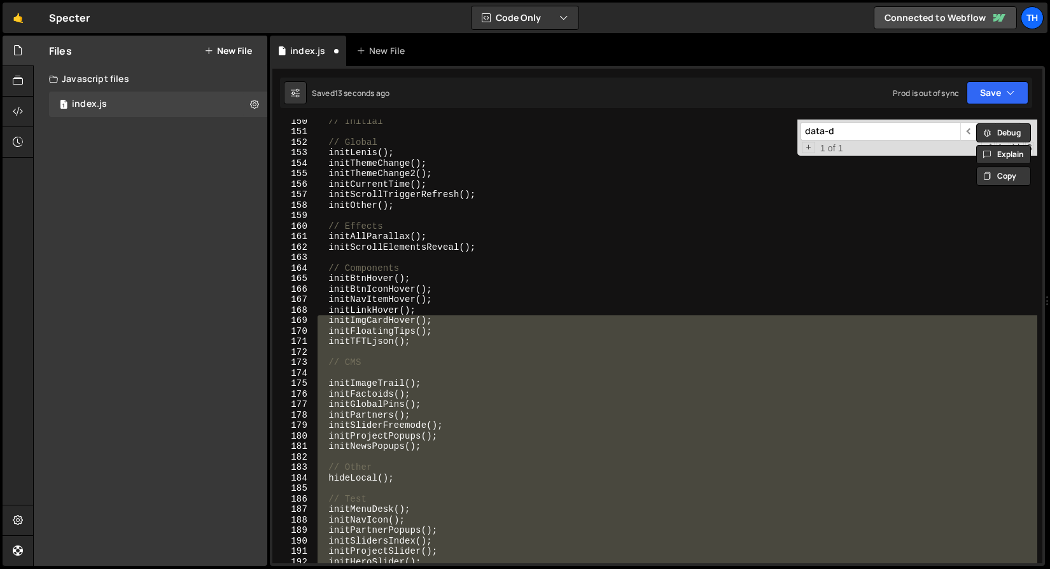
scroll to position [1017, 0]
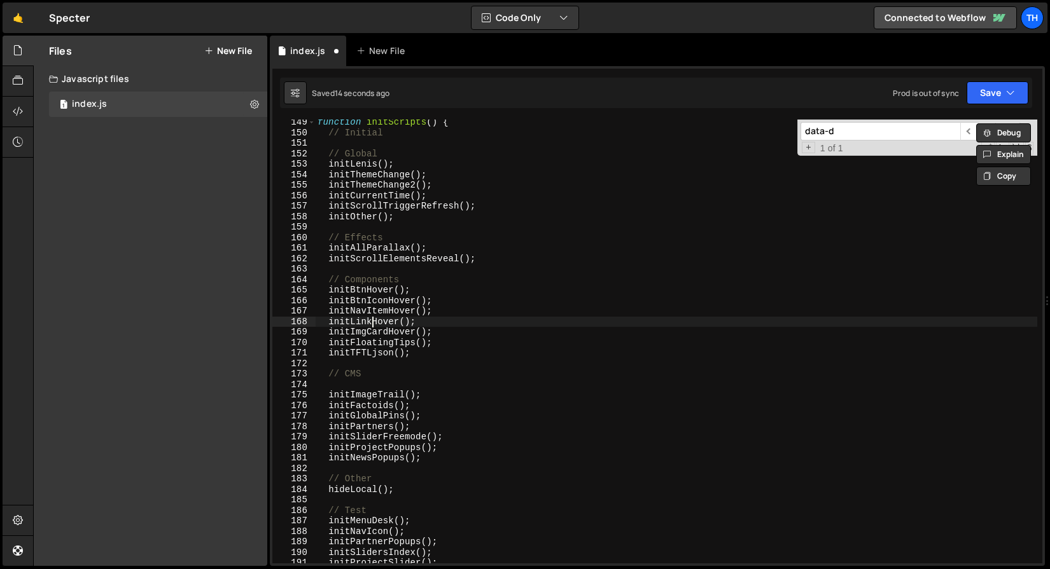
click at [373, 318] on div "function initScripts ( ) { // Initial // Global initLenis ( ) ; initThemeChange…" at bounding box center [676, 349] width 722 height 465
type textarea "initLinkHover();"
click at [373, 318] on div "function initScripts ( ) { // Initial // Global initLenis ( ) ; initThemeChange…" at bounding box center [676, 349] width 722 height 465
type input "initLinkHover"
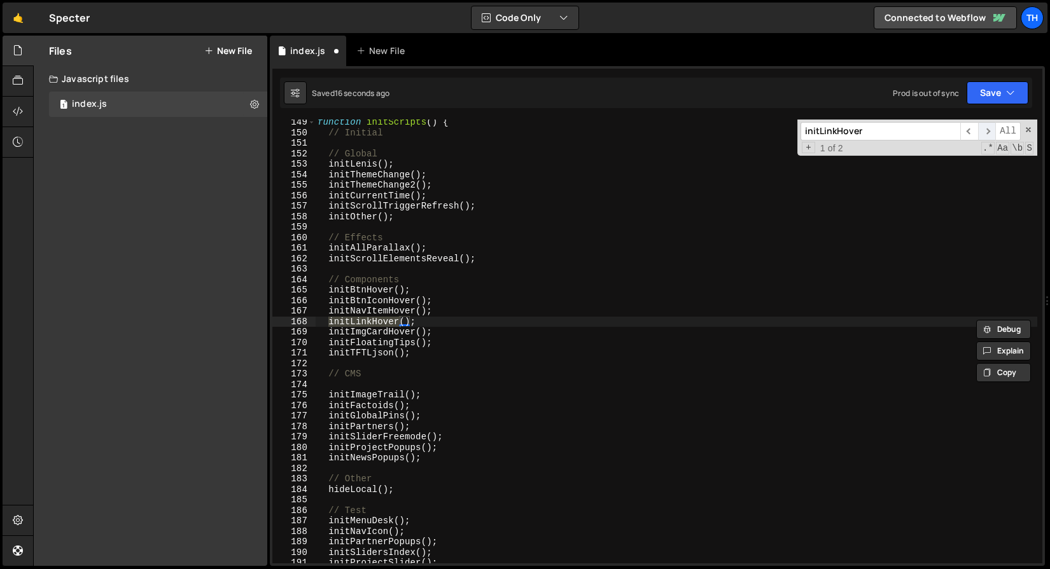
click at [984, 134] on span "​" at bounding box center [987, 131] width 18 height 18
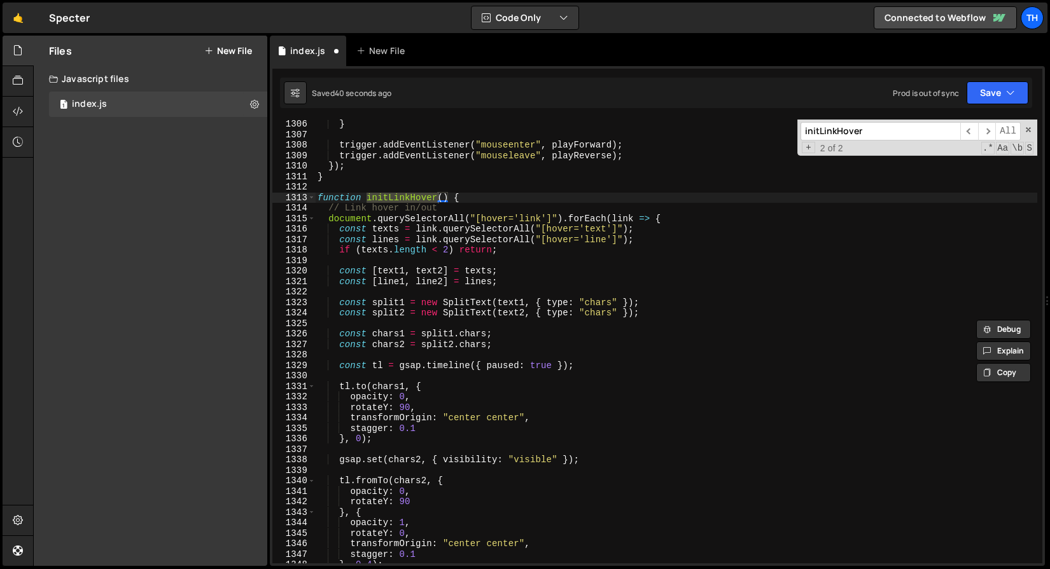
scroll to position [8959, 0]
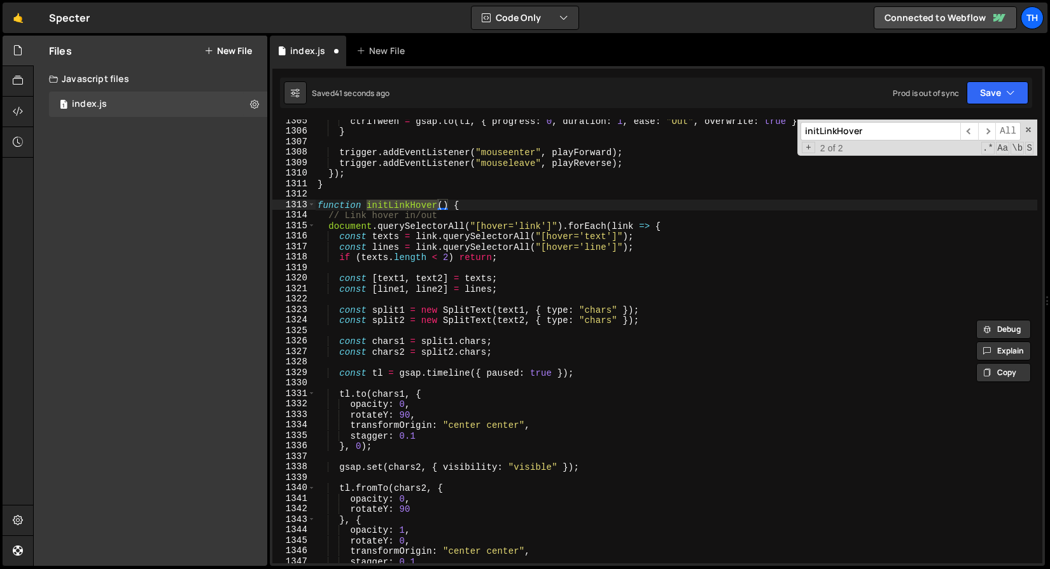
click at [375, 270] on div "ctrlTween = gsap . to ( tl , { progress : 0 , duration : 1 , ease : "Out" , ove…" at bounding box center [676, 348] width 722 height 465
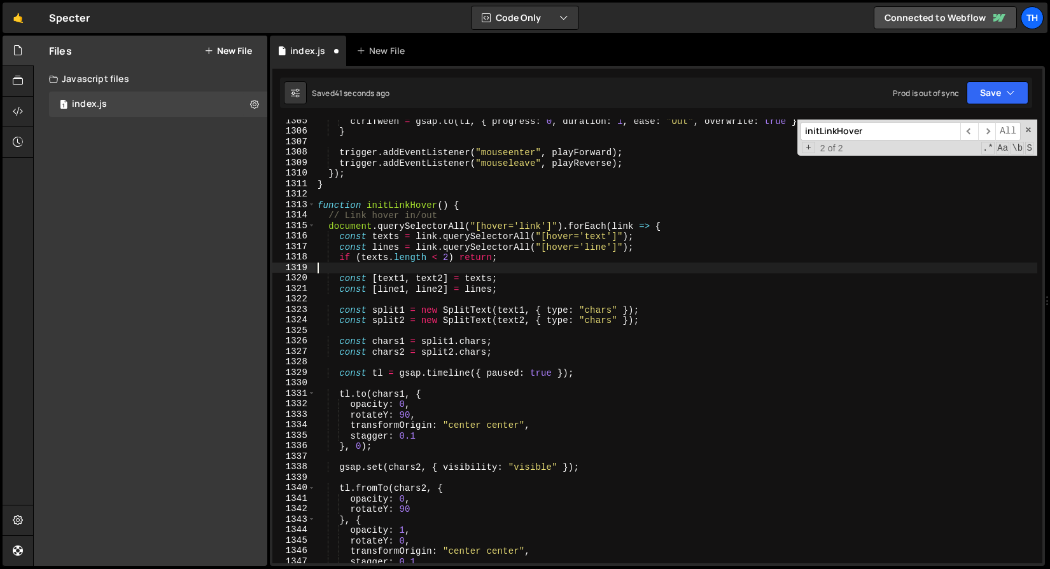
click at [375, 270] on div "ctrlTween = gsap . to ( tl , { progress : 0 , duration : 1 , ease : "Out" , ove…" at bounding box center [676, 348] width 722 height 465
click at [374, 256] on div "ctrlTween = gsap . to ( tl , { progress : 0 , duration : 1 , ease : "Out" , ove…" at bounding box center [676, 348] width 722 height 465
type textarea "if (texts.length < 2) return;"
click at [374, 256] on div "ctrlTween = gsap . to ( tl , { progress : 0 , duration : 1 , ease : "Out" , ove…" at bounding box center [676, 348] width 722 height 465
drag, startPoint x: 517, startPoint y: 253, endPoint x: 300, endPoint y: 259, distance: 217.0
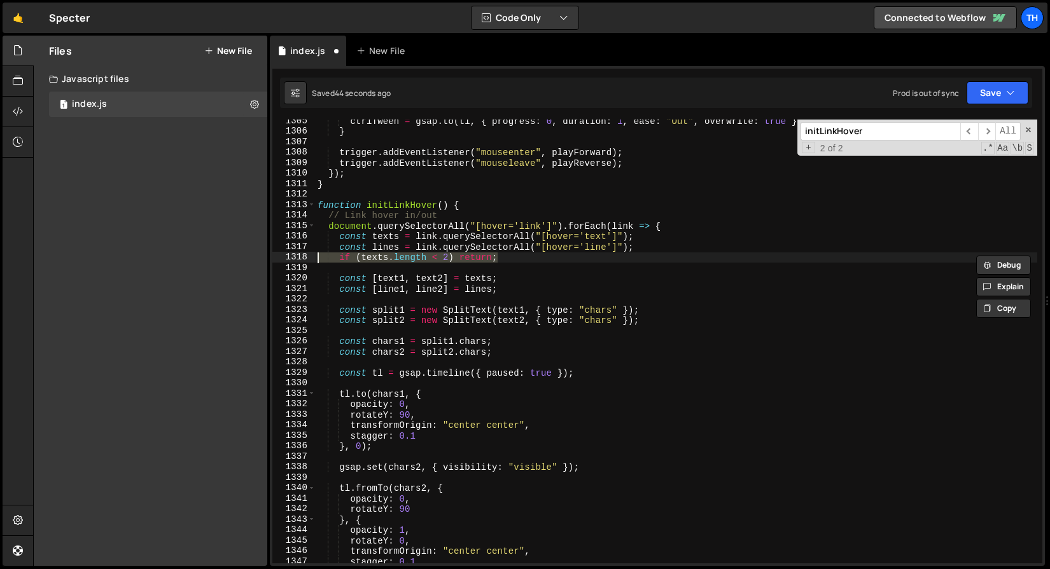
click at [300, 259] on div "if (texts.length < 2) return; 1305 1306 1307 1308 1309 1310 1311 1312 1313 1314…" at bounding box center [657, 342] width 770 height 444
drag, startPoint x: 511, startPoint y: 258, endPoint x: 223, endPoint y: 258, distance: 287.6
click at [223, 258] on div "Files New File Javascript files 1 index.js 0 CSS files Copy share link Edit Fil…" at bounding box center [541, 301] width 1017 height 531
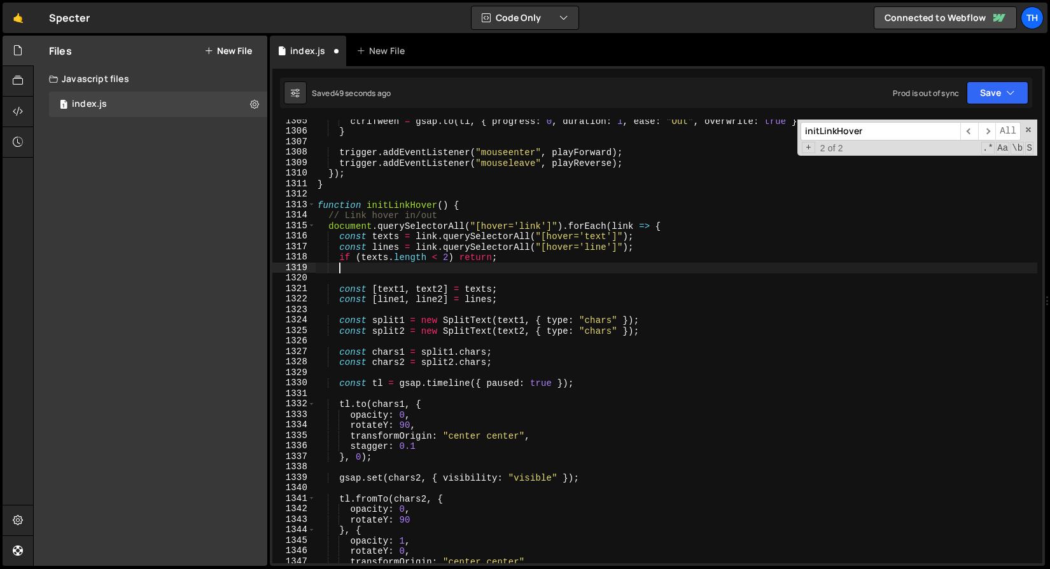
scroll to position [0, 0]
paste textarea "if (texts.length < 2) return;"
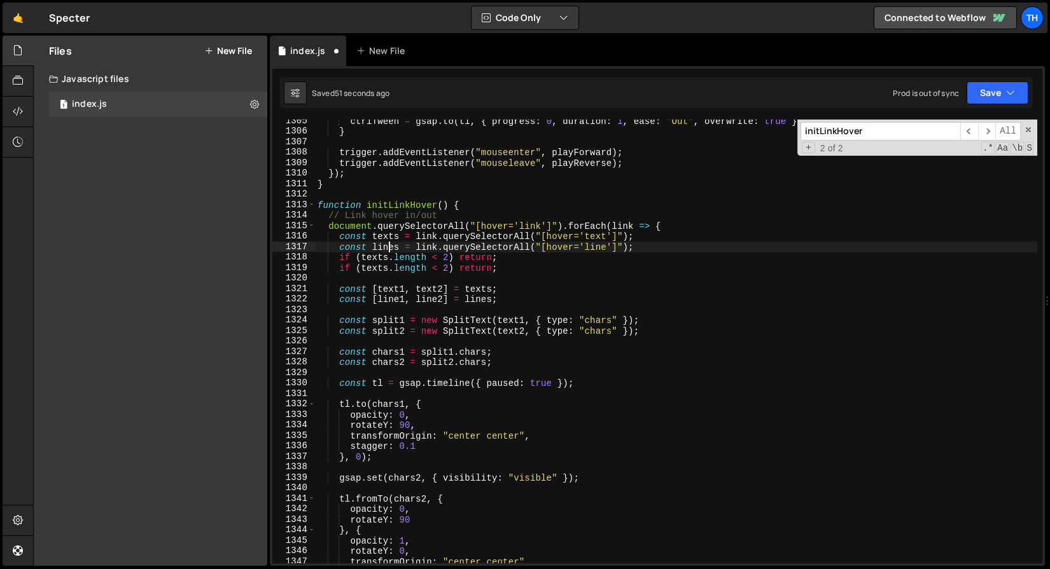
click at [391, 248] on div "ctrlTween = gsap . to ( tl , { progress : 0 , duration : 1 , ease : "Out" , ove…" at bounding box center [676, 348] width 722 height 465
click at [372, 270] on div "ctrlTween = gsap . to ( tl , { progress : 0 , duration : 1 , ease : "Out" , ove…" at bounding box center [676, 348] width 722 height 465
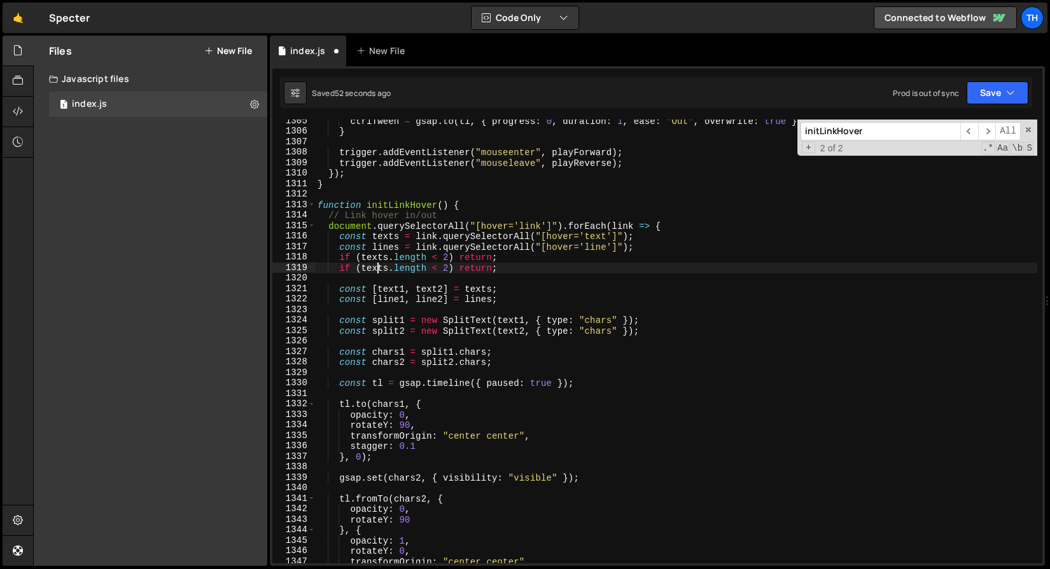
click at [377, 270] on div "ctrlTween = gsap . to ( tl , { progress : 0 , duration : 1 , ease : "Out" , ove…" at bounding box center [676, 348] width 722 height 465
paste textarea "line"
type textarea "if (lines.length < 2) return;"
click at [982, 94] on button "Save" at bounding box center [997, 92] width 62 height 23
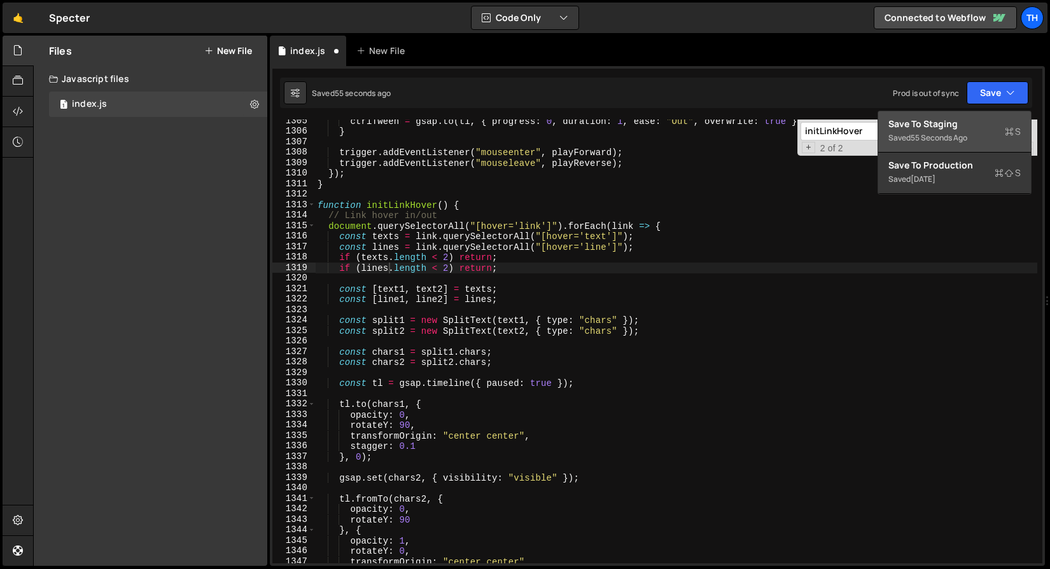
click at [952, 124] on div "Save to Staging S" at bounding box center [954, 124] width 132 height 13
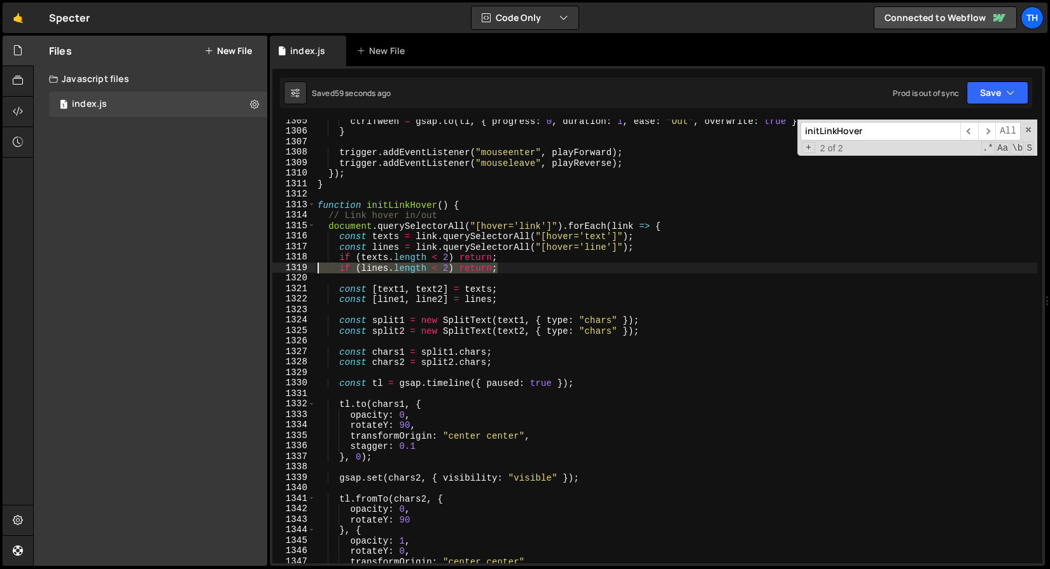
drag, startPoint x: 514, startPoint y: 269, endPoint x: 249, endPoint y: 265, distance: 265.3
click at [249, 265] on div "Files New File Javascript files 1 index.js 0 CSS files Copy share link Edit Fil…" at bounding box center [541, 301] width 1017 height 531
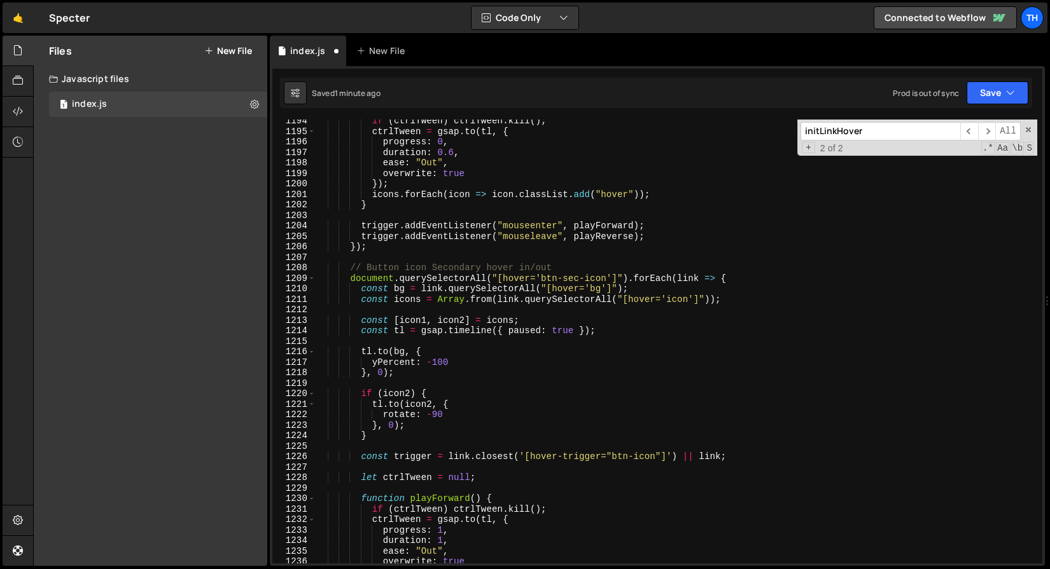
scroll to position [8196, 0]
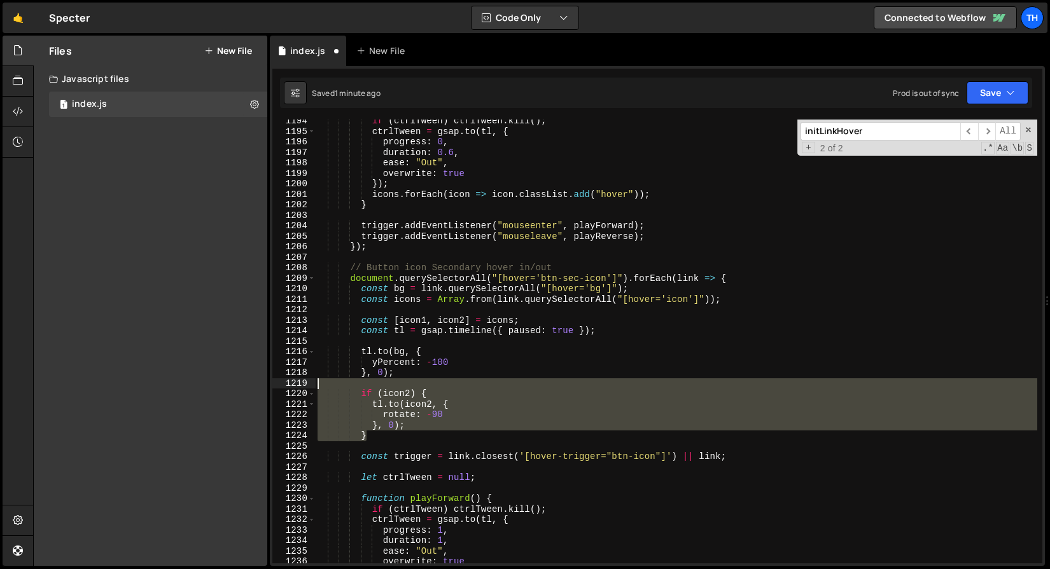
drag, startPoint x: 382, startPoint y: 438, endPoint x: 276, endPoint y: 389, distance: 116.7
click at [276, 389] on div "if (texts.length < 2) return; 1194 1195 1196 1197 1198 1199 1200 1201 1202 1203…" at bounding box center [657, 342] width 770 height 444
click at [352, 420] on div "if ( ctrlTween ) ctrlTween . kill ( ) ; ctrlTween = gsap . to ( tl , { progress…" at bounding box center [676, 342] width 722 height 444
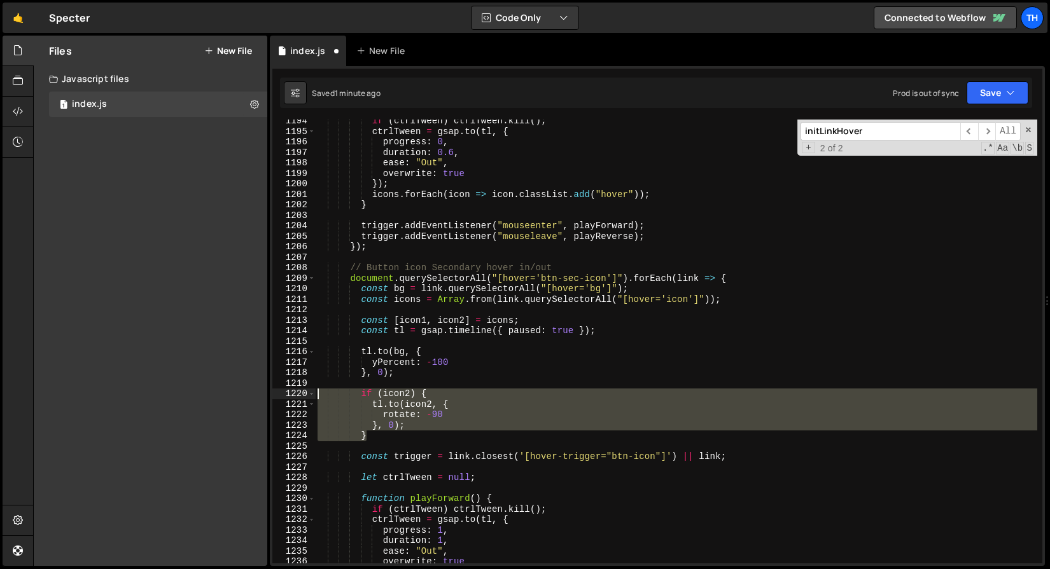
drag, startPoint x: 377, startPoint y: 436, endPoint x: 242, endPoint y: 391, distance: 142.7
click at [242, 391] on div "Files New File Javascript files 1 index.js 0 CSS files Copy share link Edit Fil…" at bounding box center [541, 301] width 1017 height 531
type textarea "if (icon2) { tl.to(icon2, {"
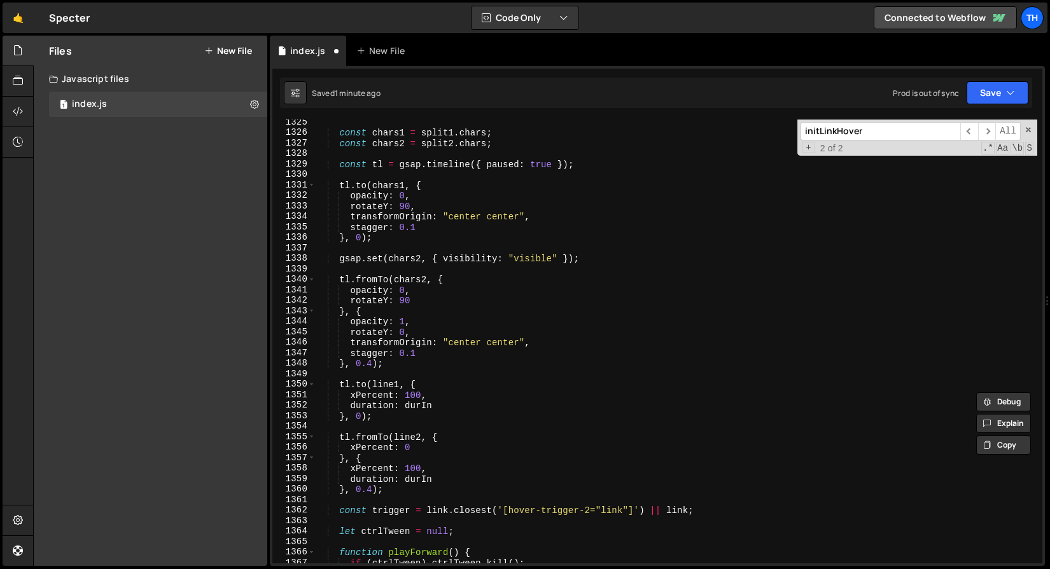
scroll to position [9096, 0]
click at [358, 370] on div "const chars1 = split1 . chars ; const chars2 = split2 . chars ; const tl = gsap…" at bounding box center [676, 347] width 722 height 465
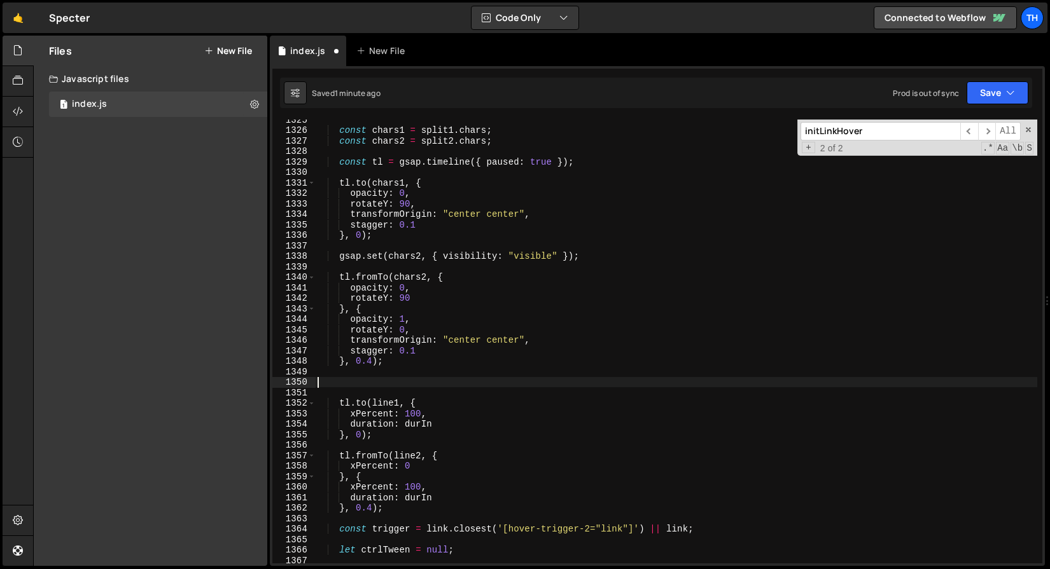
paste textarea "}"
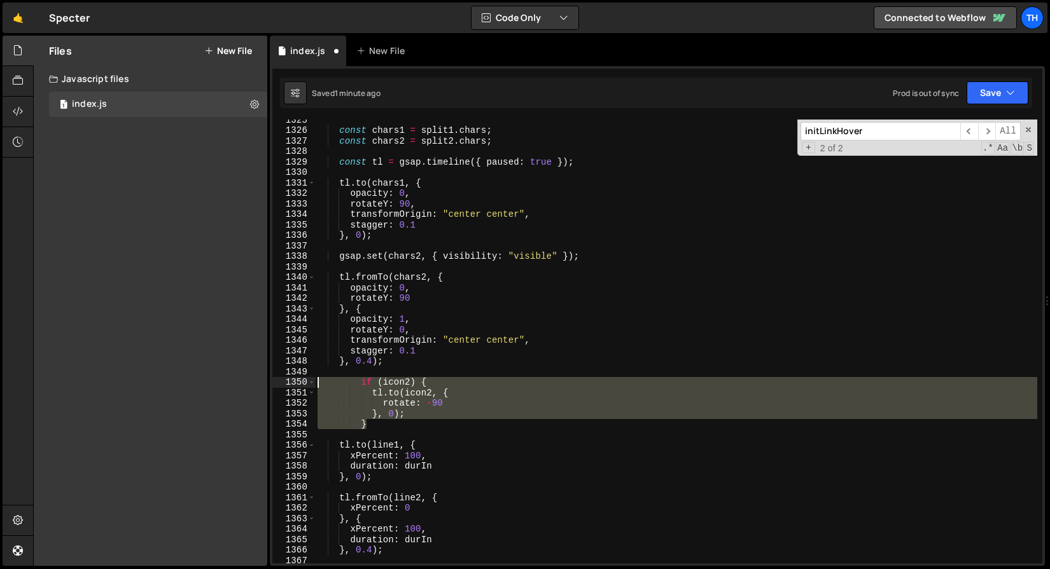
drag, startPoint x: 382, startPoint y: 421, endPoint x: 250, endPoint y: 380, distance: 138.5
click at [250, 380] on div "Files New File Javascript files 1 index.js 0 CSS files Copy share link Edit Fil…" at bounding box center [541, 301] width 1017 height 531
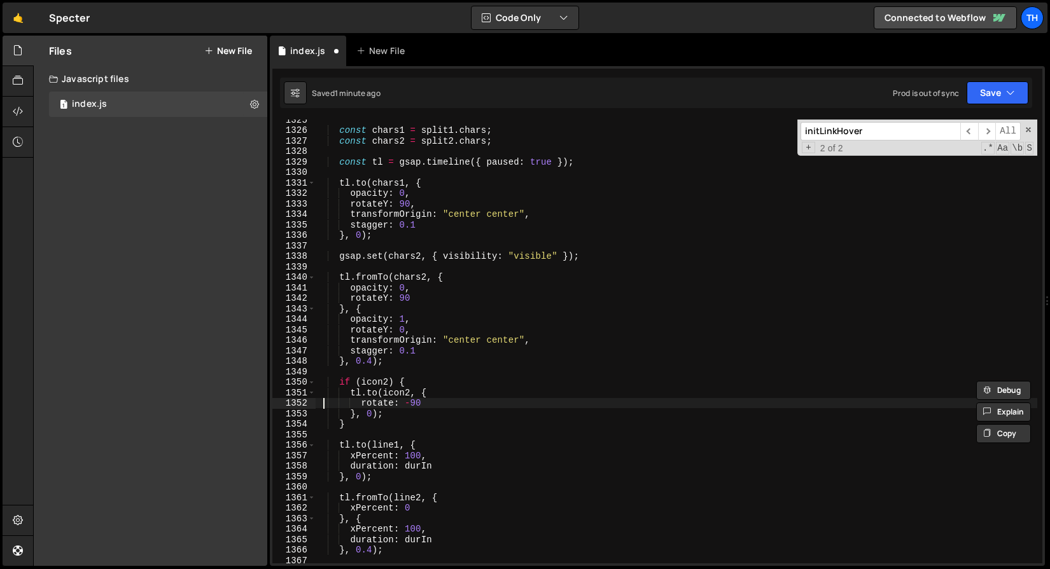
click at [324, 403] on div "const chars1 = split1 . chars ; const chars2 = split2 . chars ; const tl = gsap…" at bounding box center [676, 347] width 722 height 465
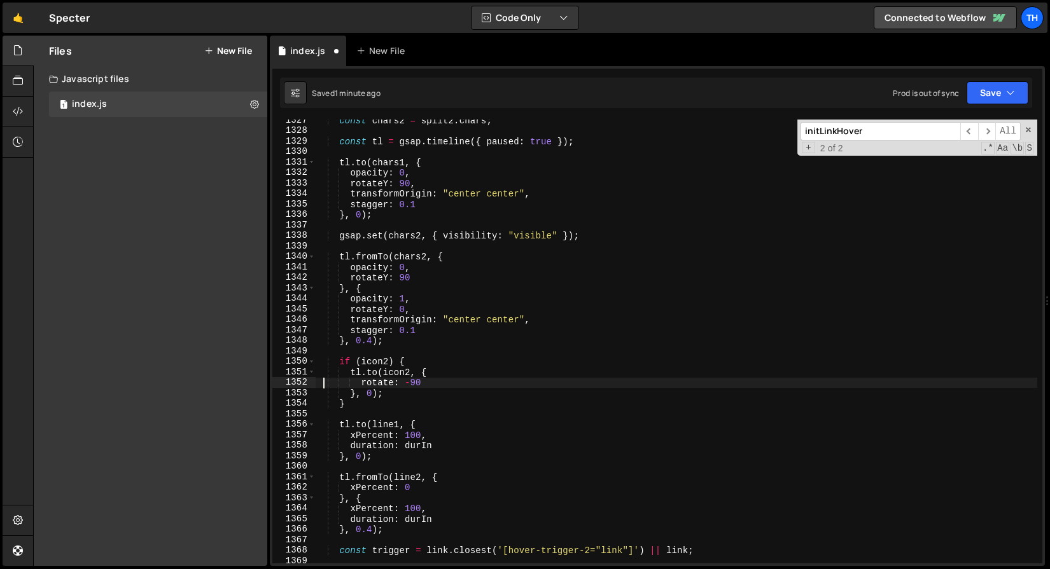
scroll to position [9095, 0]
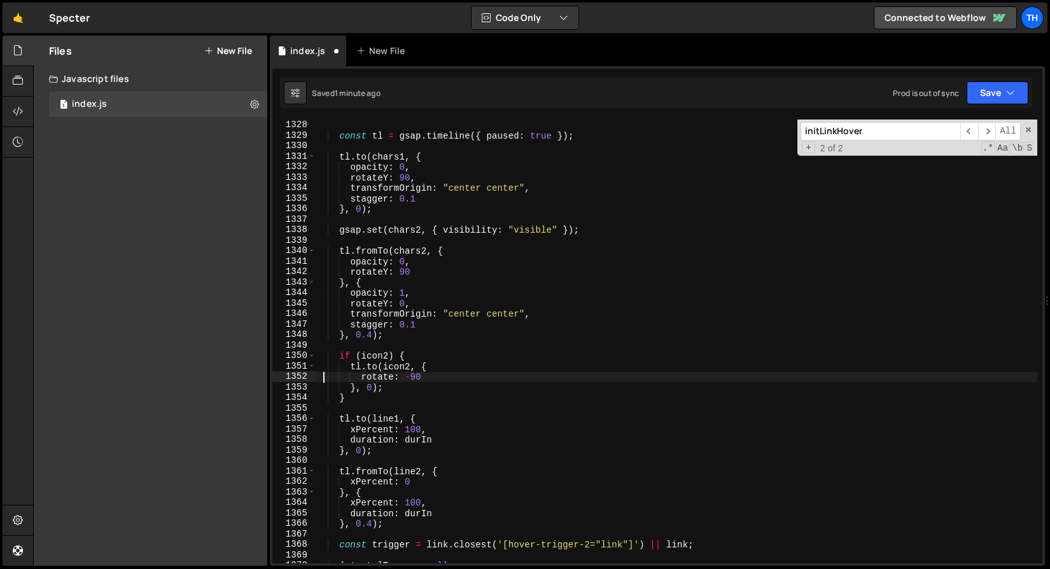
click at [386, 421] on div "const chars2 = split2 . chars ; const tl = gsap . timeline ({ paused : true }) …" at bounding box center [676, 341] width 722 height 465
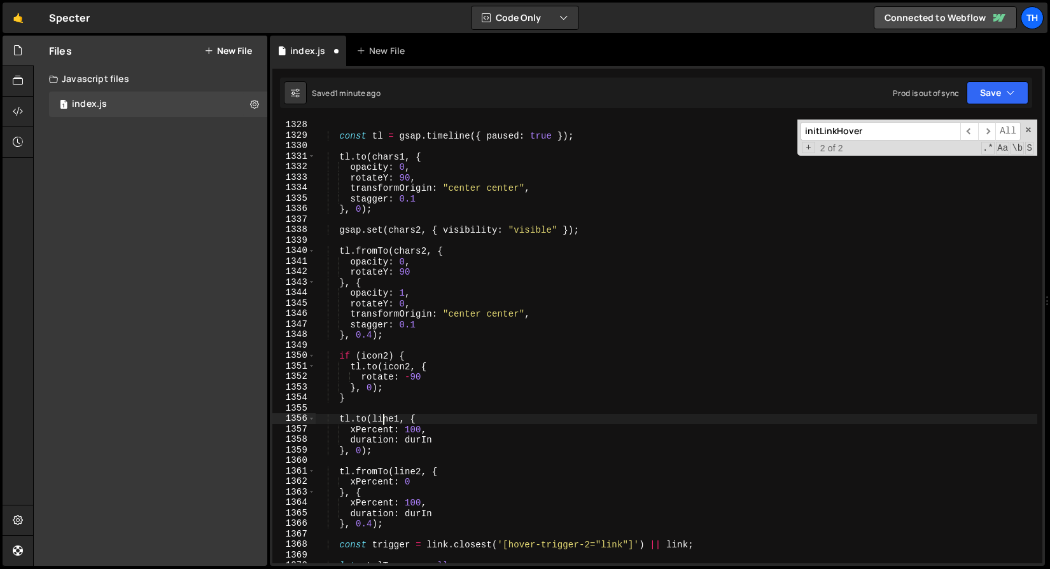
click at [386, 421] on div "const chars2 = split2 . chars ; const tl = gsap . timeline ({ paused : true }) …" at bounding box center [676, 341] width 722 height 465
click at [380, 352] on div "const chars2 = split2 . chars ; const tl = gsap . timeline ({ paused : true }) …" at bounding box center [676, 341] width 722 height 465
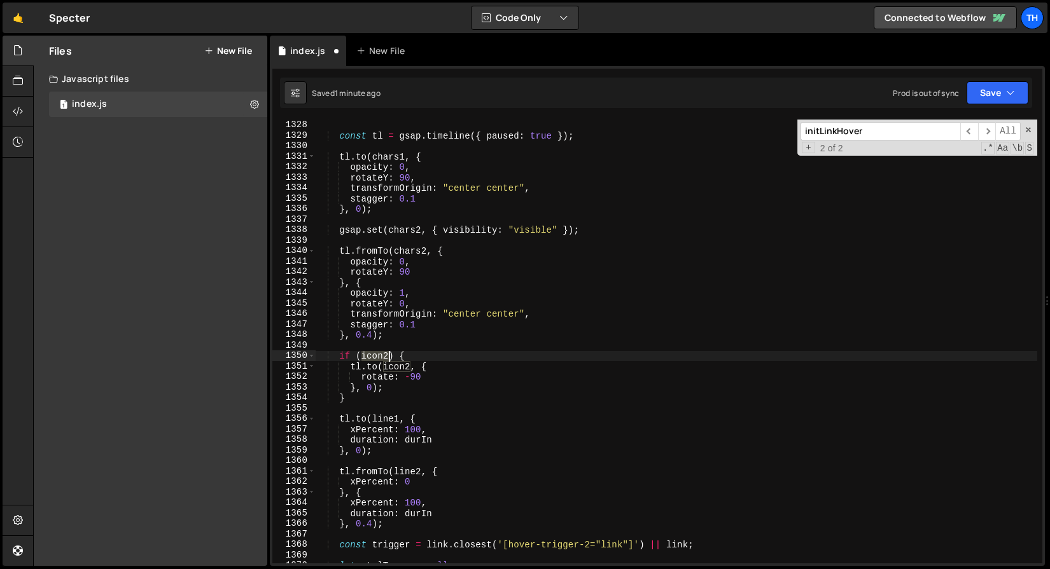
click at [380, 352] on div "const chars2 = split2 . chars ; const tl = gsap . timeline ({ paused : true }) …" at bounding box center [676, 341] width 722 height 465
paste textarea "line1"
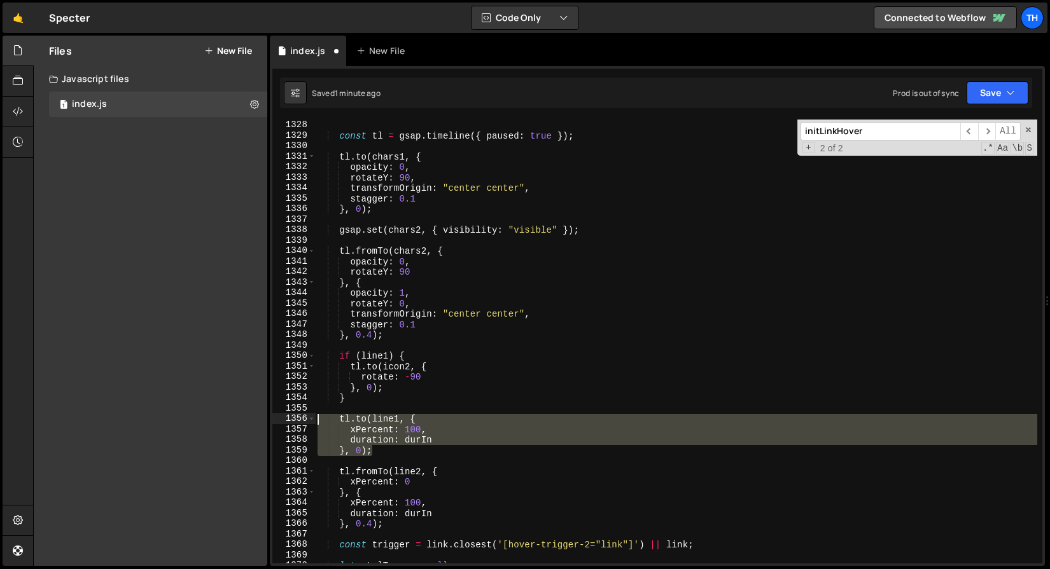
drag, startPoint x: 389, startPoint y: 451, endPoint x: 290, endPoint y: 421, distance: 103.7
click at [290, 421] on div "if (line1) { 1327 1328 1329 1330 1331 1332 1333 1334 1335 1336 1337 1338 1339 1…" at bounding box center [657, 342] width 770 height 444
type textarea "tl.to(line1, { xPercent: 100,"
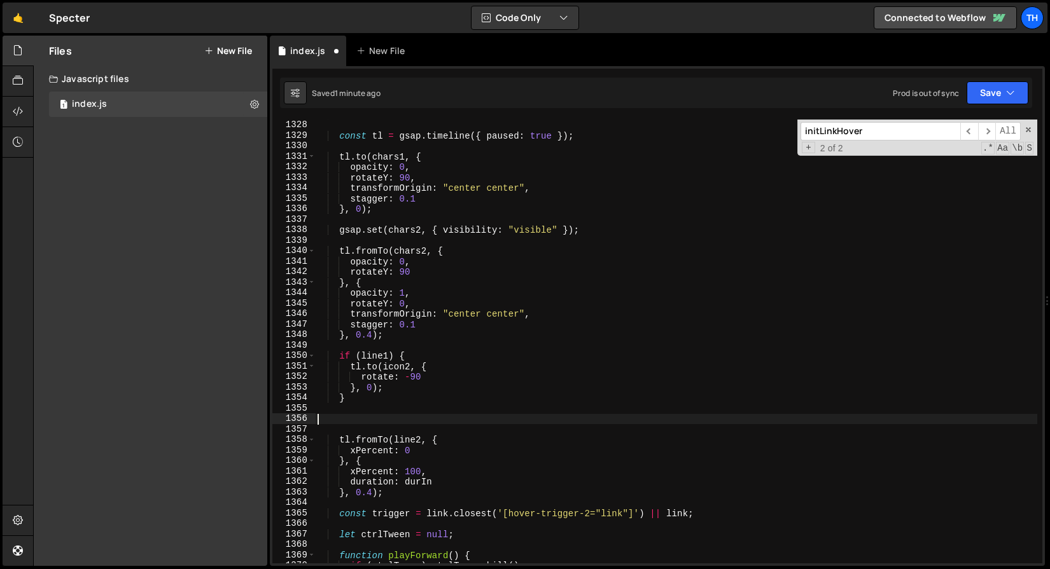
type textarea "duration: durIn }, 0);"
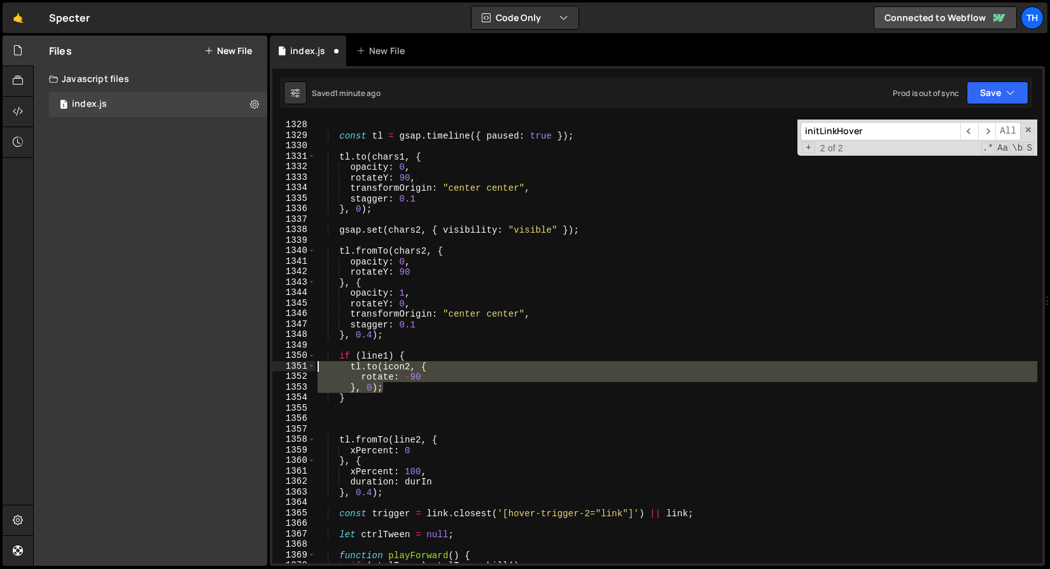
drag, startPoint x: 395, startPoint y: 386, endPoint x: 248, endPoint y: 366, distance: 148.3
click at [248, 366] on div "Files New File Javascript files 1 index.js 0 CSS files Copy share link Edit Fil…" at bounding box center [541, 301] width 1017 height 531
paste textarea "}, 0);"
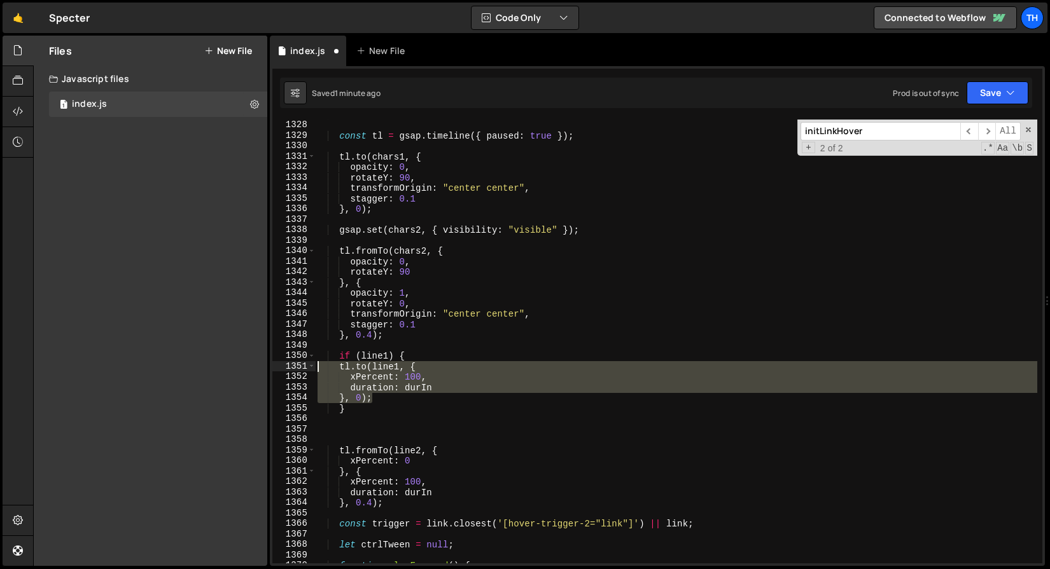
drag, startPoint x: 391, startPoint y: 396, endPoint x: 232, endPoint y: 369, distance: 161.4
click at [232, 369] on div "Files New File Javascript files 1 index.js 0 CSS files Copy share link Edit Fil…" at bounding box center [541, 301] width 1017 height 531
click at [330, 404] on div "const chars2 = split2 . chars ; const tl = gsap . timeline ({ paused : true }) …" at bounding box center [676, 341] width 722 height 465
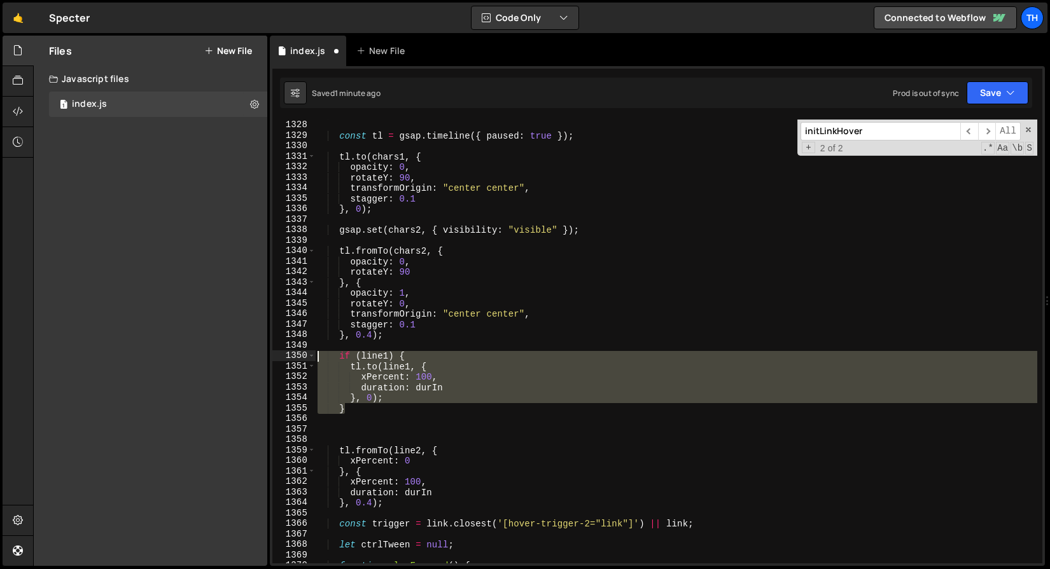
drag, startPoint x: 355, startPoint y: 407, endPoint x: 247, endPoint y: 359, distance: 118.2
click at [247, 359] on div "Files New File Javascript files 1 index.js 0 CSS files Copy share link Edit Fil…" at bounding box center [541, 301] width 1017 height 531
type textarea "if (line1) { tl.to(line1, {"
click at [307, 416] on div "1356" at bounding box center [293, 419] width 43 height 11
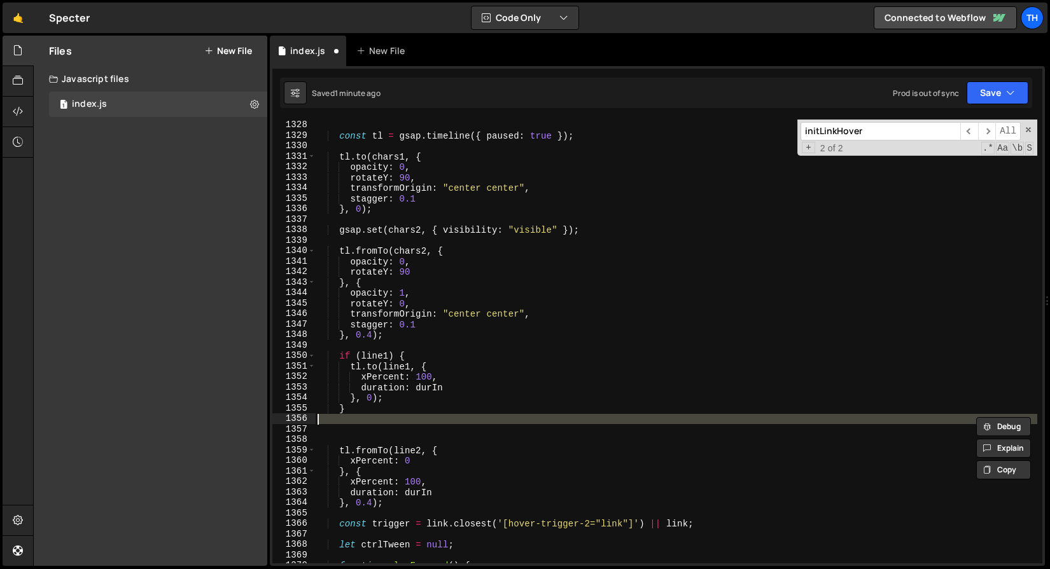
click at [330, 421] on div "const chars2 = split2 . chars ; const tl = gsap . timeline ({ paused : true }) …" at bounding box center [676, 342] width 722 height 444
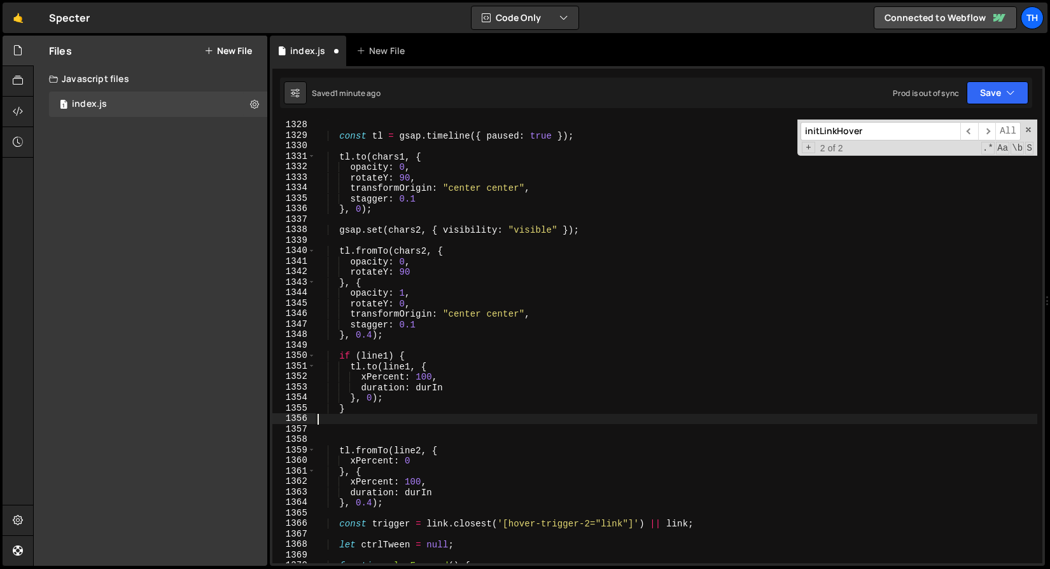
click at [330, 425] on div "const chars2 = split2 . chars ; const tl = gsap . timeline ({ paused : true }) …" at bounding box center [676, 341] width 722 height 465
paste textarea "}"
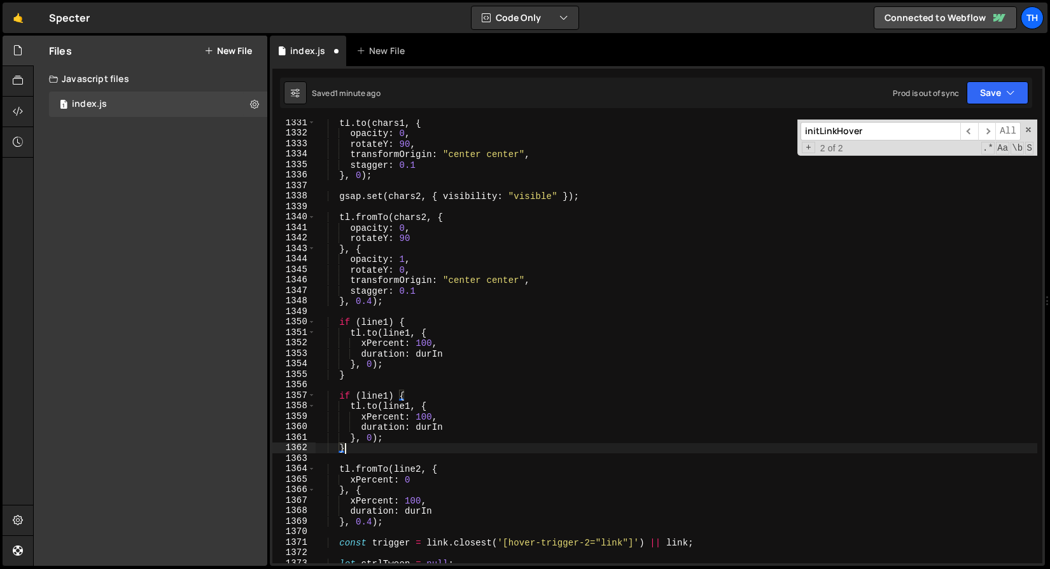
scroll to position [9115, 0]
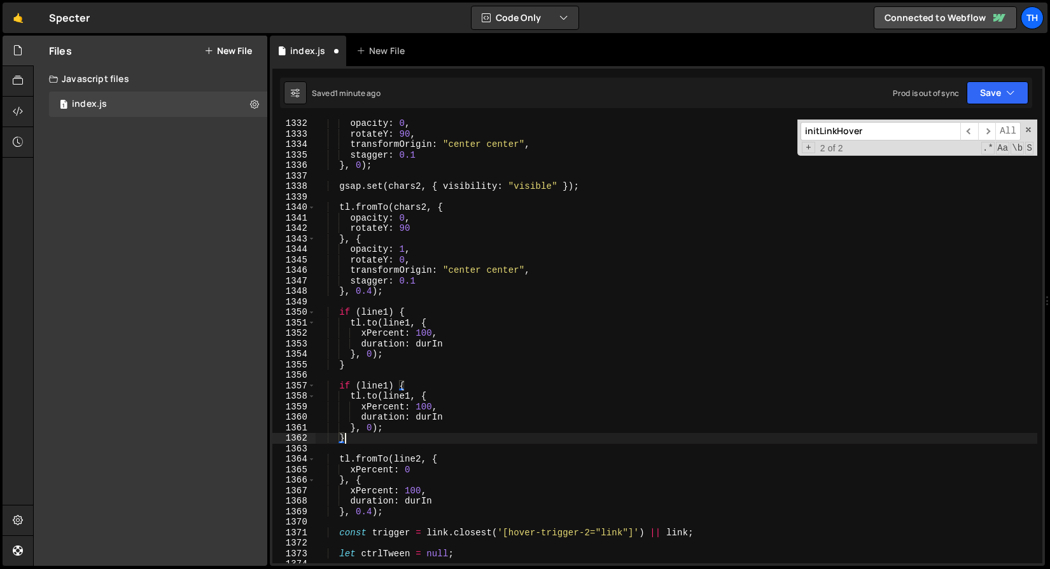
click at [405, 462] on div "opacity : 0 , rotateY : 90 , transformOrigin : "center center" , stagger : 0.1 …" at bounding box center [676, 350] width 722 height 465
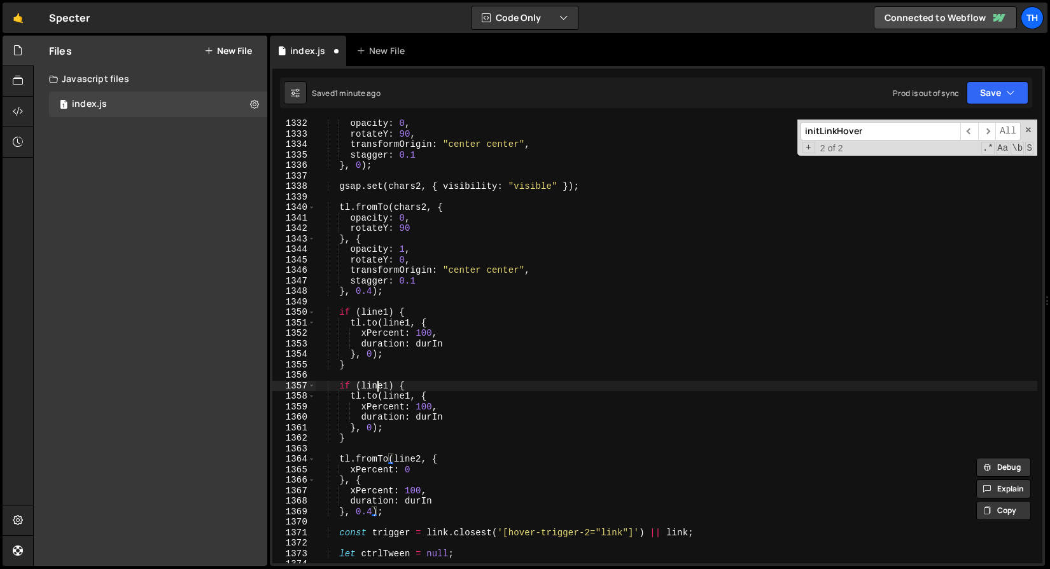
click at [380, 387] on div "opacity : 0 , rotateY : 90 , transformOrigin : "center center" , stagger : 0.1 …" at bounding box center [676, 350] width 722 height 465
paste textarea "2"
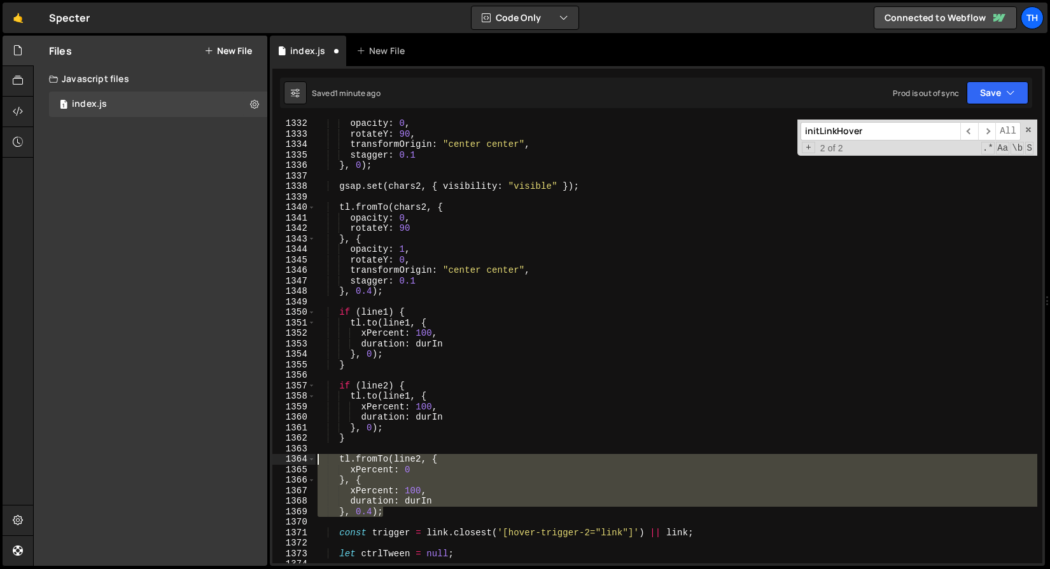
drag, startPoint x: 396, startPoint y: 513, endPoint x: 274, endPoint y: 458, distance: 133.5
click at [275, 458] on div "if (line2) { 1332 1333 1334 1335 1336 1337 1338 1339 1340 1341 1342 1343 1344 1…" at bounding box center [657, 342] width 770 height 444
type textarea "tl.fromTo(line2, { xPercent: 0"
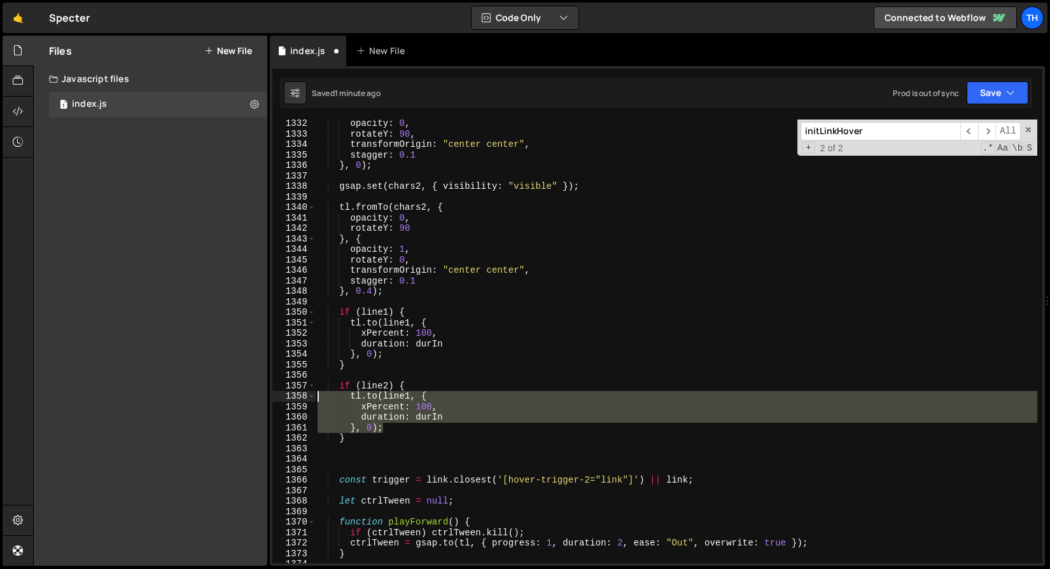
drag, startPoint x: 398, startPoint y: 426, endPoint x: 237, endPoint y: 394, distance: 163.3
click at [238, 394] on div "Files New File Javascript files 1 index.js 0 CSS files Copy share link Edit Fil…" at bounding box center [541, 301] width 1017 height 531
paste textarea "}, 0.4);"
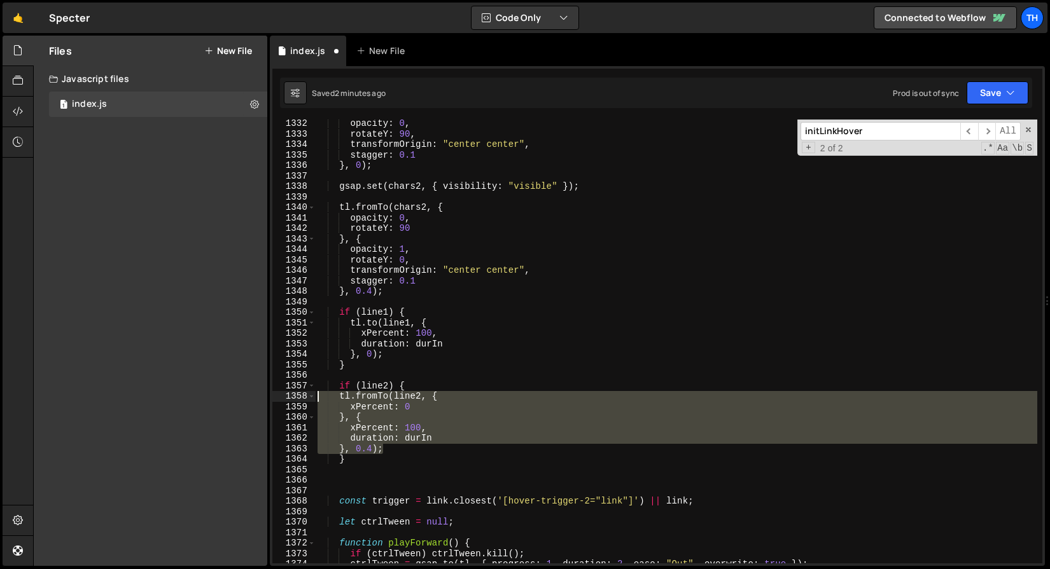
drag, startPoint x: 392, startPoint y: 450, endPoint x: 186, endPoint y: 396, distance: 212.3
click at [186, 396] on div "Files New File Javascript files 1 index.js 0 CSS files Copy share link Edit Fil…" at bounding box center [541, 301] width 1017 height 531
type textarea "tl.fromTo(line2, { xPercent: 0"
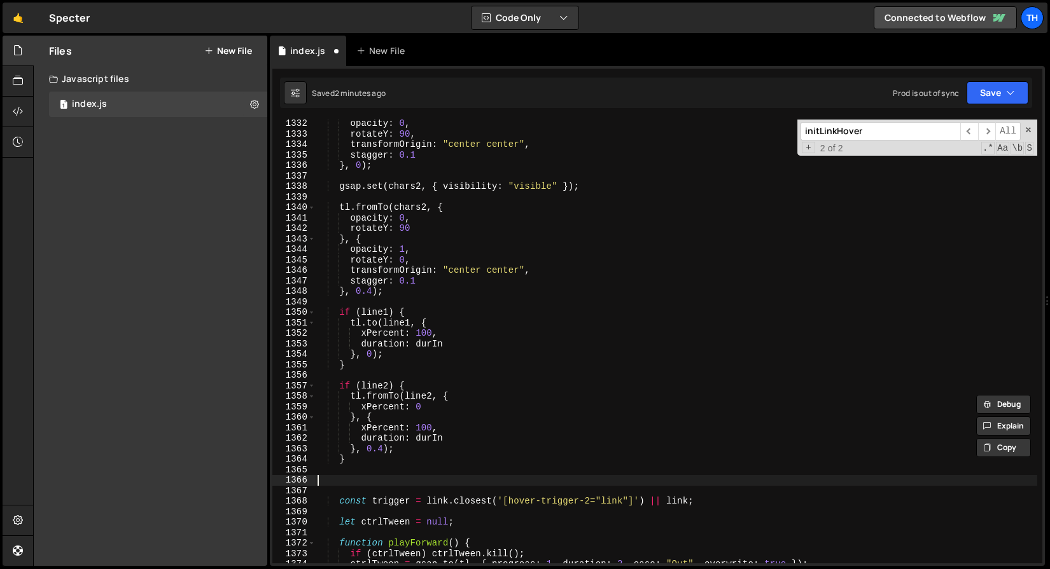
click at [321, 482] on div "opacity : 0 , rotateY : 90 , transformOrigin : "center center" , stagger : 0.1 …" at bounding box center [676, 350] width 722 height 465
type textarea "}"
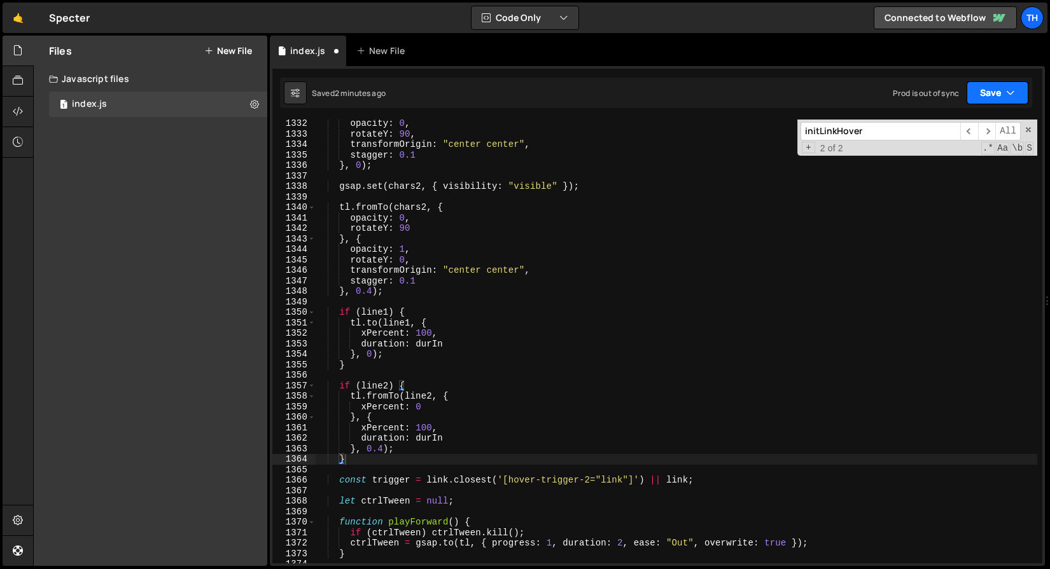
click at [1015, 95] on button "Save" at bounding box center [997, 92] width 62 height 23
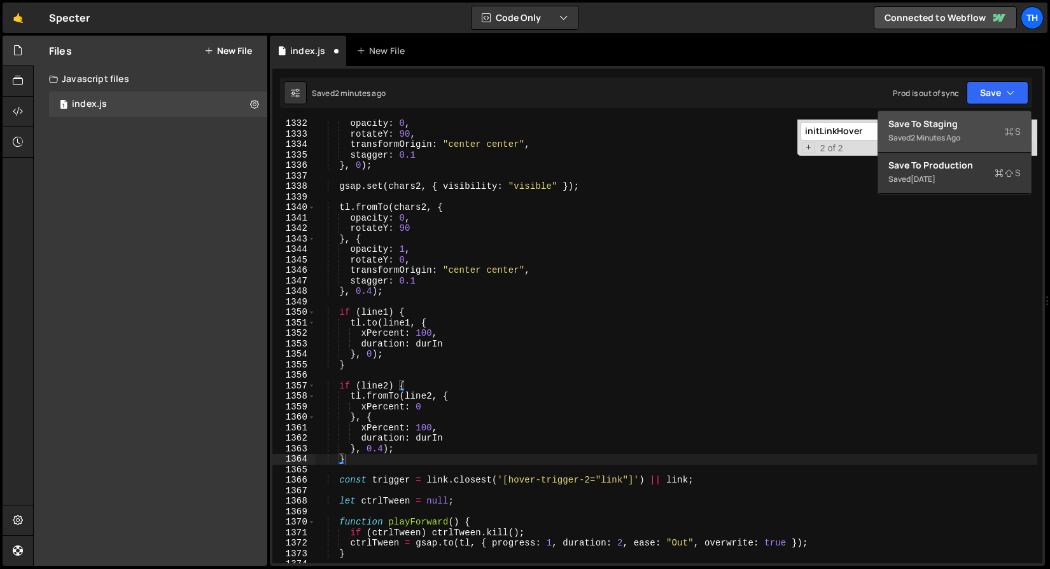
click at [965, 128] on div "Save to Staging S" at bounding box center [954, 124] width 132 height 13
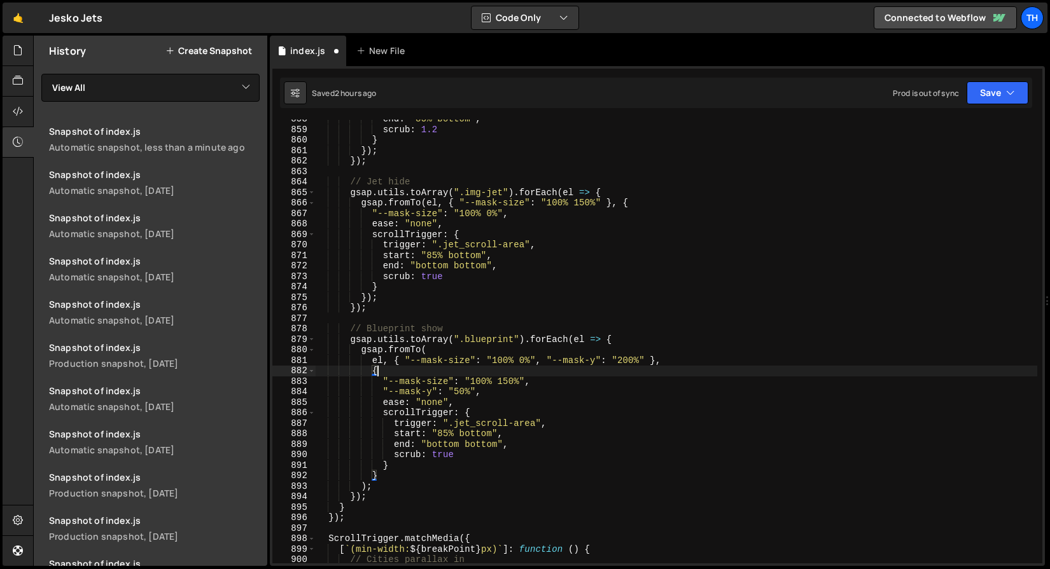
scroll to position [2670, 0]
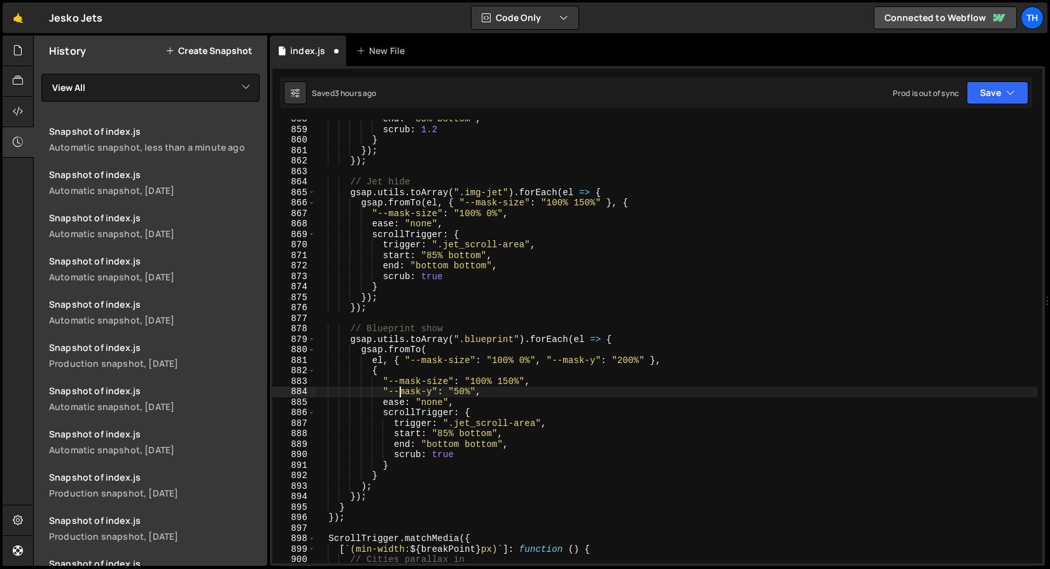
click at [399, 387] on div "end : "85% bottom" , scrub : 1.2 } }) ; }) ; // Jet hide gsap . utils . toArray…" at bounding box center [676, 346] width 722 height 465
type textarea ""--mask-y": "50%","
